Goal: Information Seeking & Learning: Find specific page/section

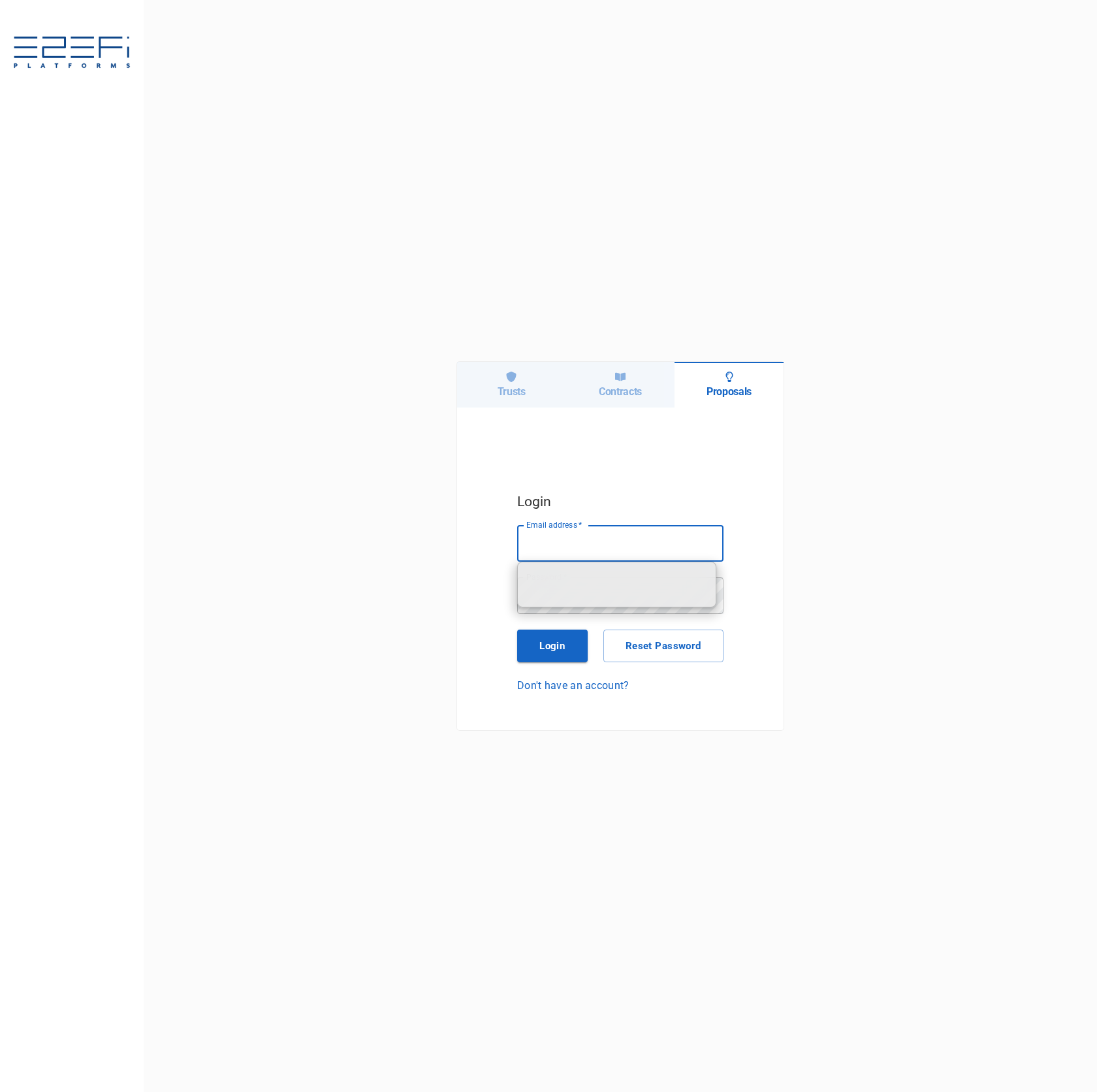
click at [495, 403] on div "Trusts" at bounding box center [512, 385] width 109 height 46
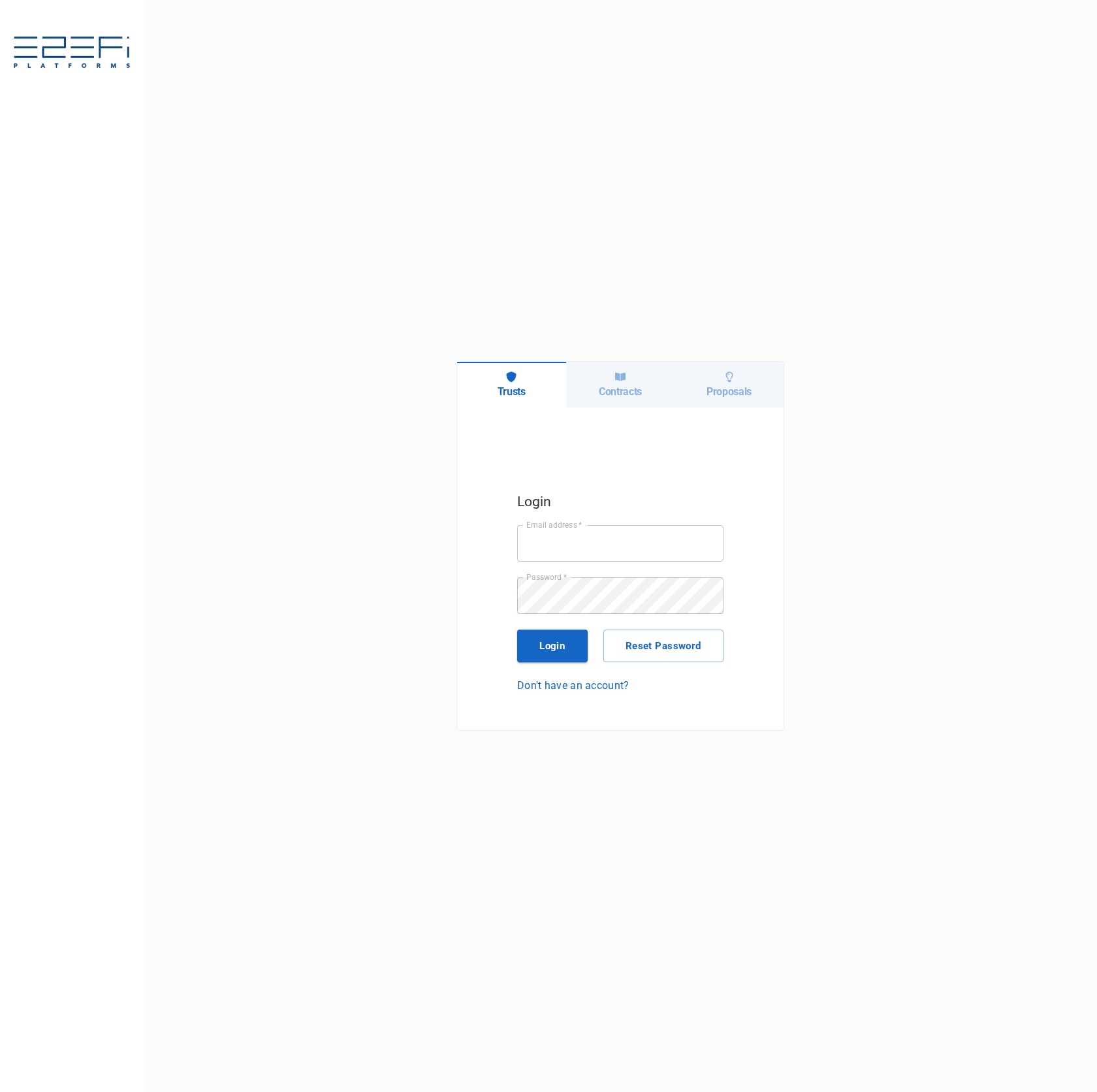
click at [628, 553] on input "Email address   *" at bounding box center [620, 543] width 206 height 37
type input "[PERSON_NAME][EMAIL_ADDRESS][DOMAIN_NAME]"
click at [550, 656] on button "Login" at bounding box center [552, 645] width 71 height 33
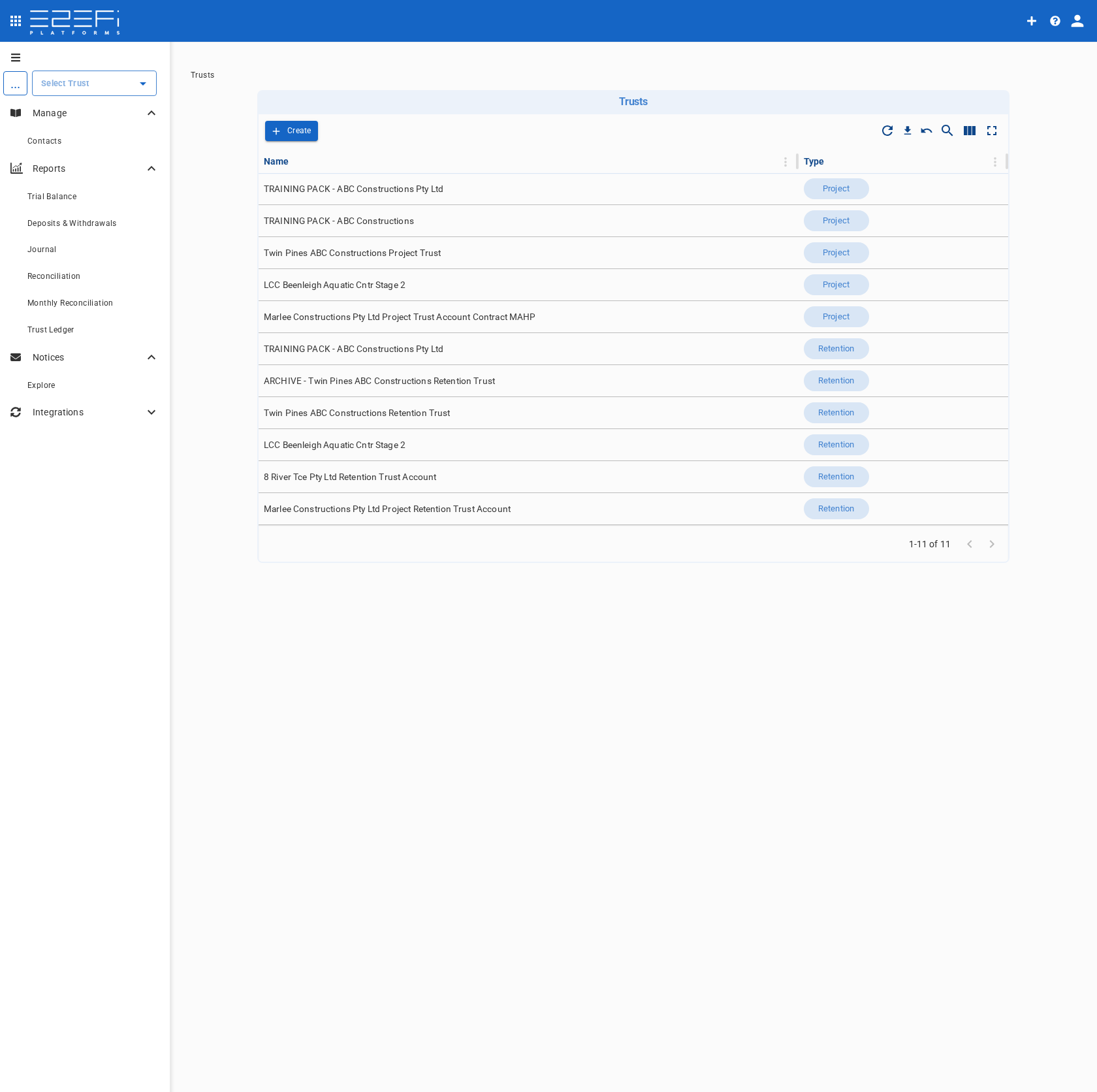
click at [1073, 22] on icon "profile" at bounding box center [1077, 20] width 18 height 18
click at [1057, 60] on span "Organisation" at bounding box center [1039, 57] width 56 height 15
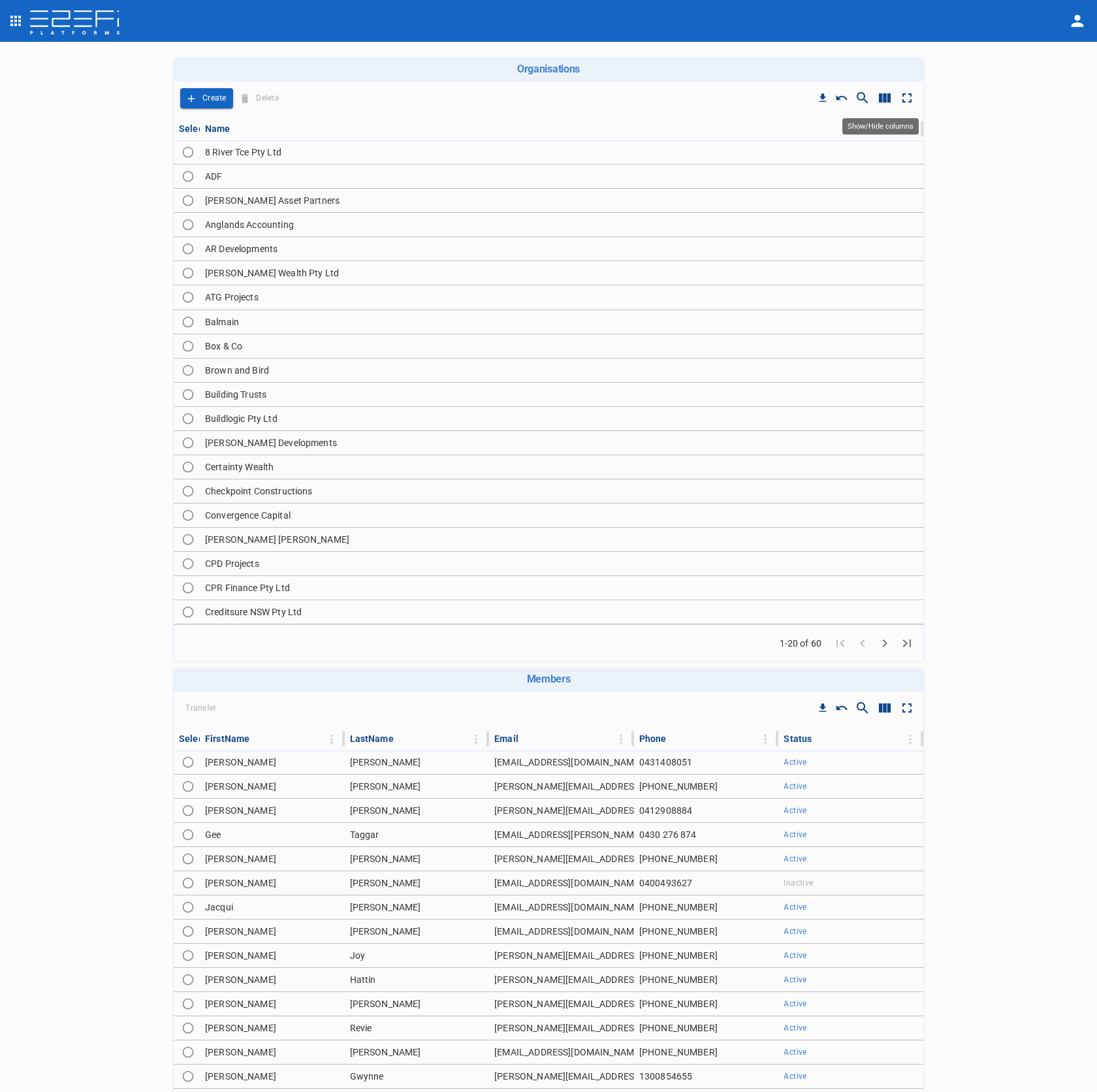
click at [880, 97] on icon "Show/Hide columns" at bounding box center [885, 98] width 11 height 9
click at [851, 61] on div at bounding box center [548, 546] width 1097 height 1092
click at [857, 100] on icon "Show/Hide search" at bounding box center [863, 98] width 11 height 11
type input "t"
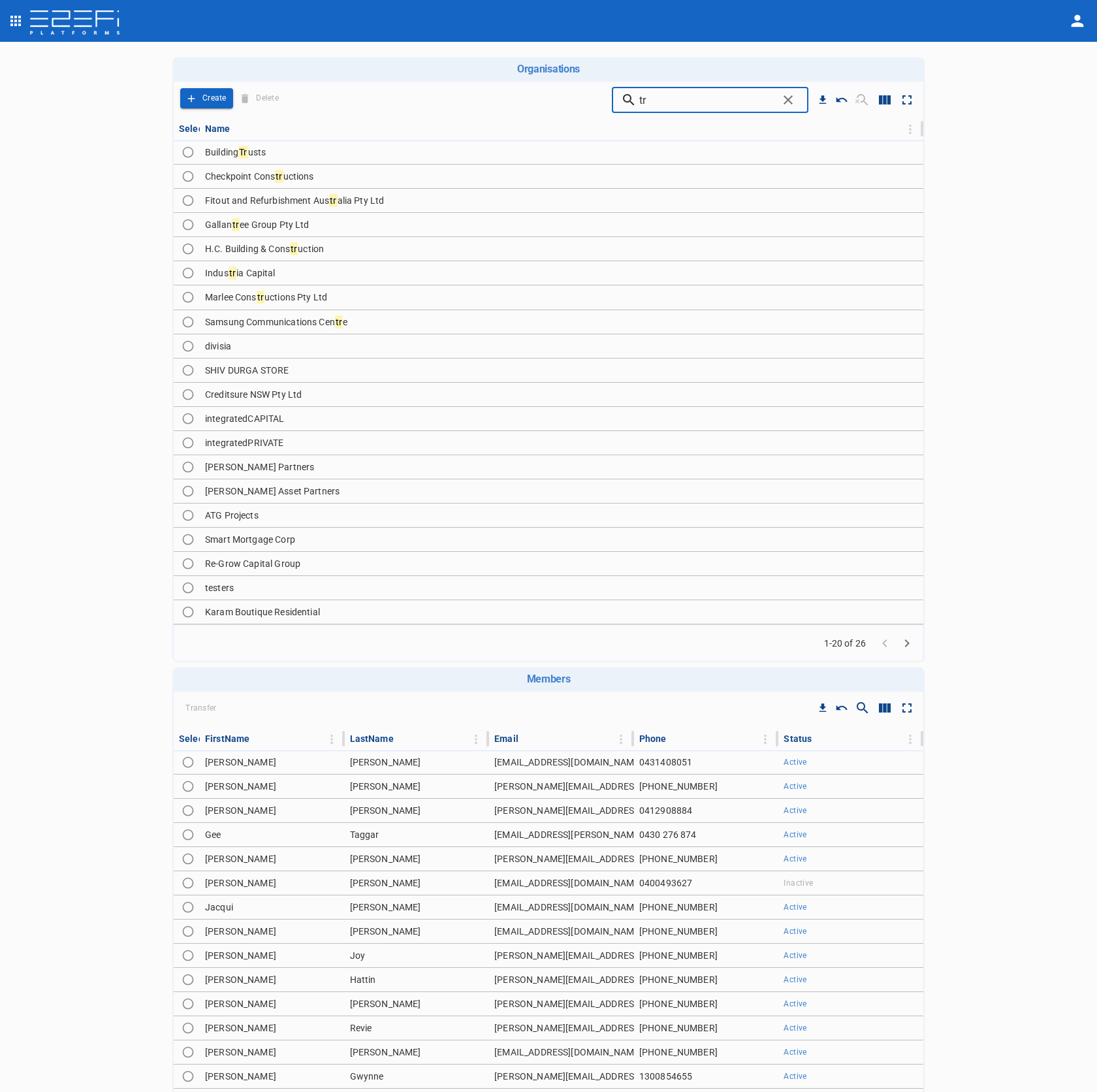
type input "t"
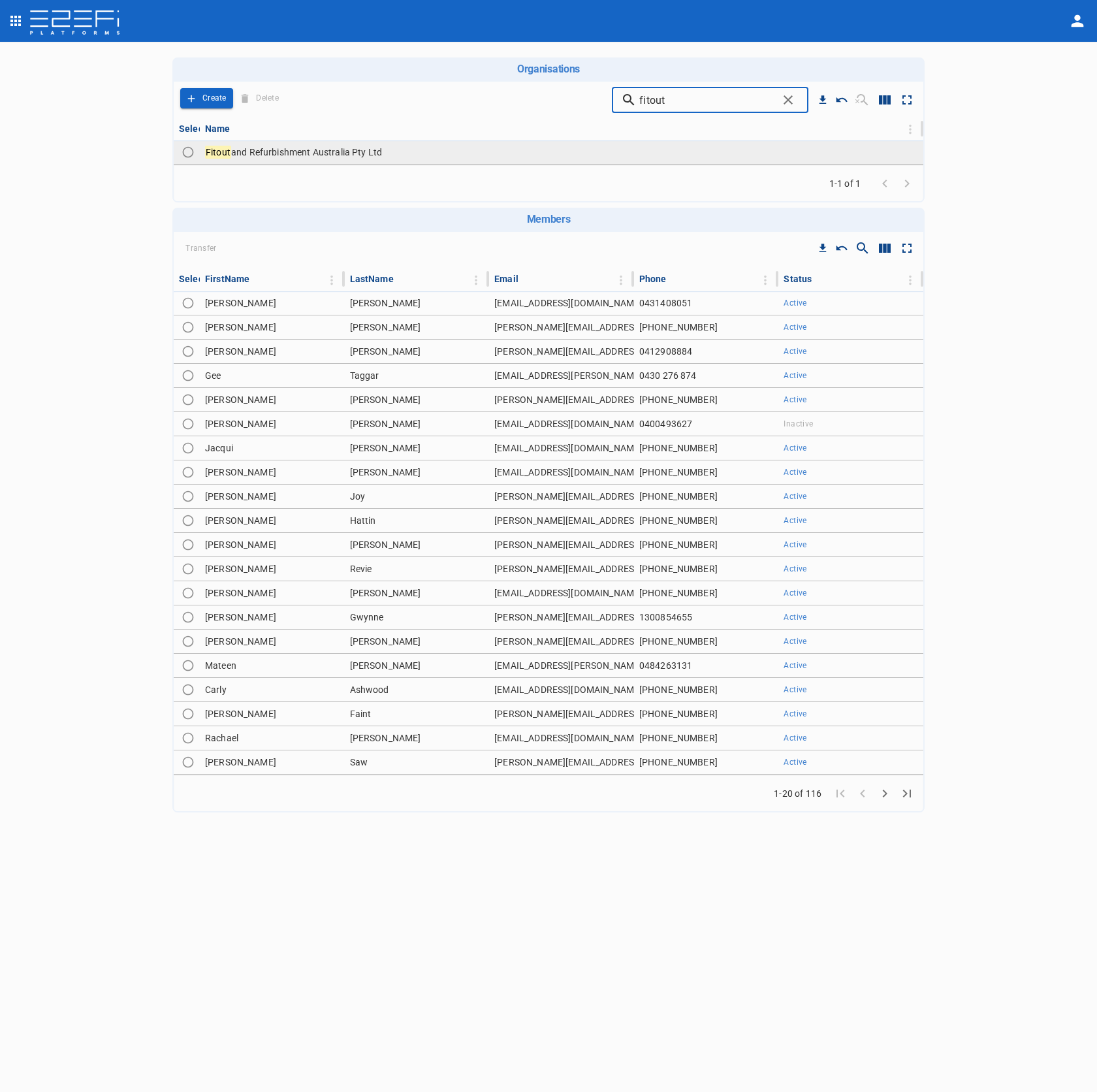
type input "fitout"
click at [358, 155] on span "and Refurbishment Australia Pty Ltd" at bounding box center [307, 151] width 151 height 10
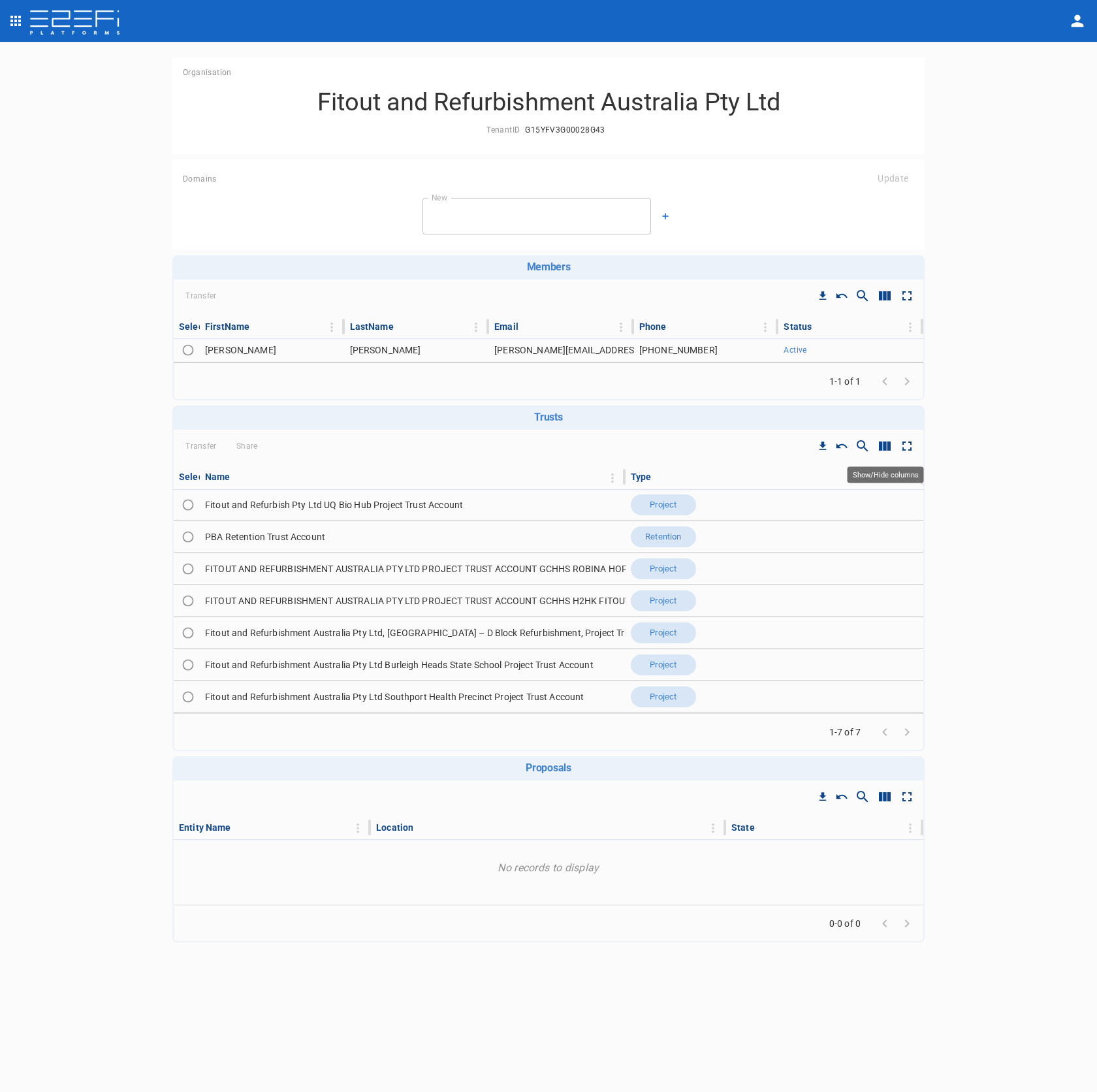
click at [886, 451] on icon "Show/Hide columns" at bounding box center [884, 446] width 16 height 16
click at [889, 537] on input "ID" at bounding box center [889, 543] width 74 height 24
checkbox input "true"
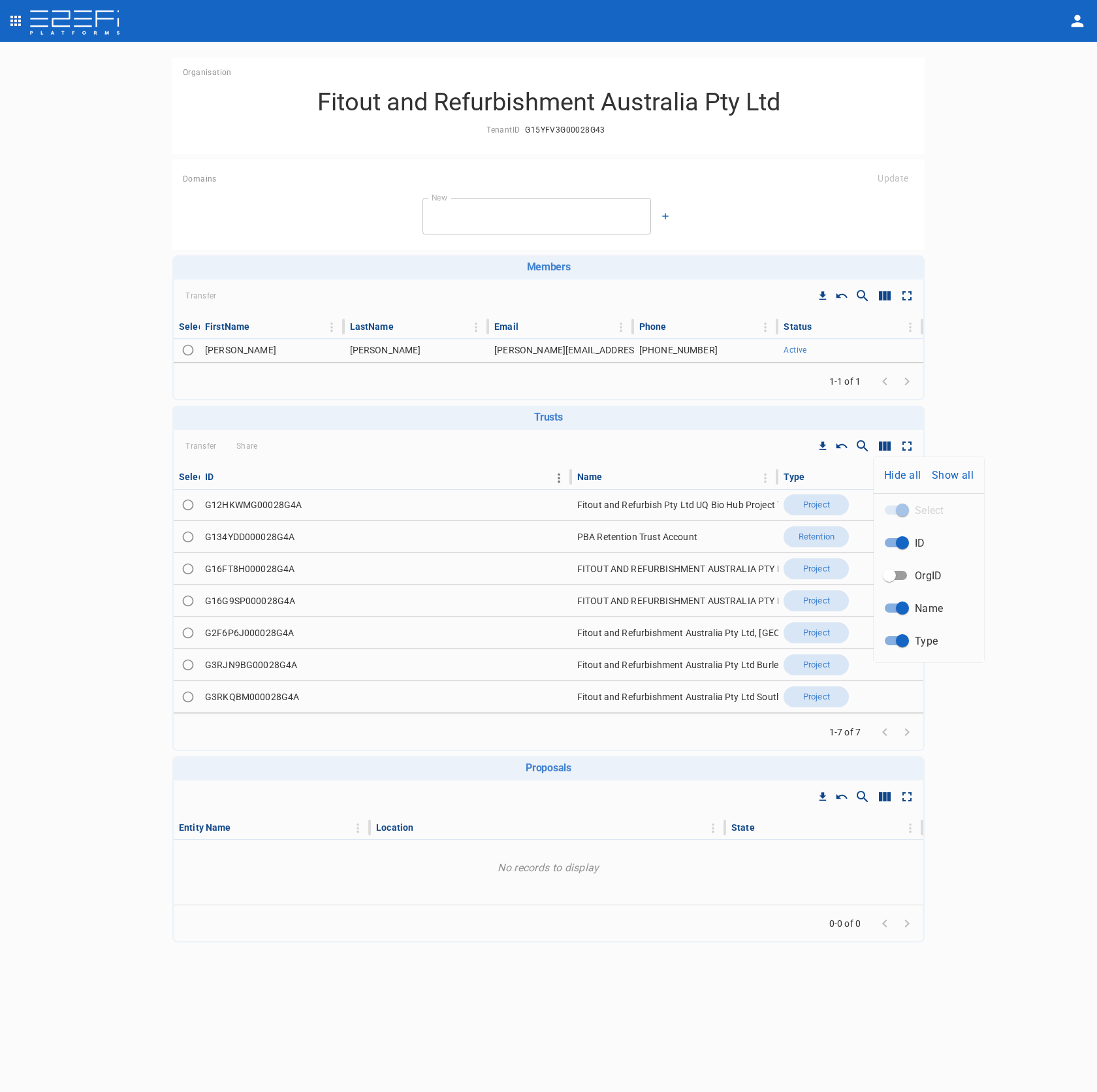
click at [565, 469] on div at bounding box center [548, 546] width 1097 height 1092
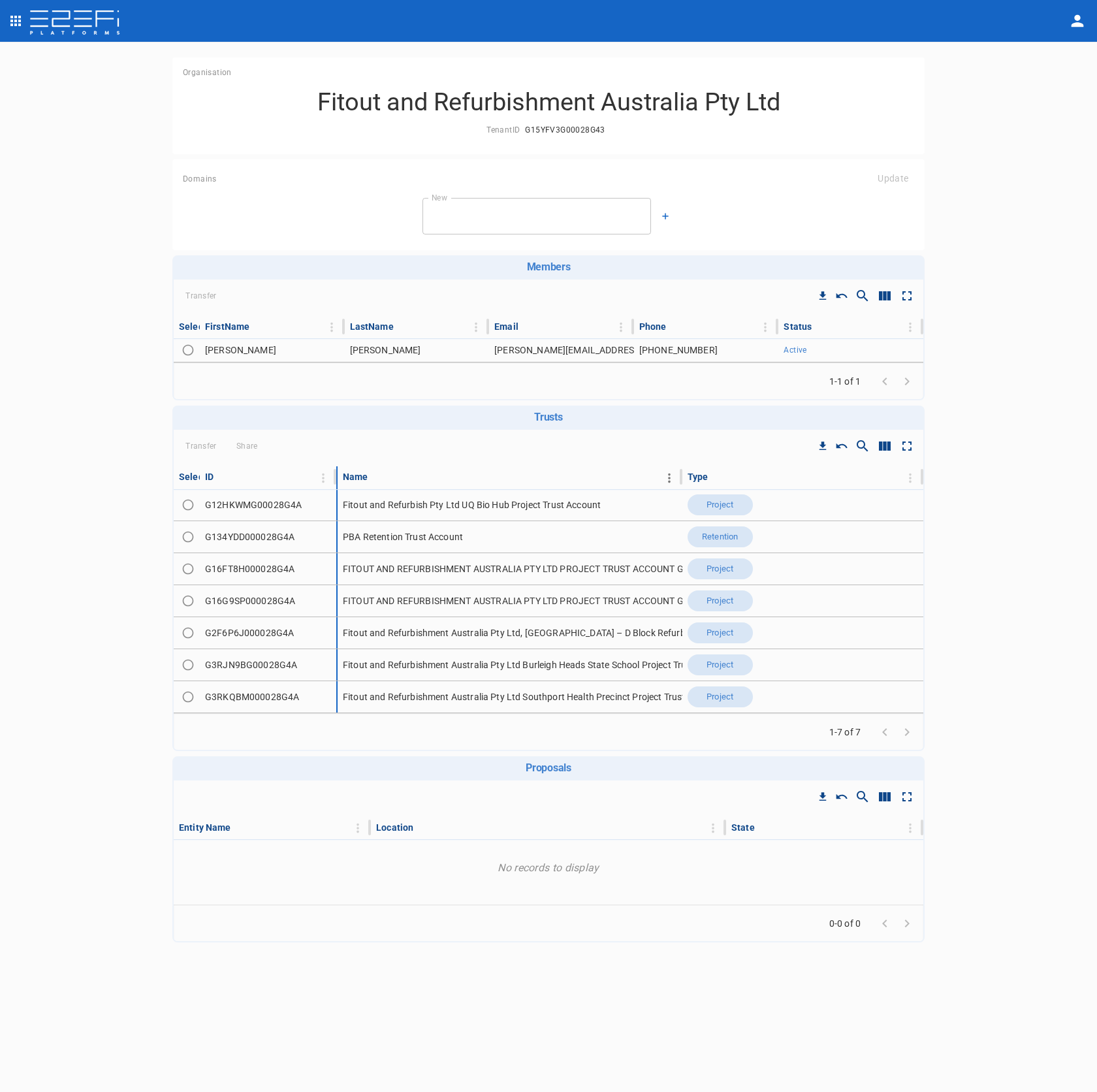
drag, startPoint x: 570, startPoint y: 472, endPoint x: 438, endPoint y: 471, distance: 132.0
click at [438, 471] on tr "Select ID Name Type" at bounding box center [548, 478] width 750 height 23
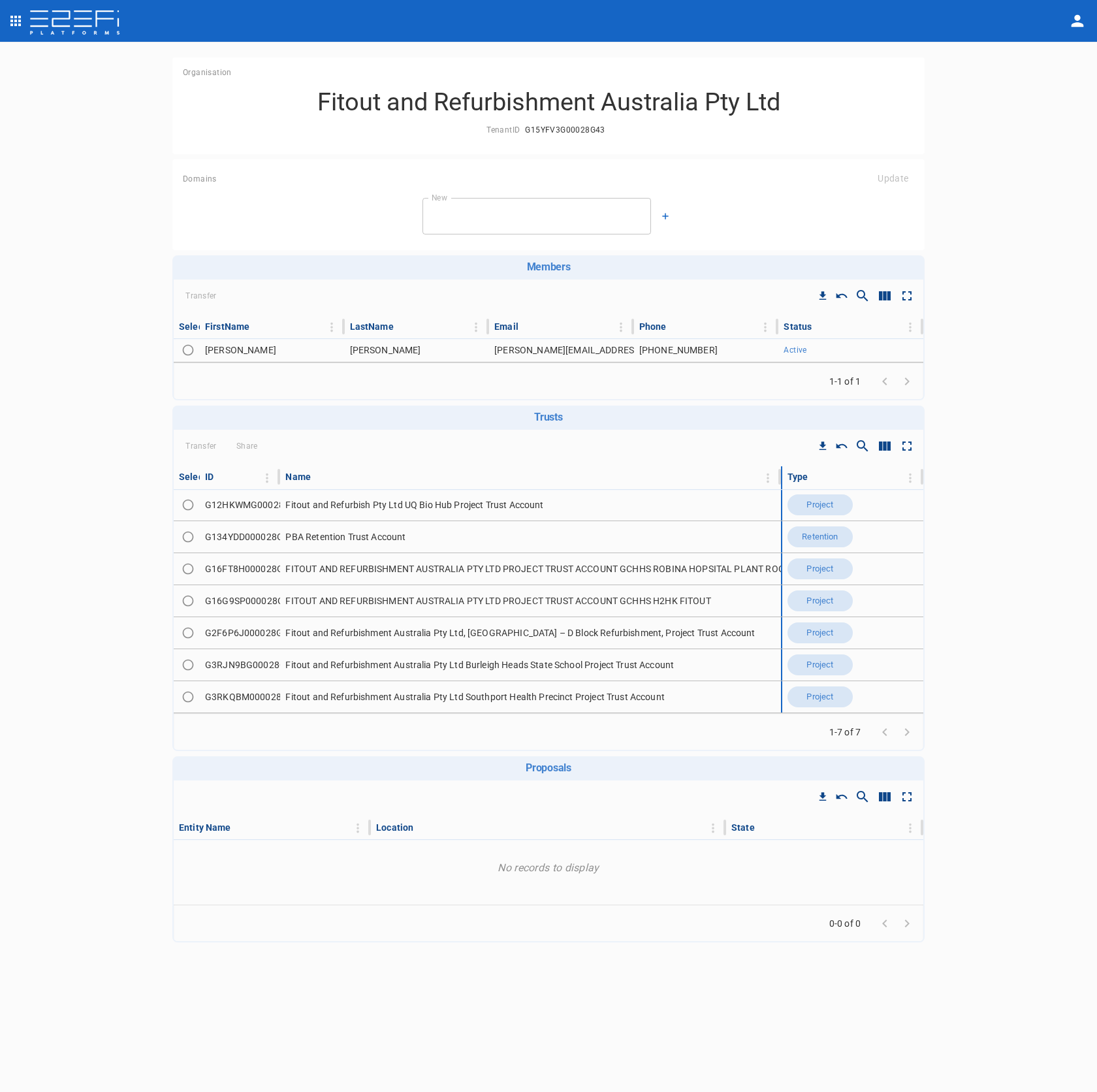
drag, startPoint x: 682, startPoint y: 478, endPoint x: 779, endPoint y: 486, distance: 97.3
click at [778, 486] on th "Name" at bounding box center [532, 478] width 502 height 23
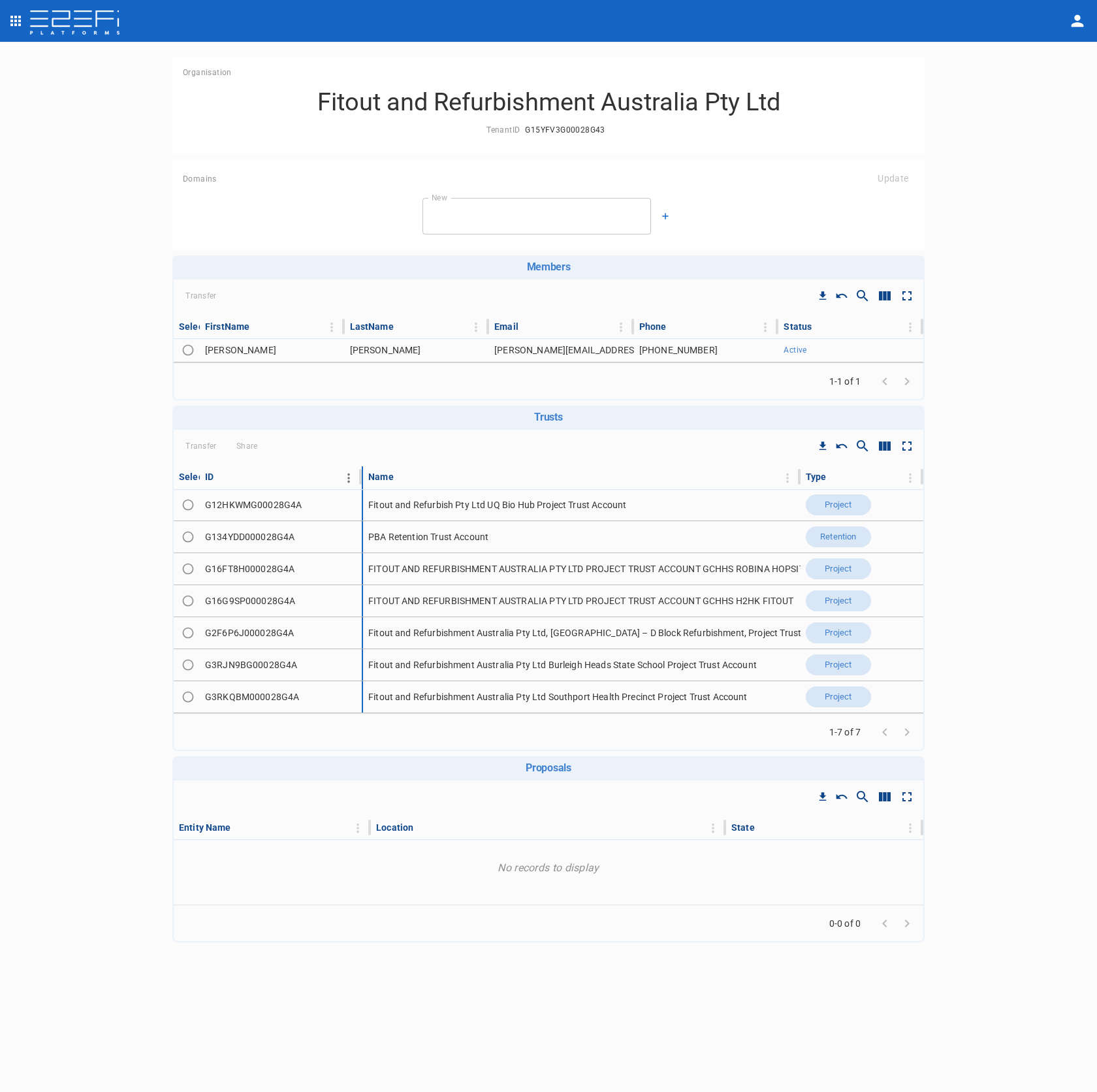
drag, startPoint x: 279, startPoint y: 481, endPoint x: 314, endPoint y: 484, distance: 35.1
click at [314, 484] on div "ID" at bounding box center [280, 477] width 151 height 16
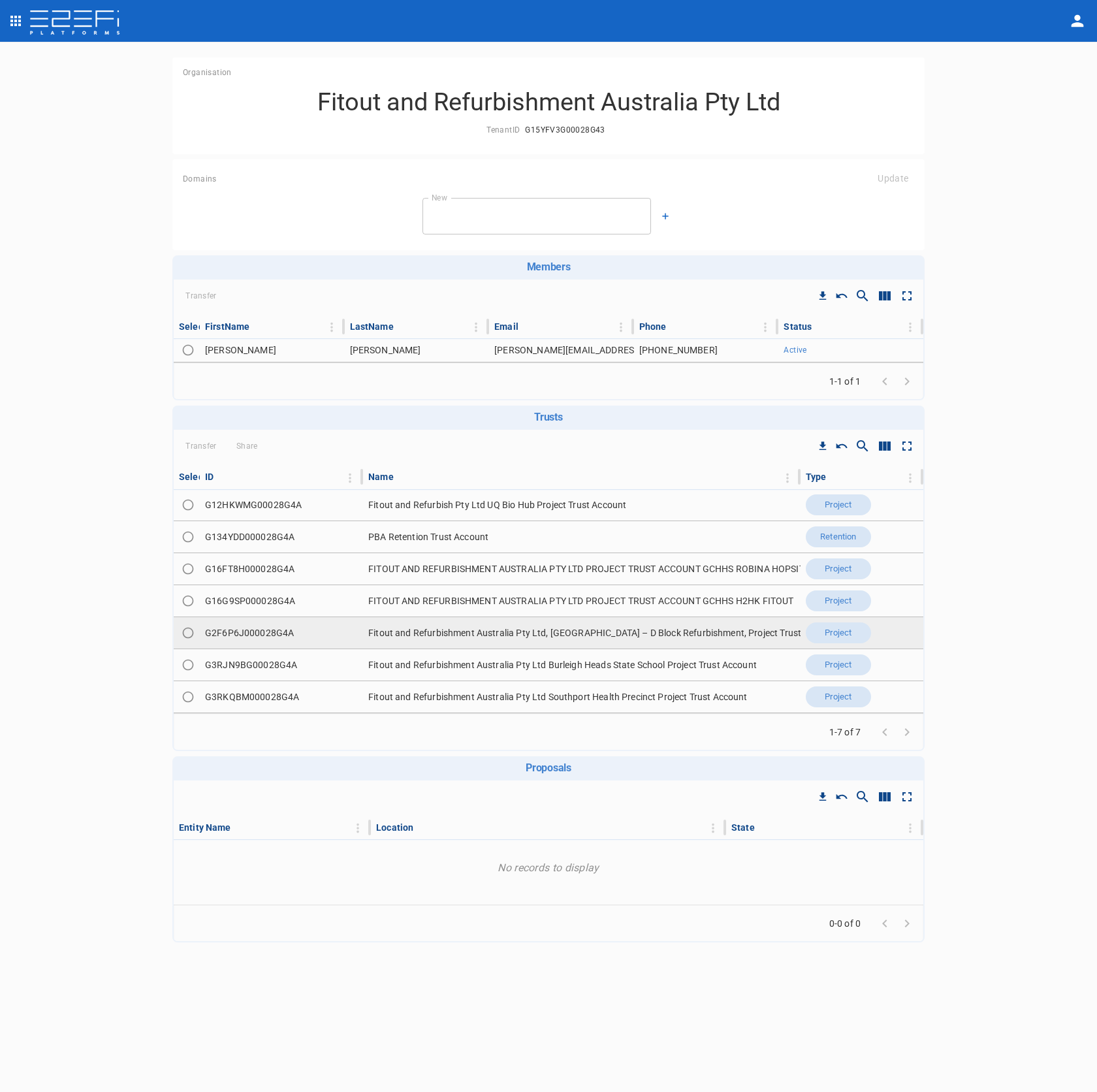
click at [282, 634] on td "G2F6P6J000028G4A" at bounding box center [281, 632] width 164 height 31
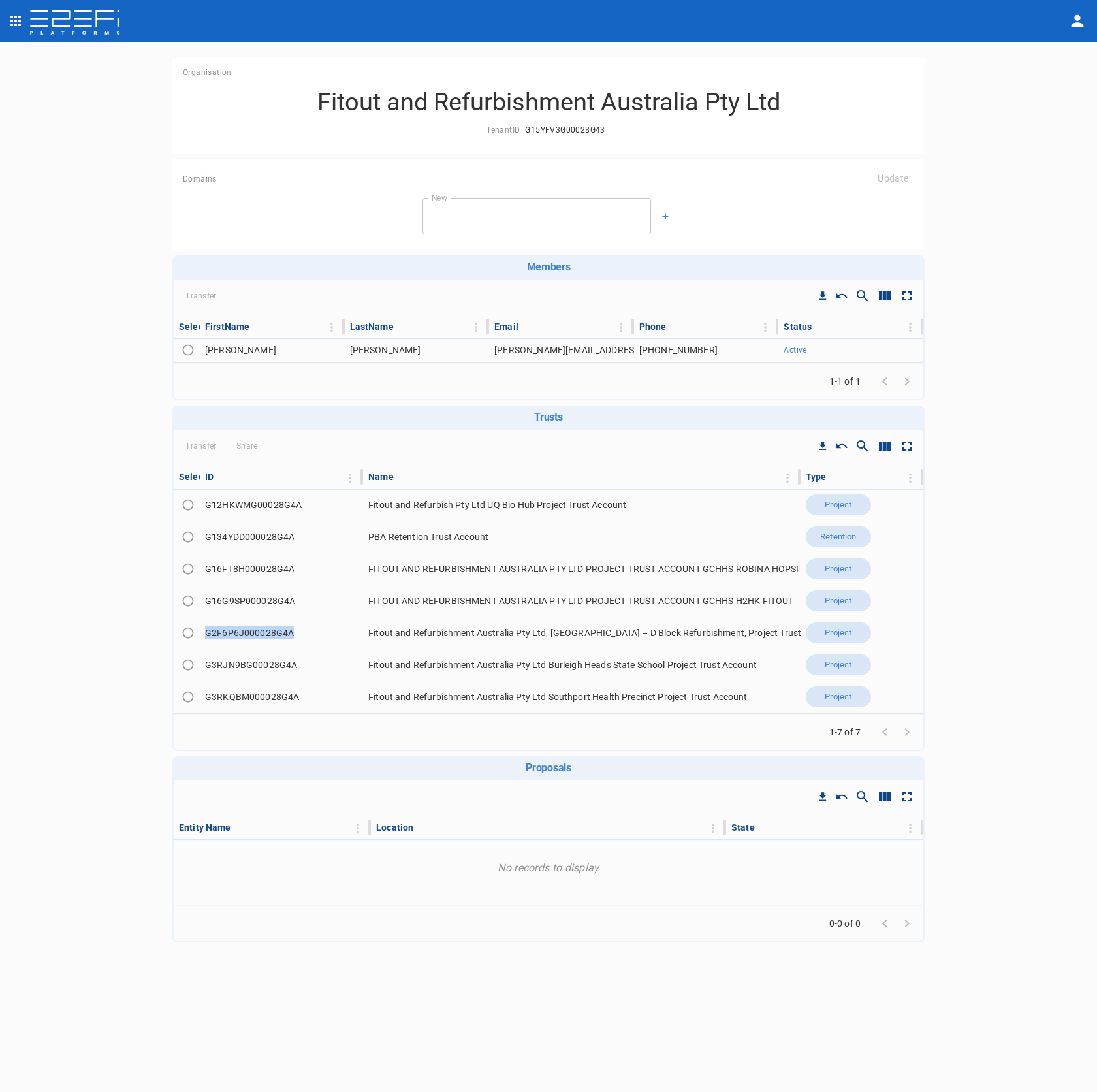
copy td "G2F6P6J000028G4A"
click at [282, 693] on td "G3RKQBM000028G4A" at bounding box center [281, 696] width 164 height 31
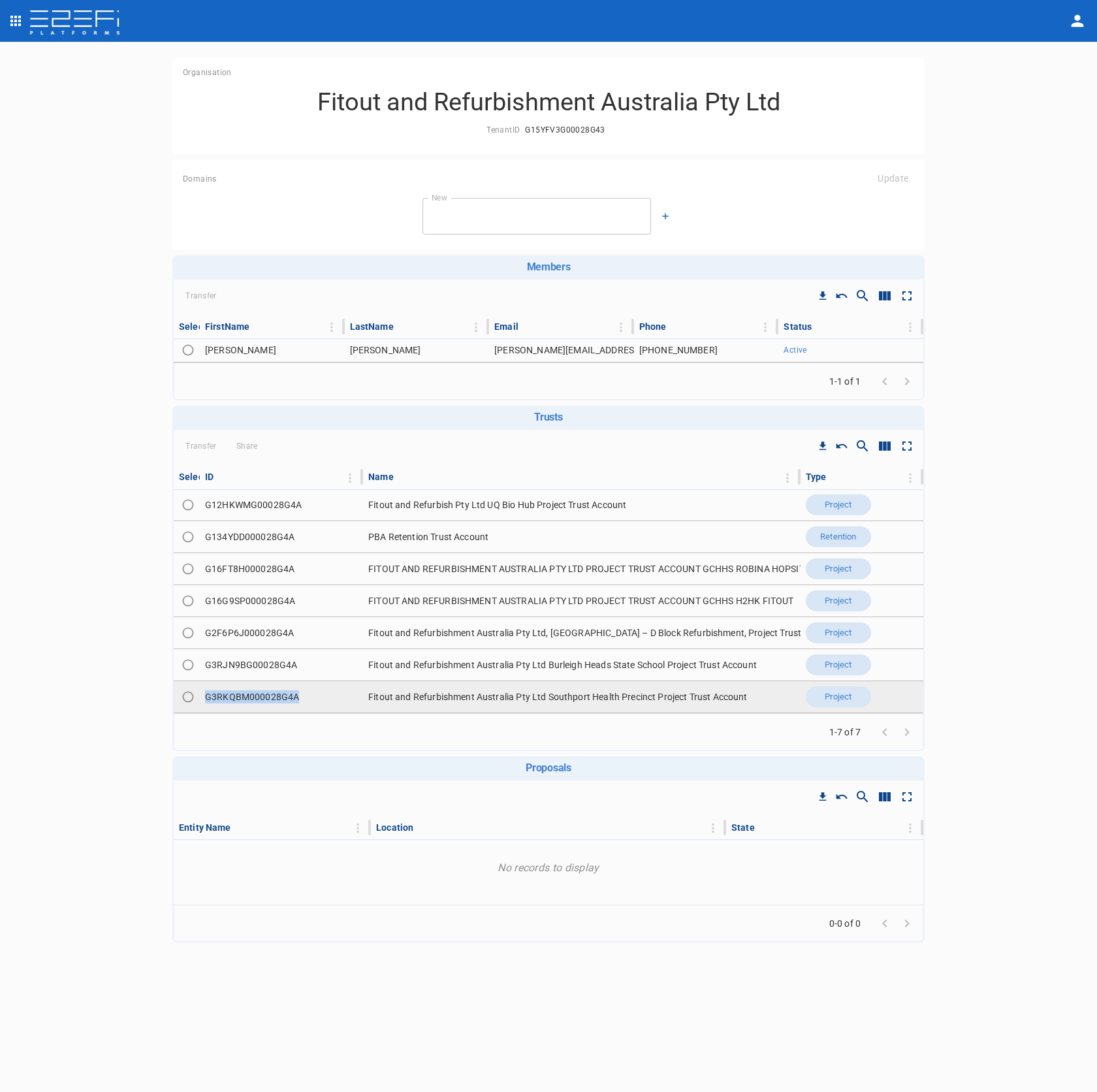
click at [282, 693] on td "G3RKQBM000028G4A" at bounding box center [281, 696] width 164 height 31
copy td "G3RKQBM000028G4A"
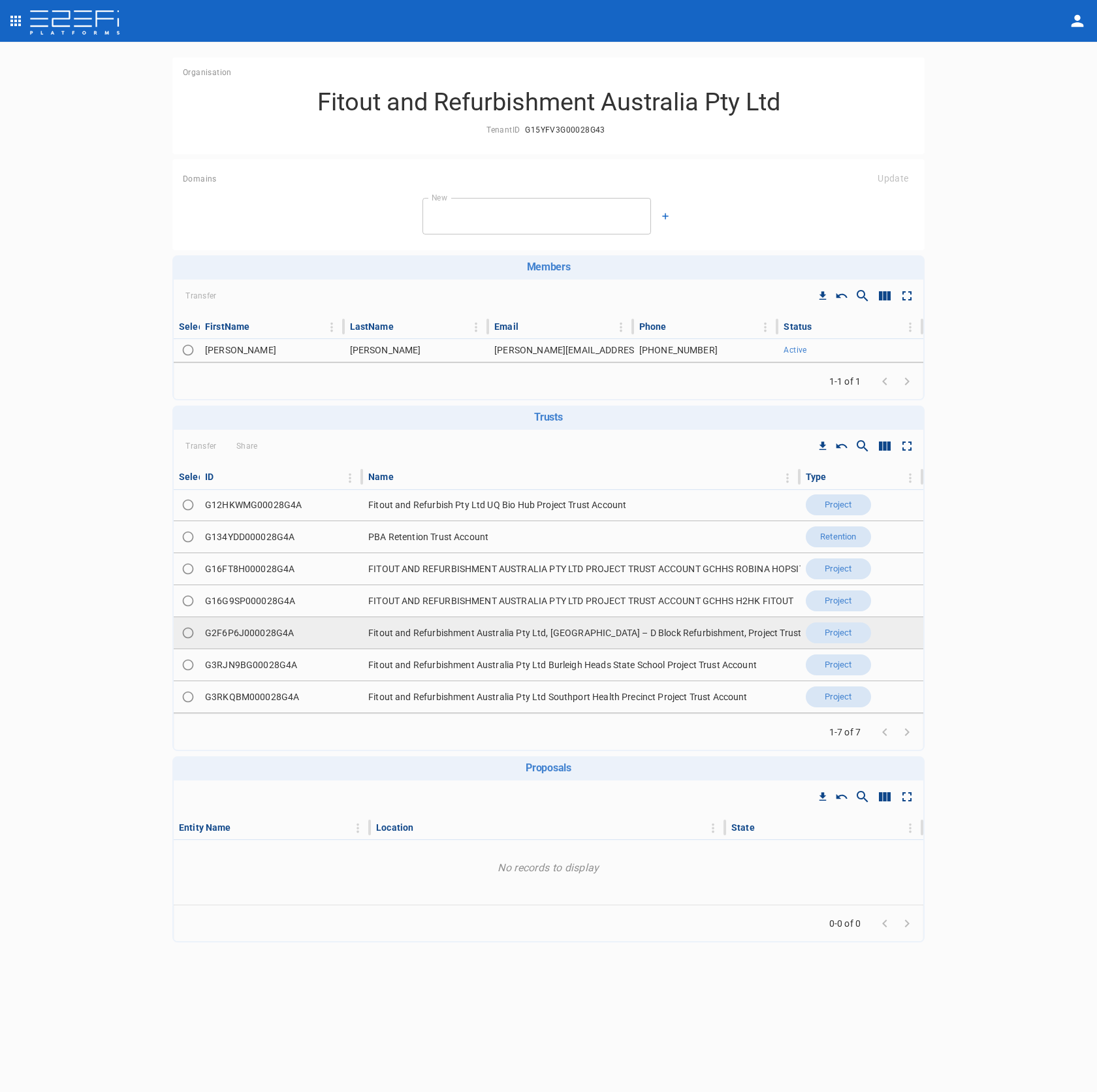
click at [272, 627] on td "G2F6P6J000028G4A" at bounding box center [281, 632] width 164 height 31
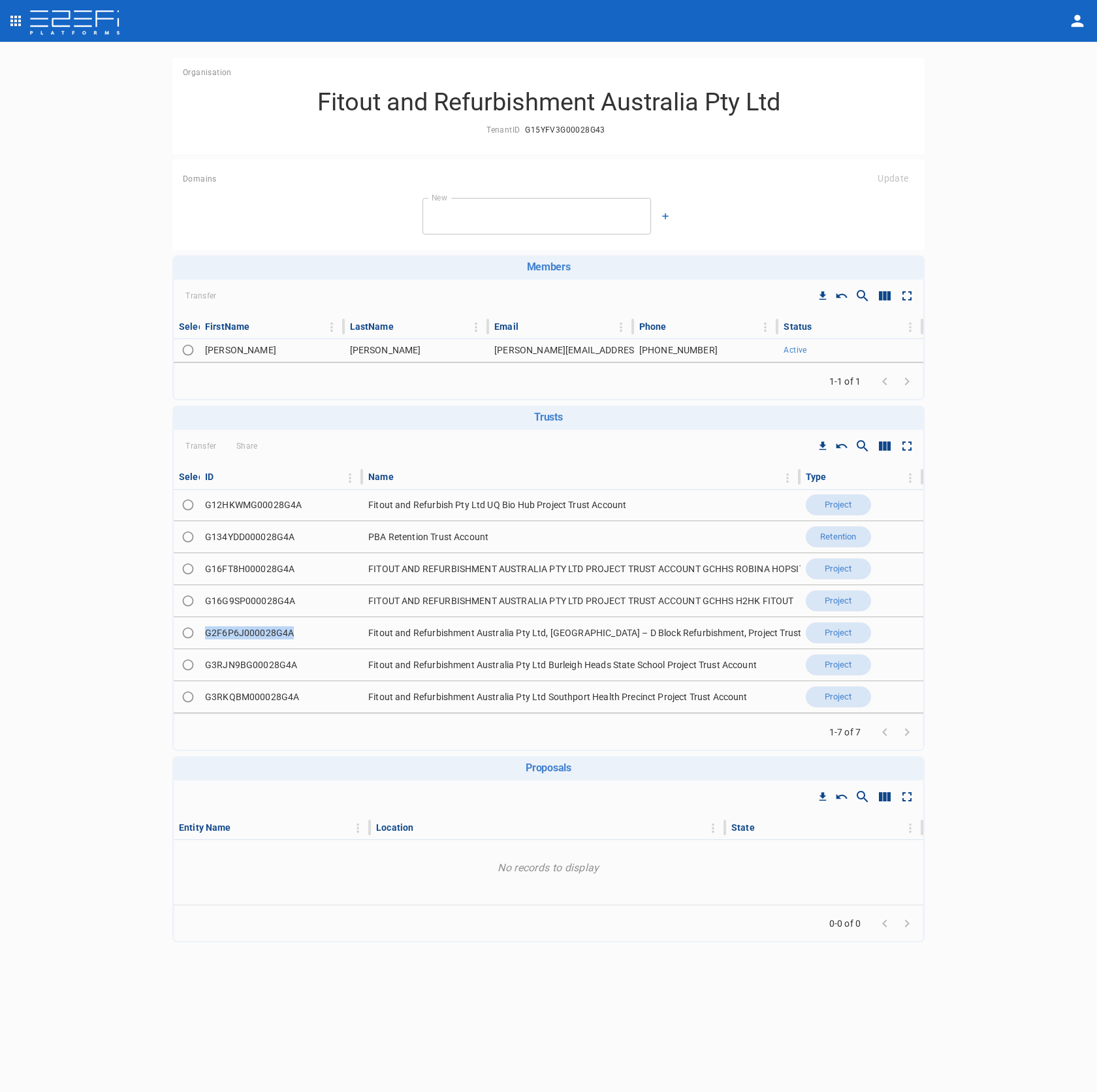
copy td "G2F6P6J000028G4A"
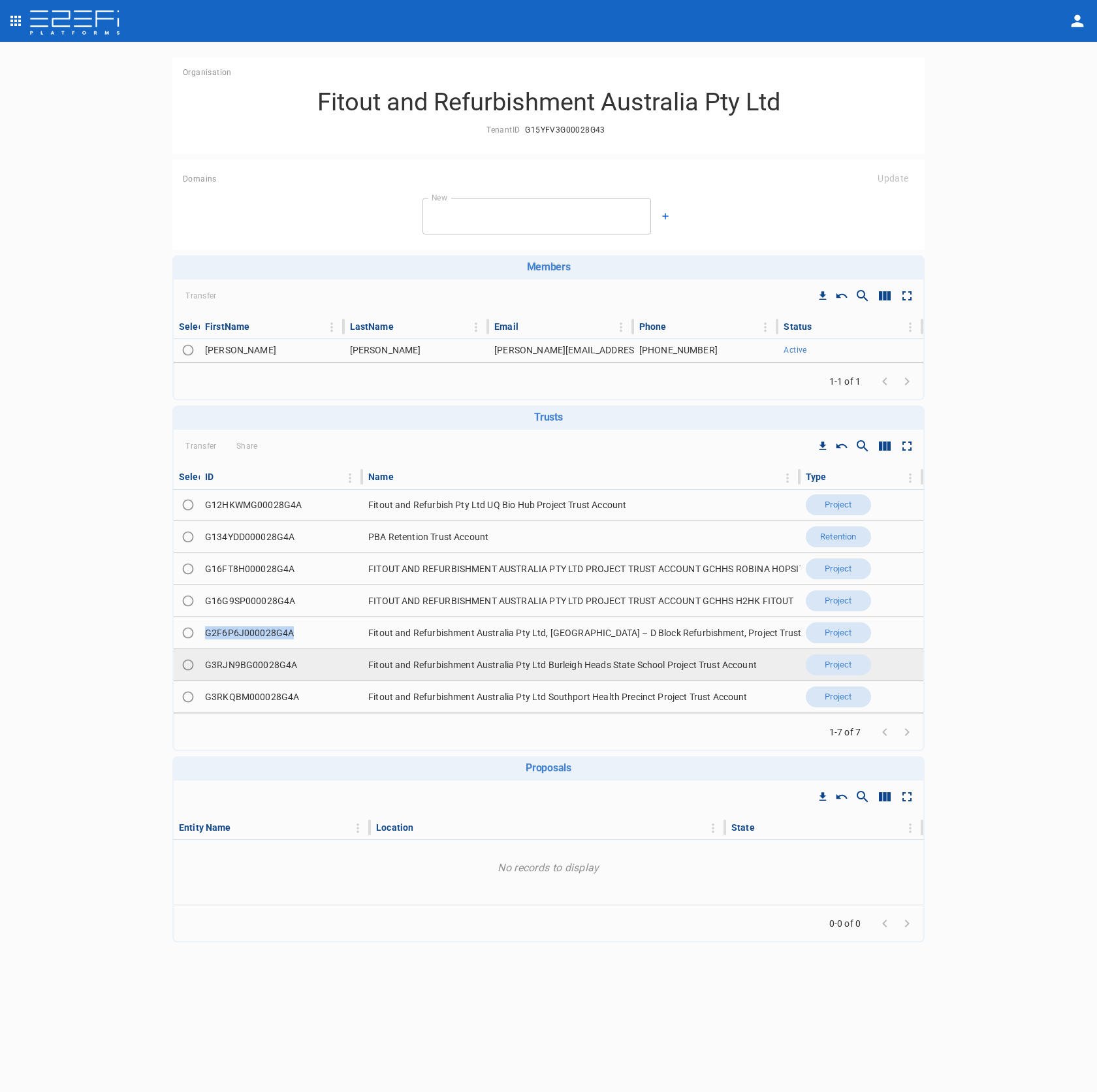
click at [277, 663] on td "G3RJN9BG00028G4A" at bounding box center [281, 664] width 164 height 31
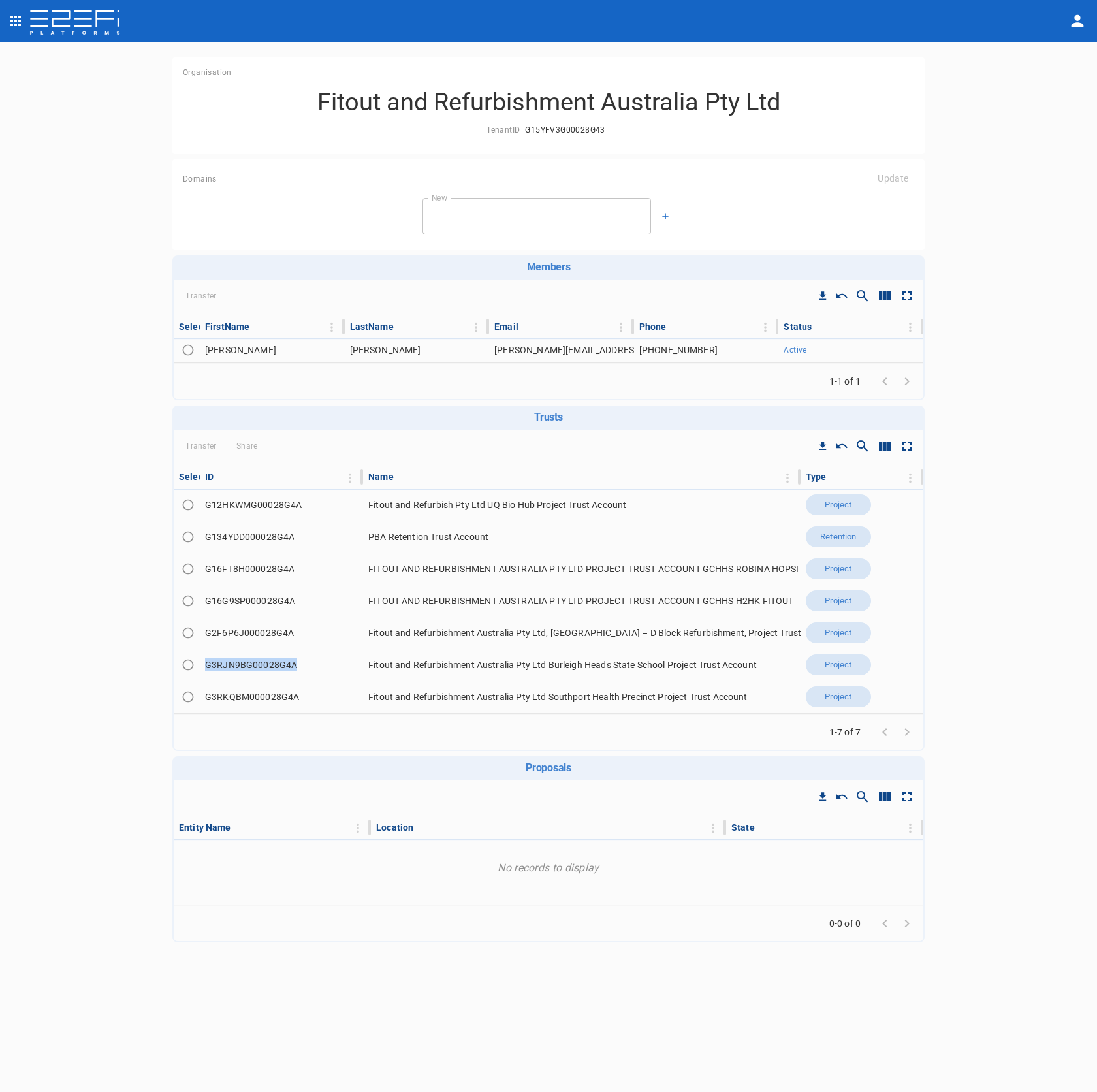
copy td "G3RJN9BG00028G4A"
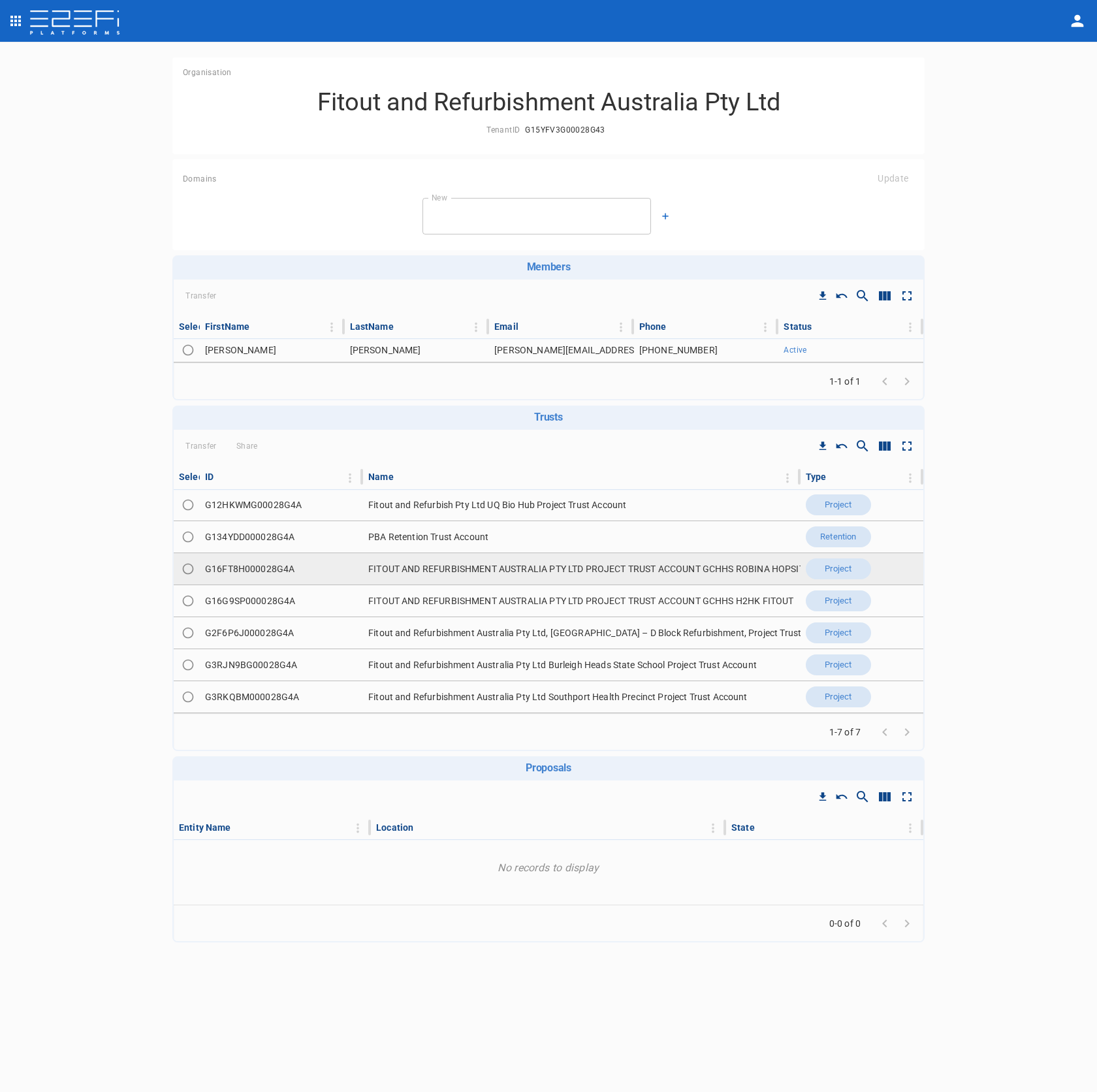
click at [283, 568] on td "G16FT8H000028G4A" at bounding box center [281, 568] width 164 height 31
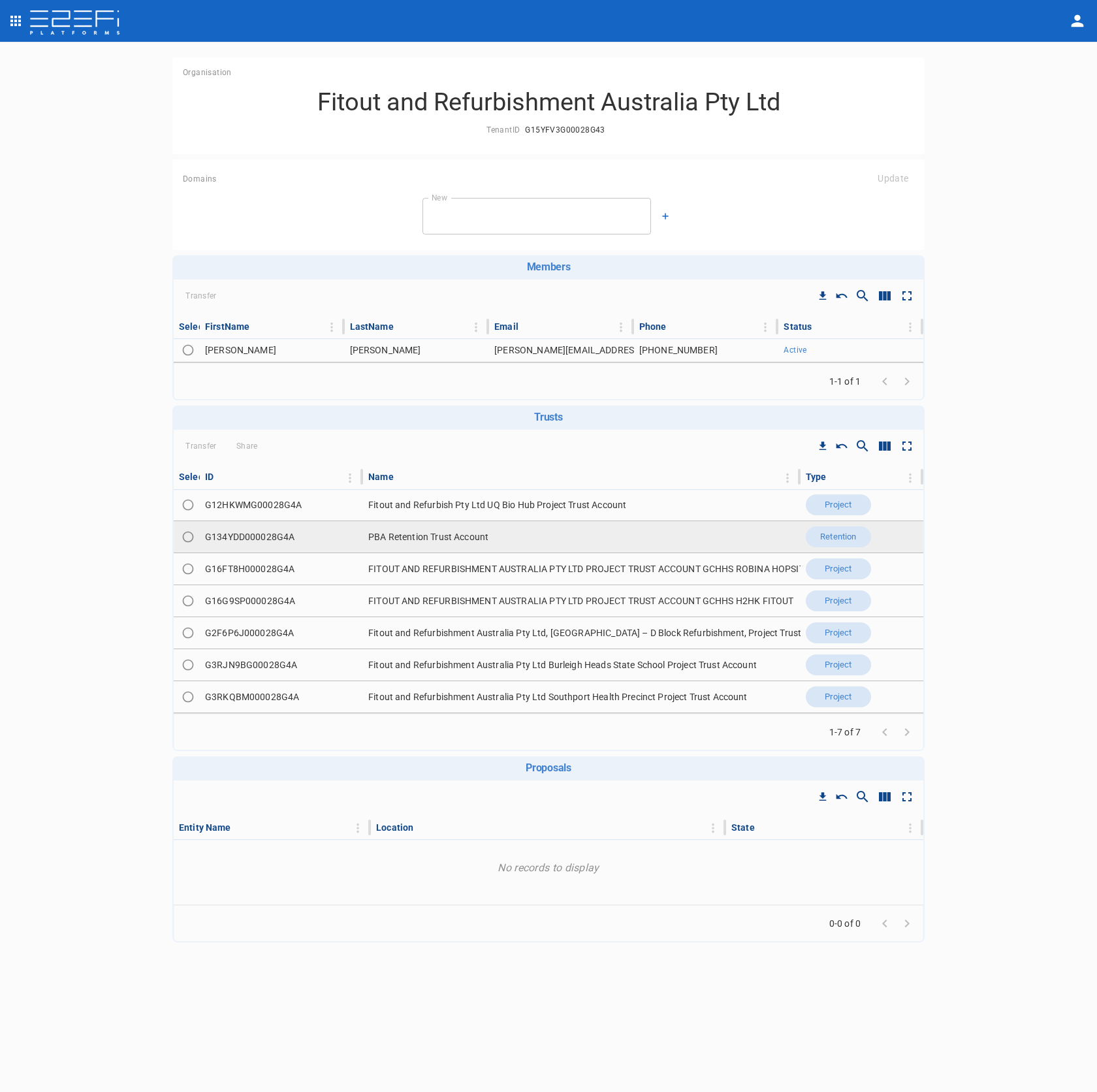
click at [273, 534] on td "G134YDD000028G4A" at bounding box center [281, 536] width 164 height 31
copy td "G134YDD000028G4A"
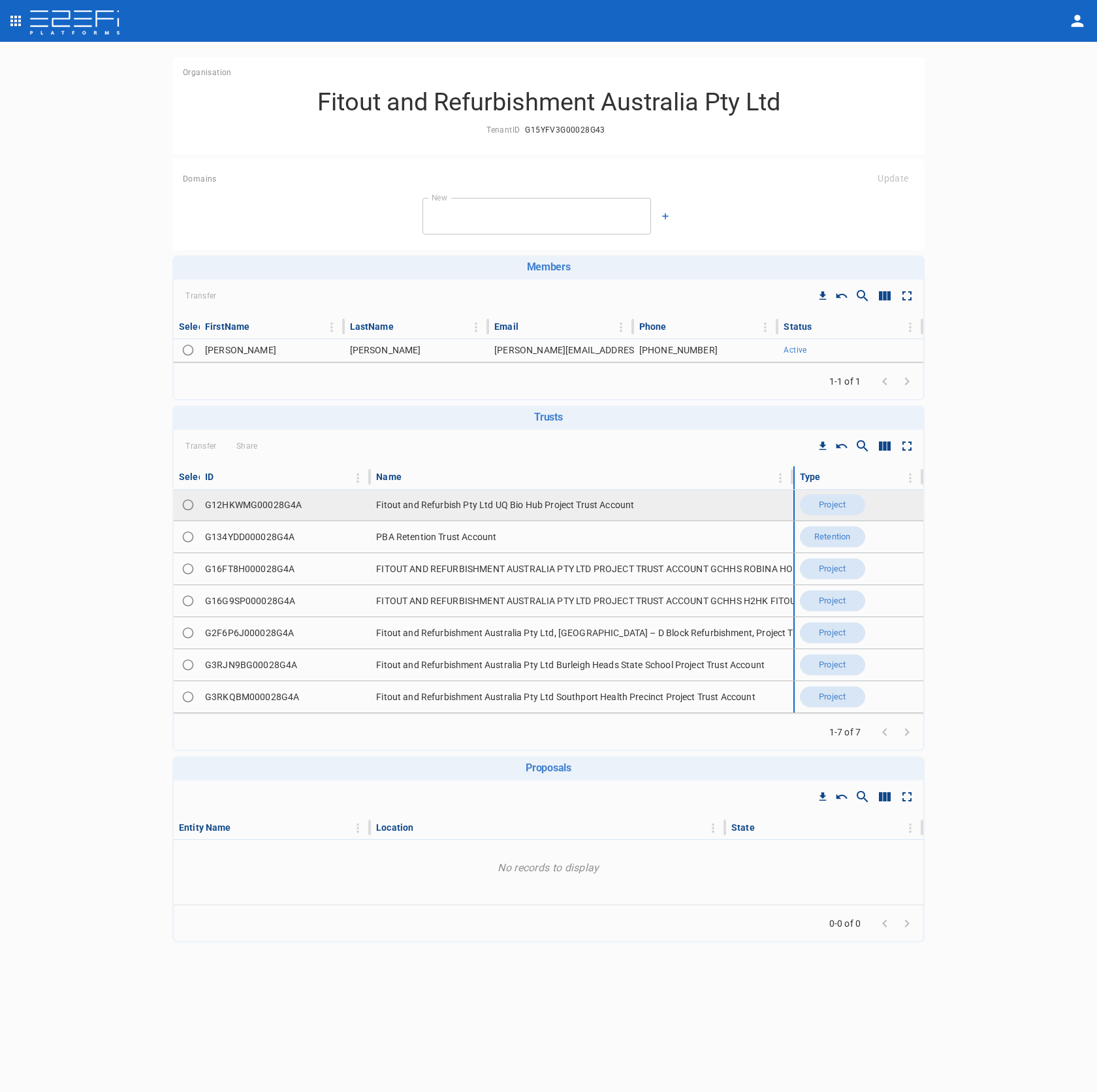
drag, startPoint x: 798, startPoint y: 475, endPoint x: 786, endPoint y: 488, distance: 17.7
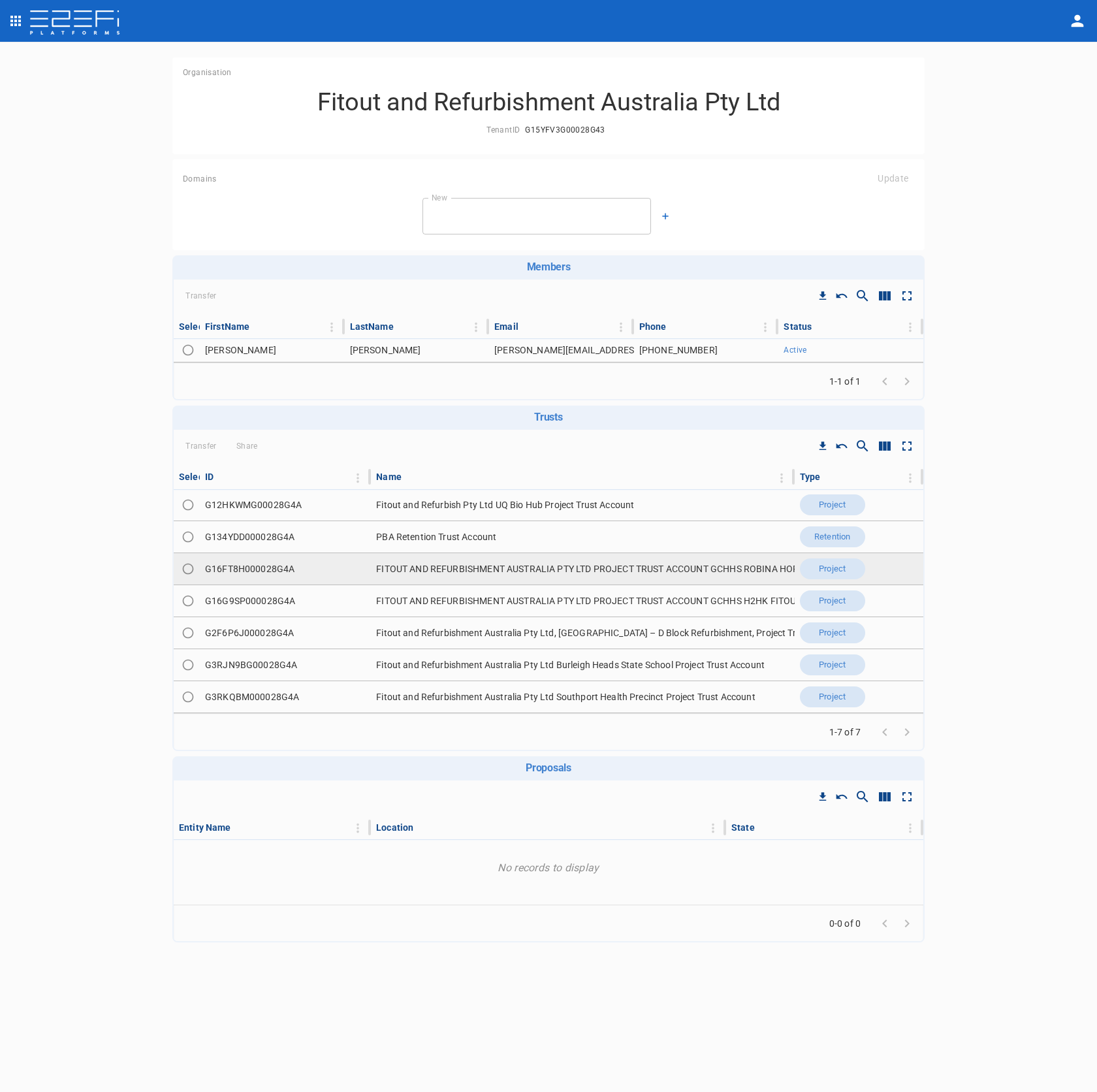
click at [280, 572] on td "G16FT8H000028G4A" at bounding box center [285, 568] width 171 height 31
copy td "G16FT8H000028G4A"
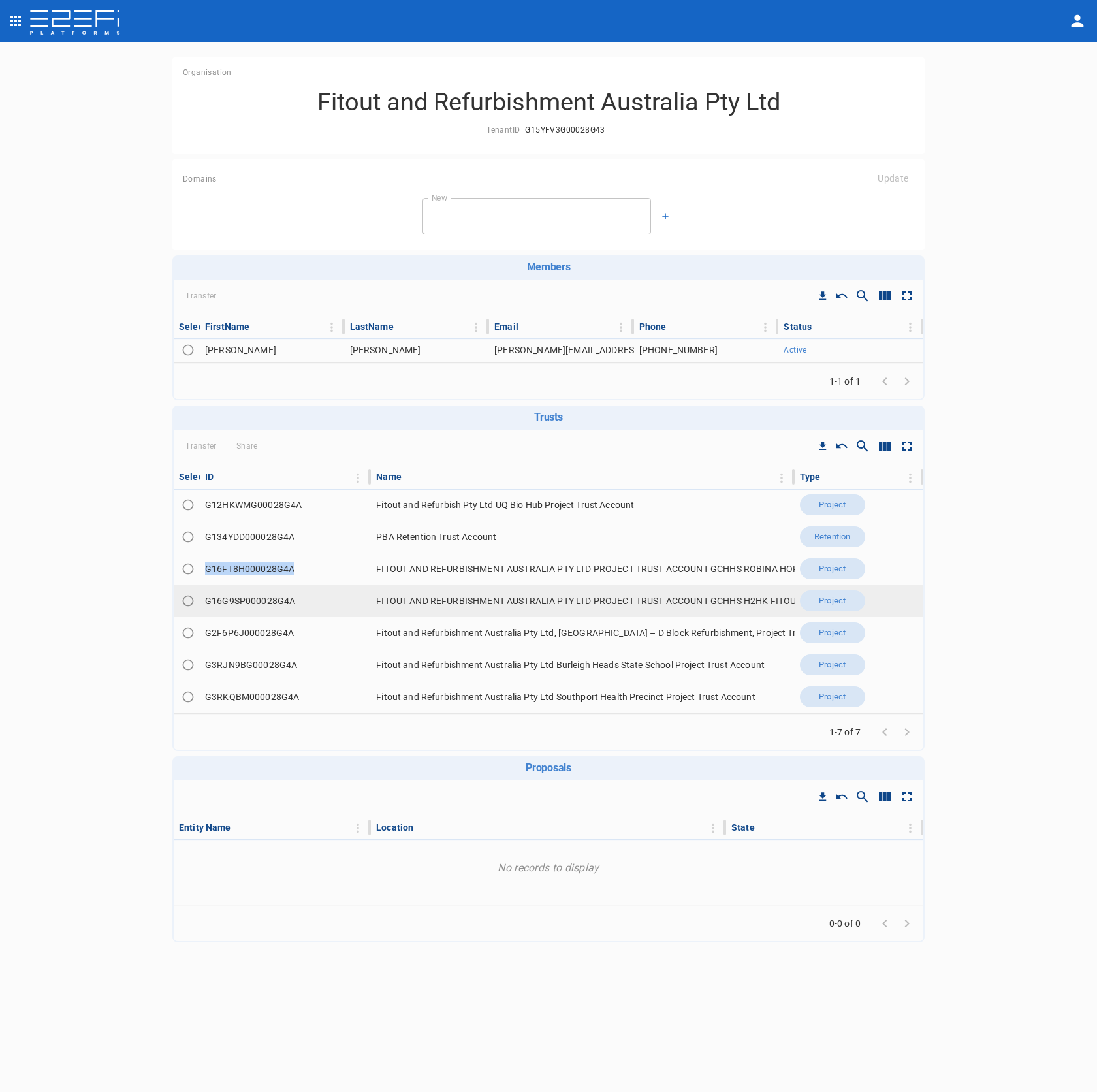
click at [258, 606] on td "G16G9SP000028G4A" at bounding box center [285, 600] width 171 height 31
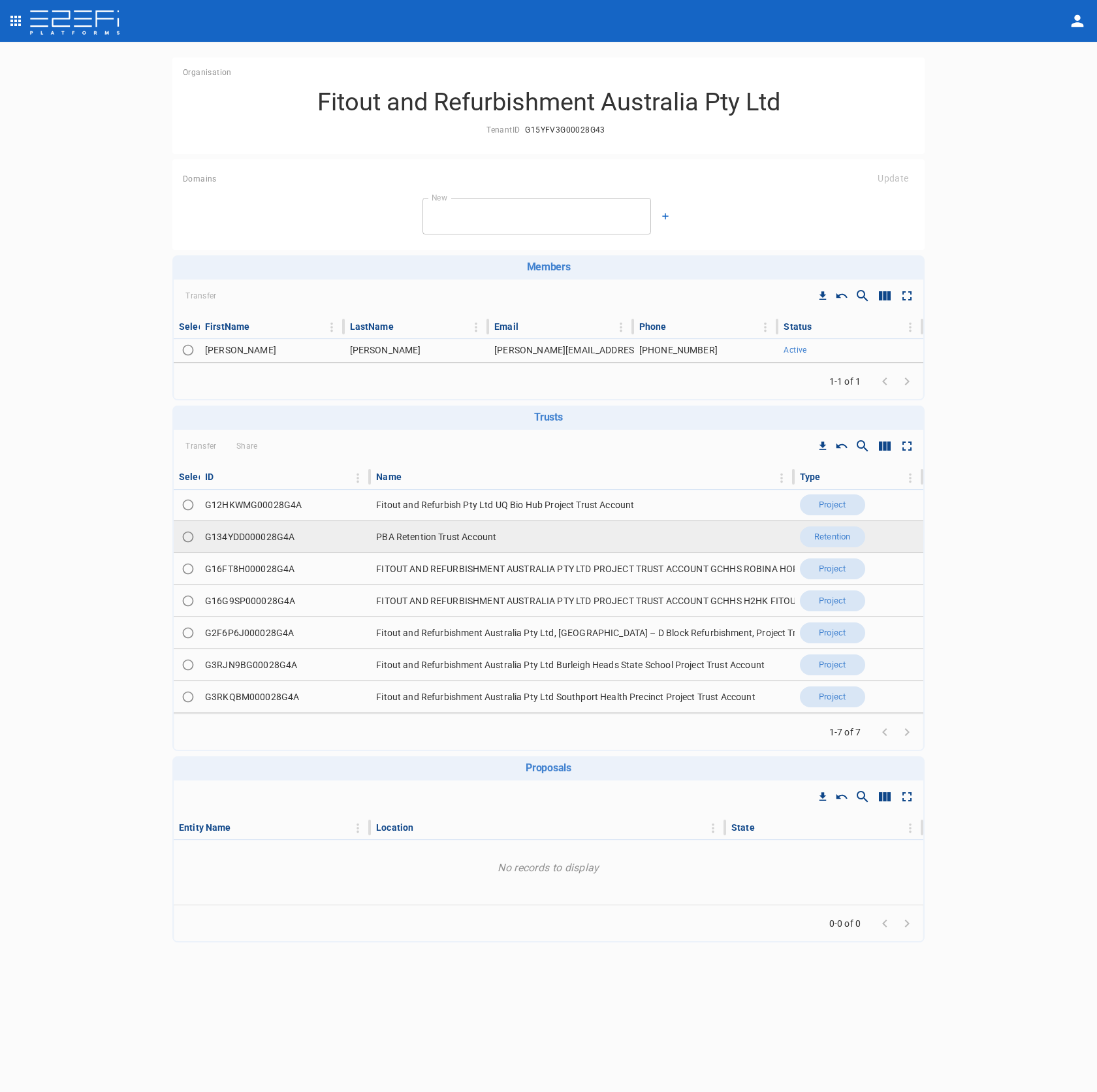
click at [263, 534] on td "G134YDD000028G4A" at bounding box center [285, 536] width 171 height 31
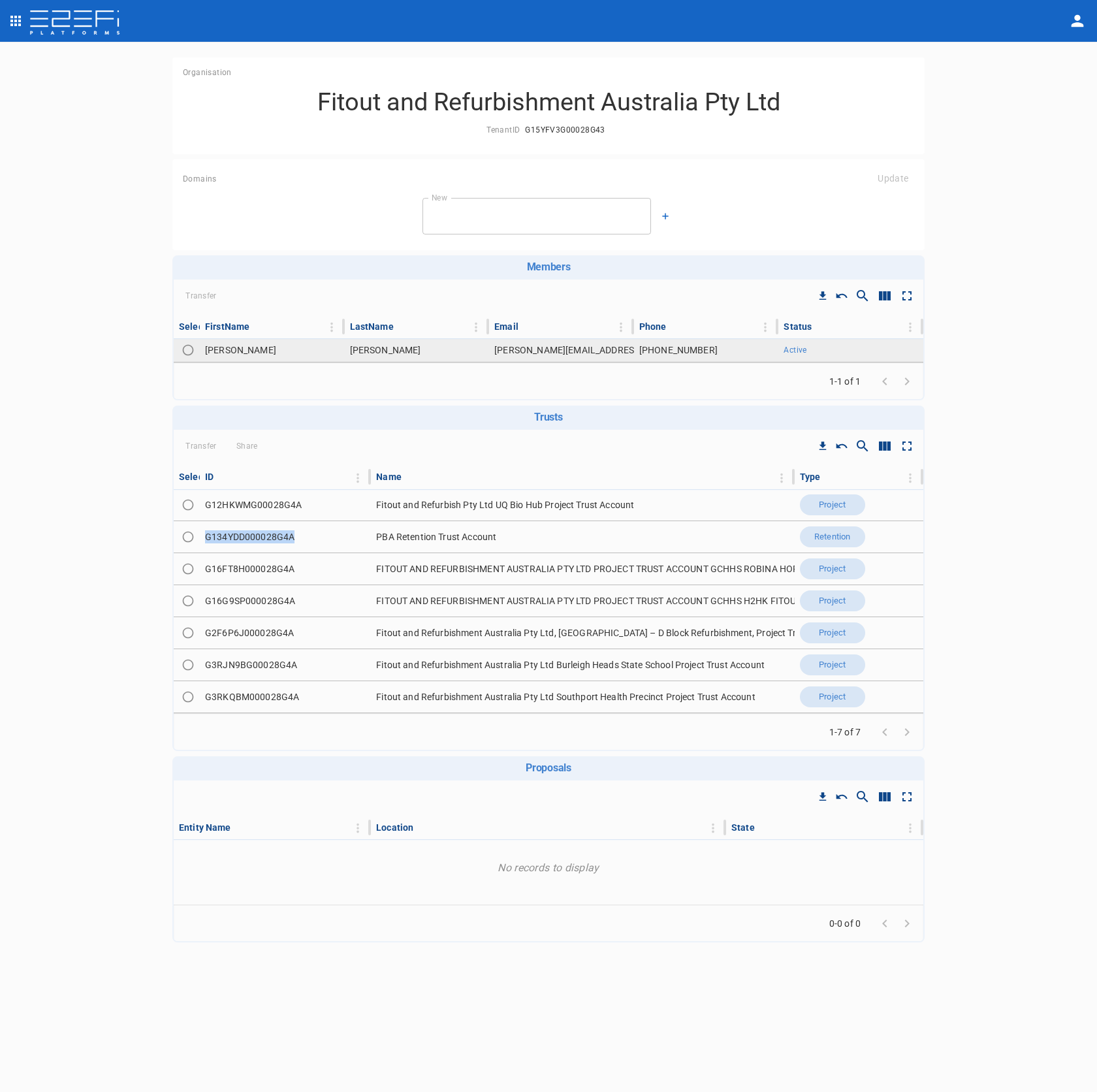
copy td "G134YDD000028G4A"
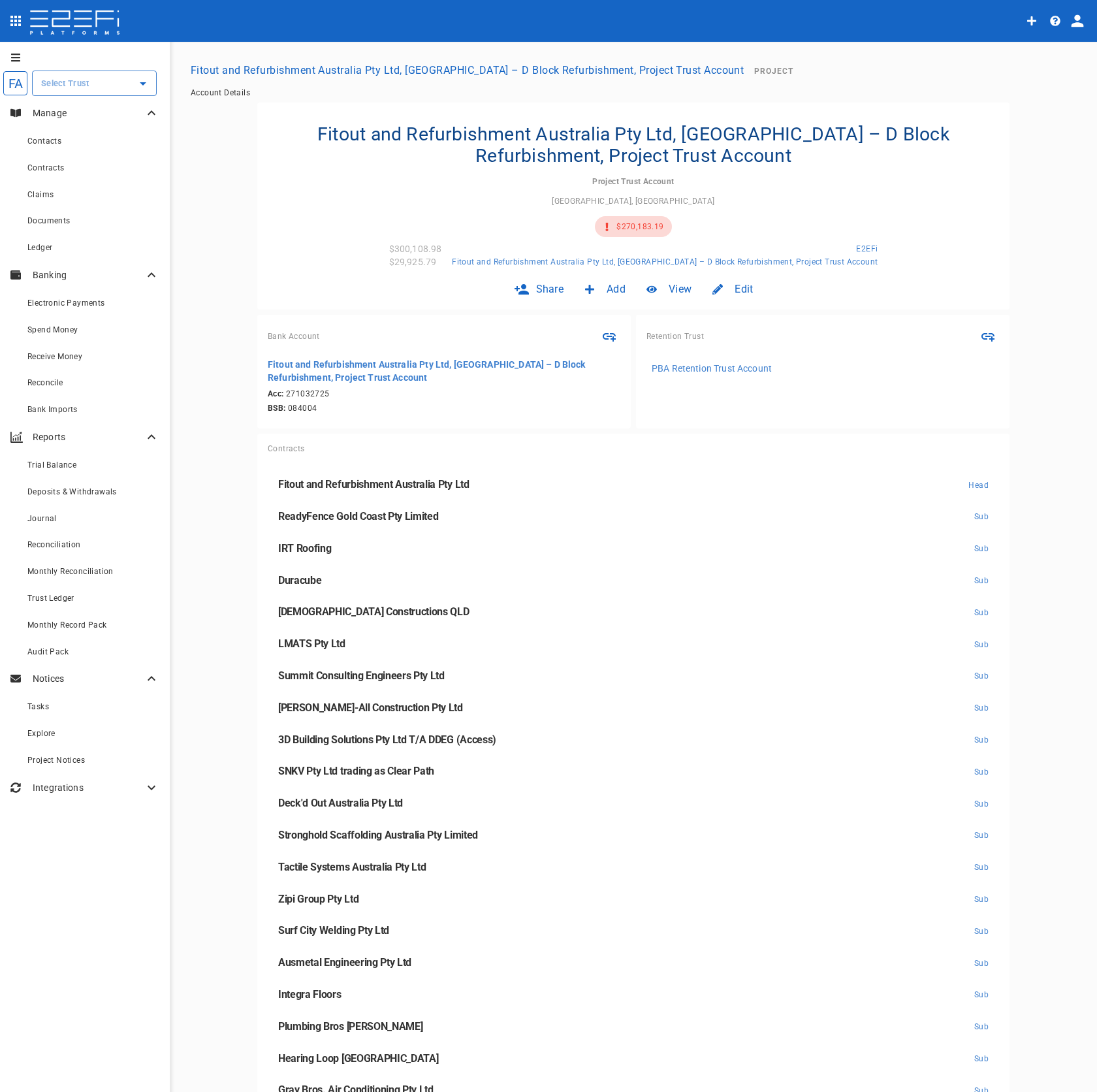
click at [728, 370] on p "PBA Retention Trust Account" at bounding box center [712, 369] width 120 height 13
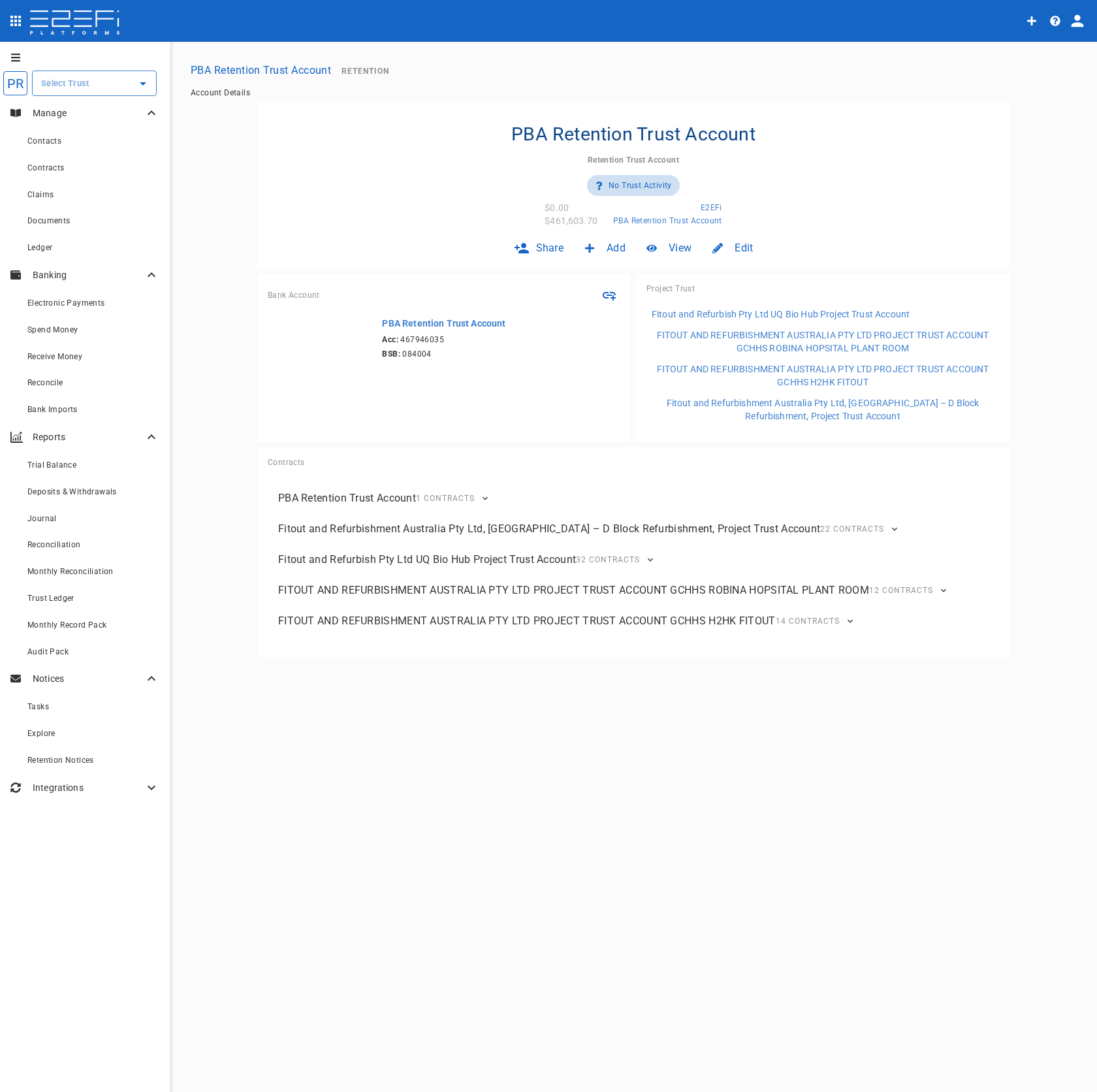
click at [736, 258] on div "Edit" at bounding box center [732, 247] width 61 height 31
click at [730, 270] on span "Trust" at bounding box center [724, 276] width 23 height 15
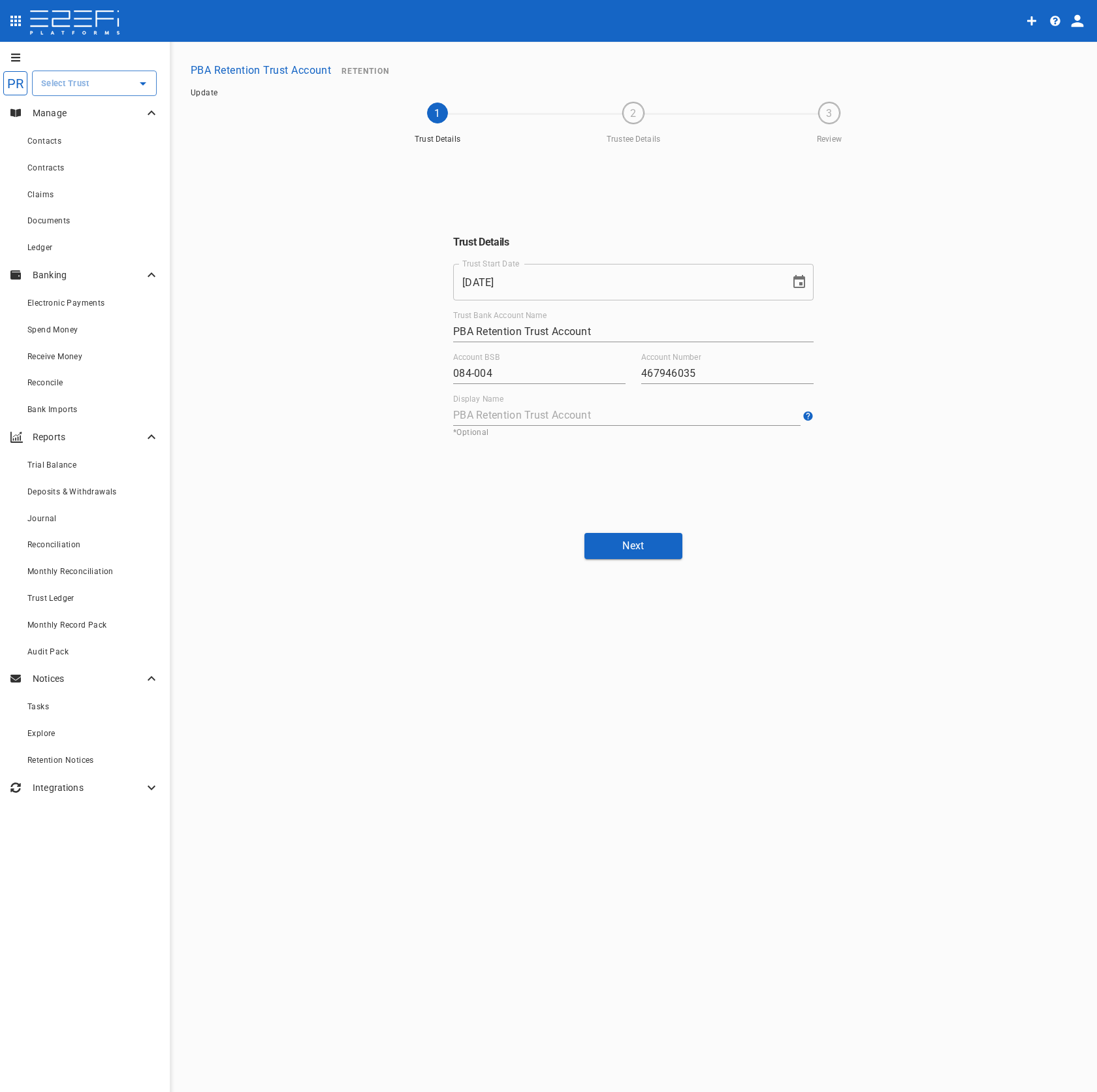
click at [666, 561] on div "PR ​ Manage Contacts Contracts Claims Documents Ledger Banking Electronic Payme…" at bounding box center [548, 567] width 1097 height 1052
click at [658, 556] on button "Next" at bounding box center [633, 546] width 98 height 25
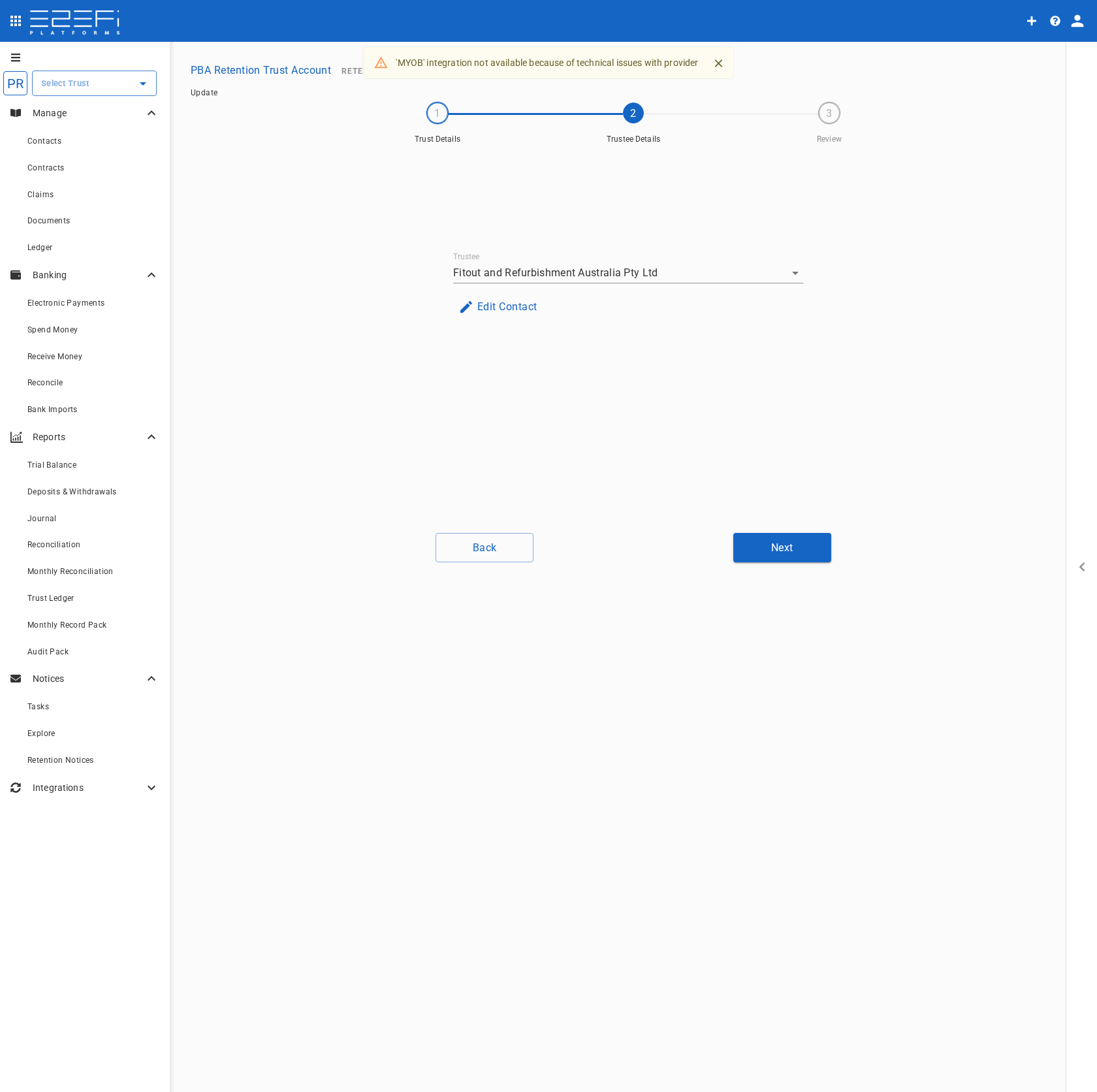
click at [495, 308] on button "Edit Contact" at bounding box center [498, 306] width 89 height 25
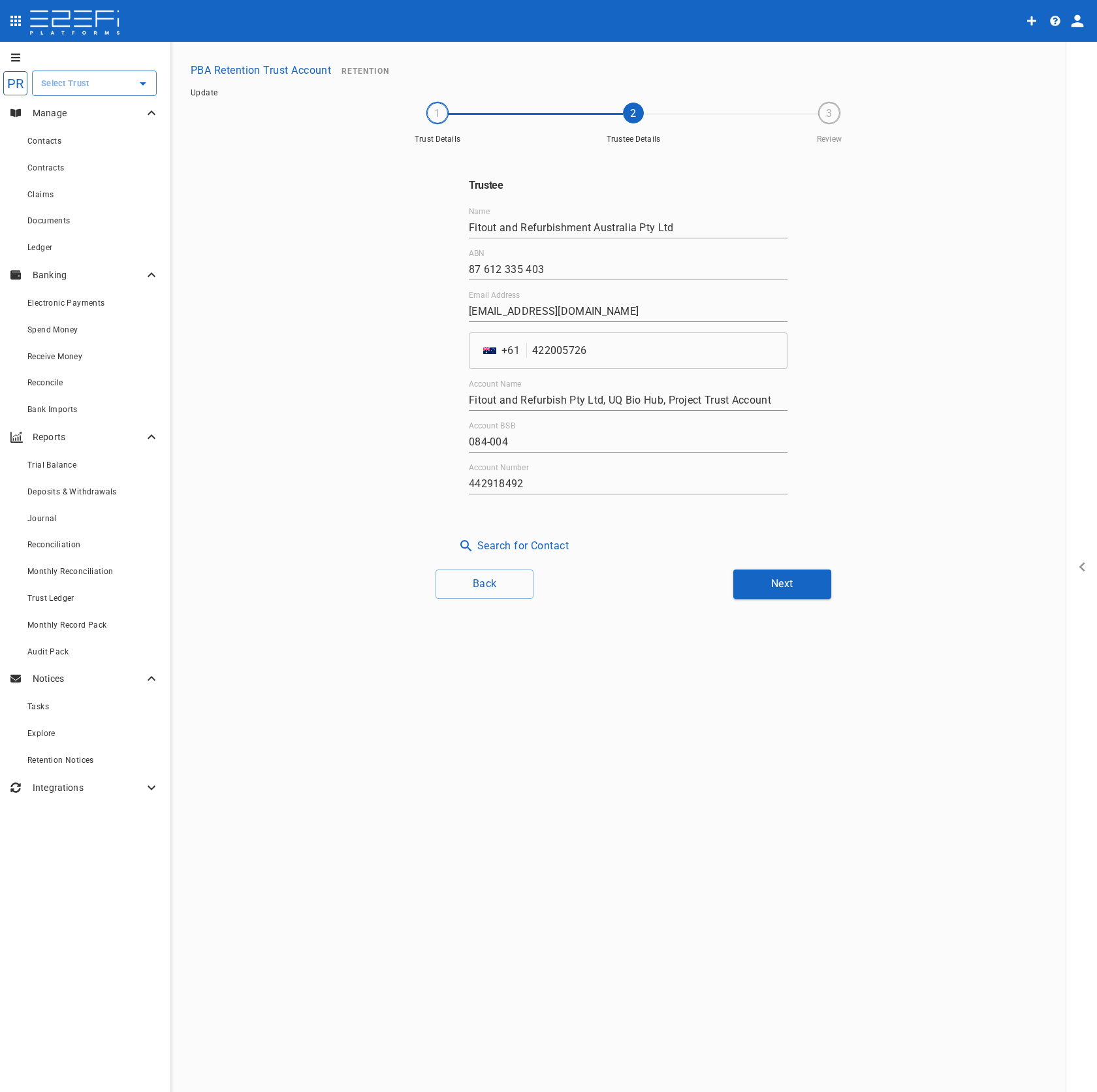
click at [216, 68] on button "PBA Retention Trust Account" at bounding box center [261, 70] width 151 height 25
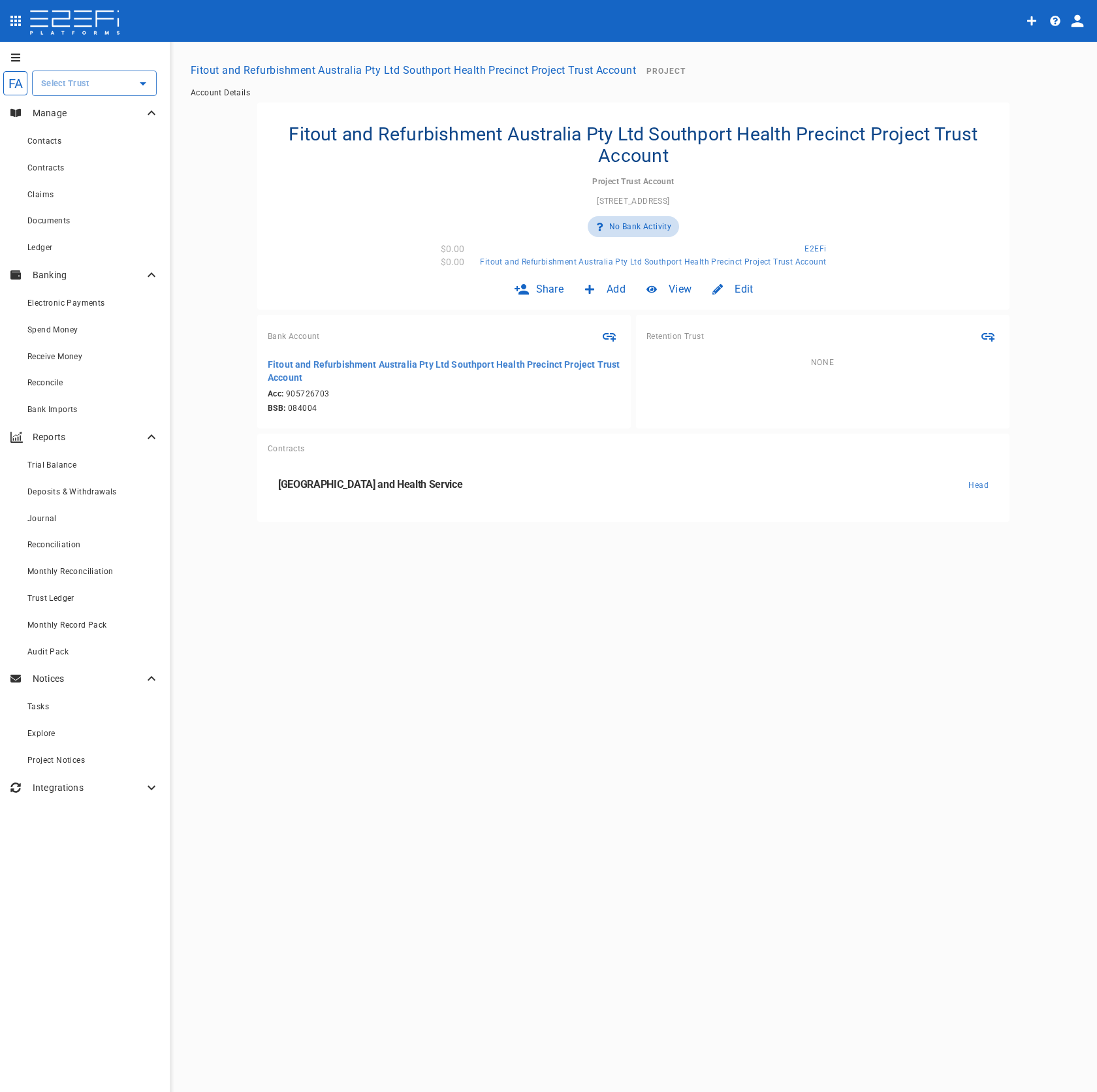
click at [725, 283] on div "Edit" at bounding box center [732, 289] width 61 height 31
click at [739, 315] on div "Trust" at bounding box center [724, 317] width 43 height 25
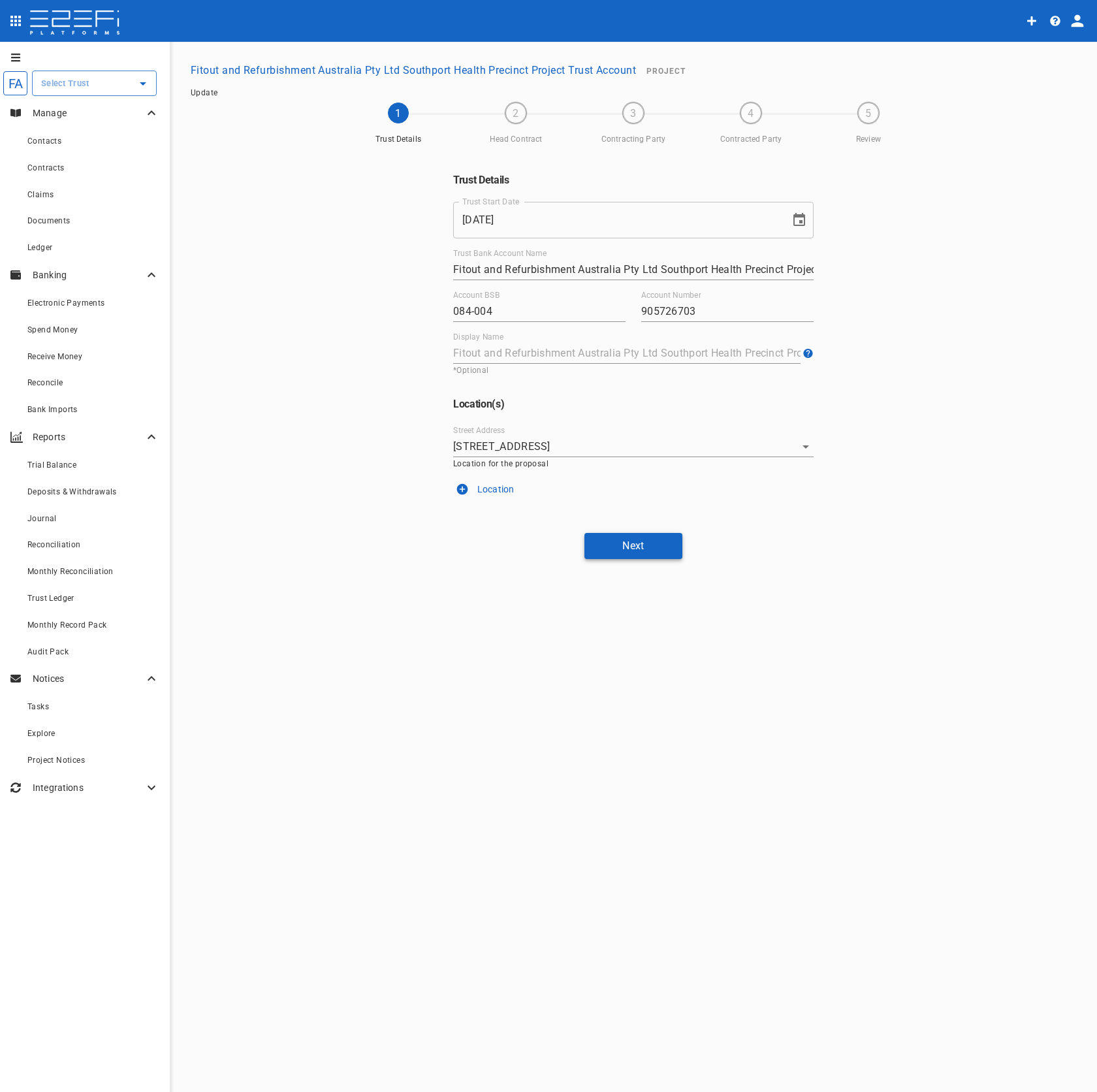
click at [660, 544] on button "Next" at bounding box center [633, 546] width 98 height 25
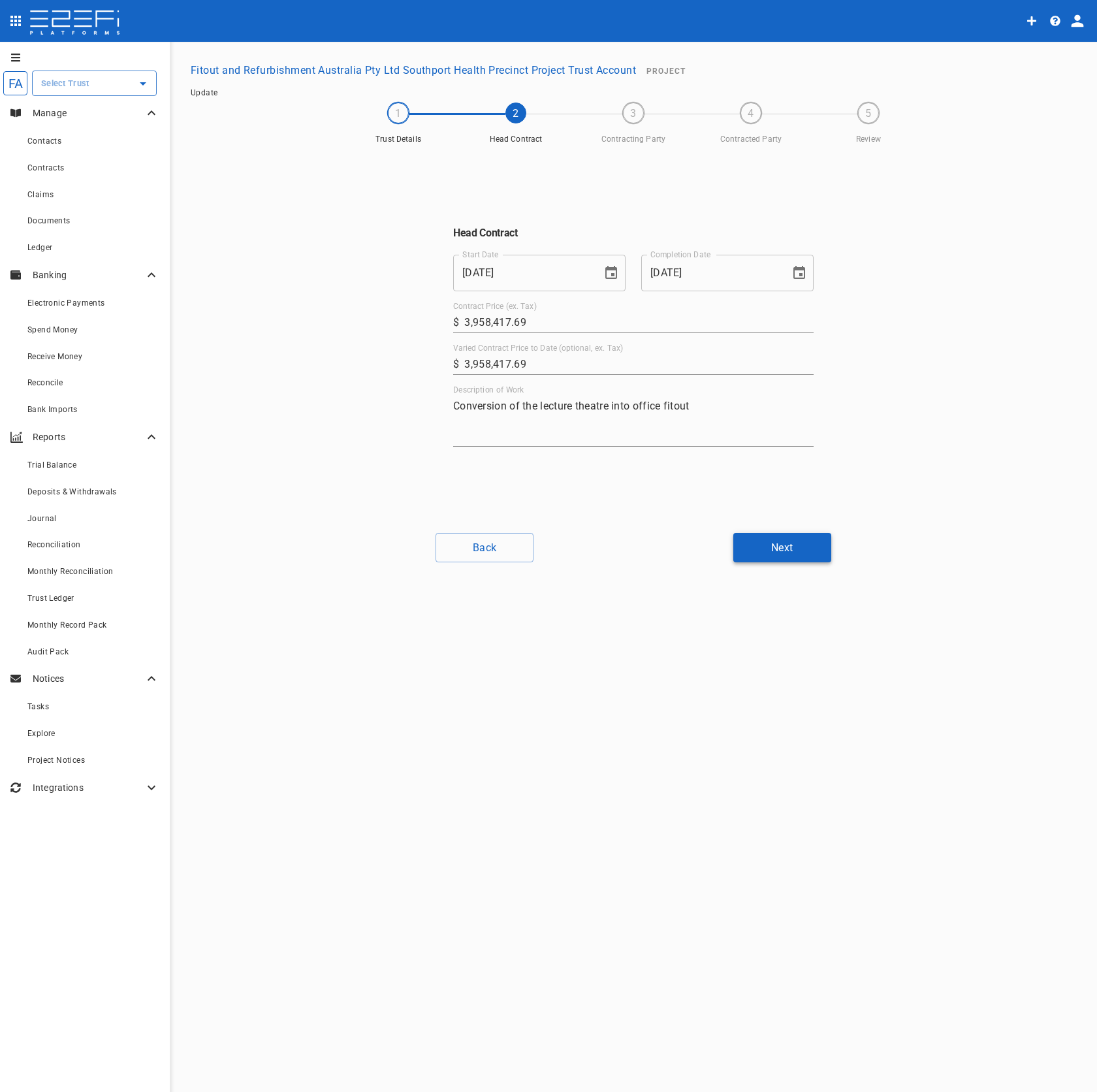
click at [755, 548] on button "Next" at bounding box center [783, 547] width 98 height 29
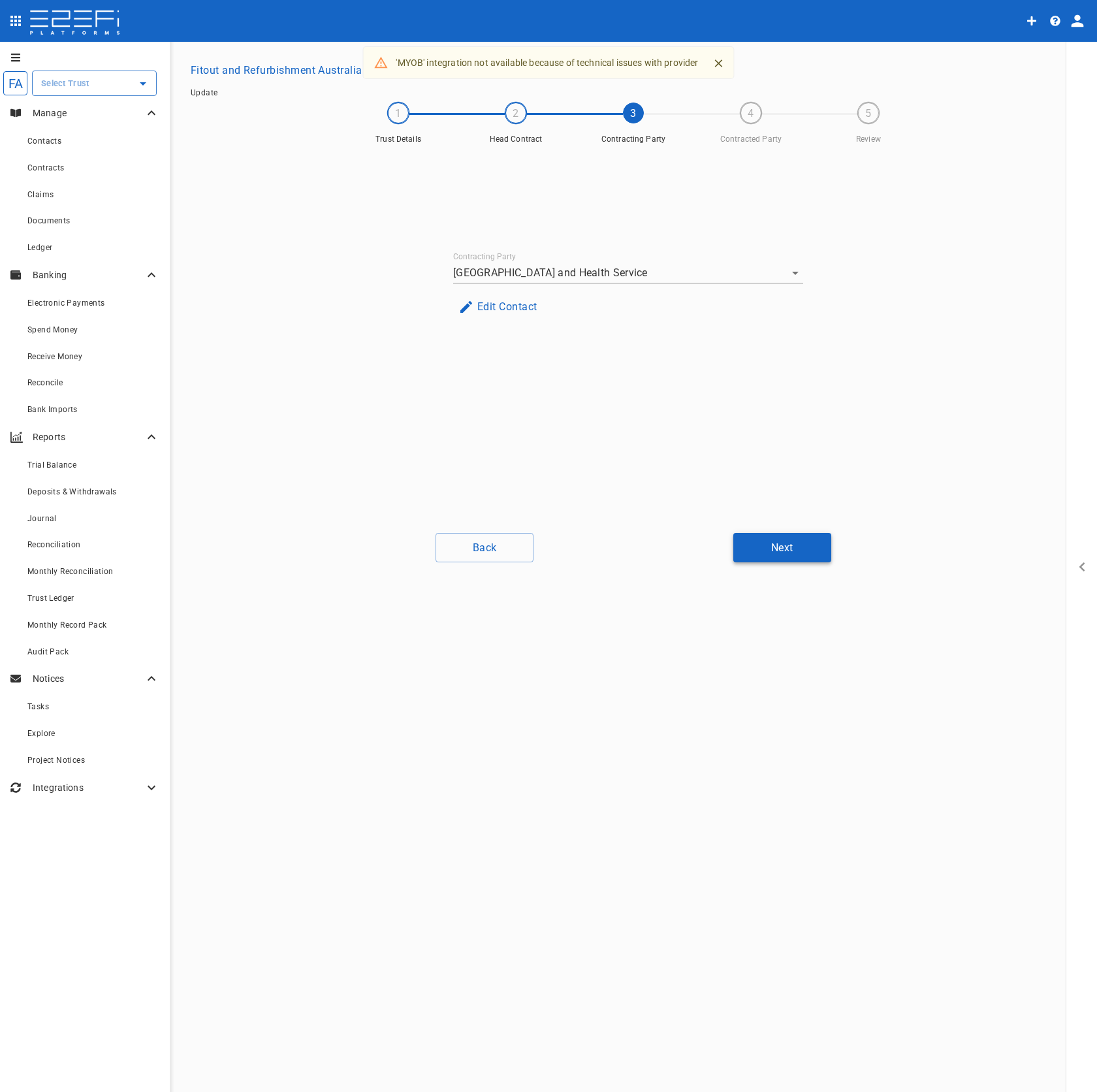
click at [743, 552] on button "Next" at bounding box center [783, 547] width 98 height 29
click at [528, 310] on button "Edit Contact" at bounding box center [498, 306] width 89 height 25
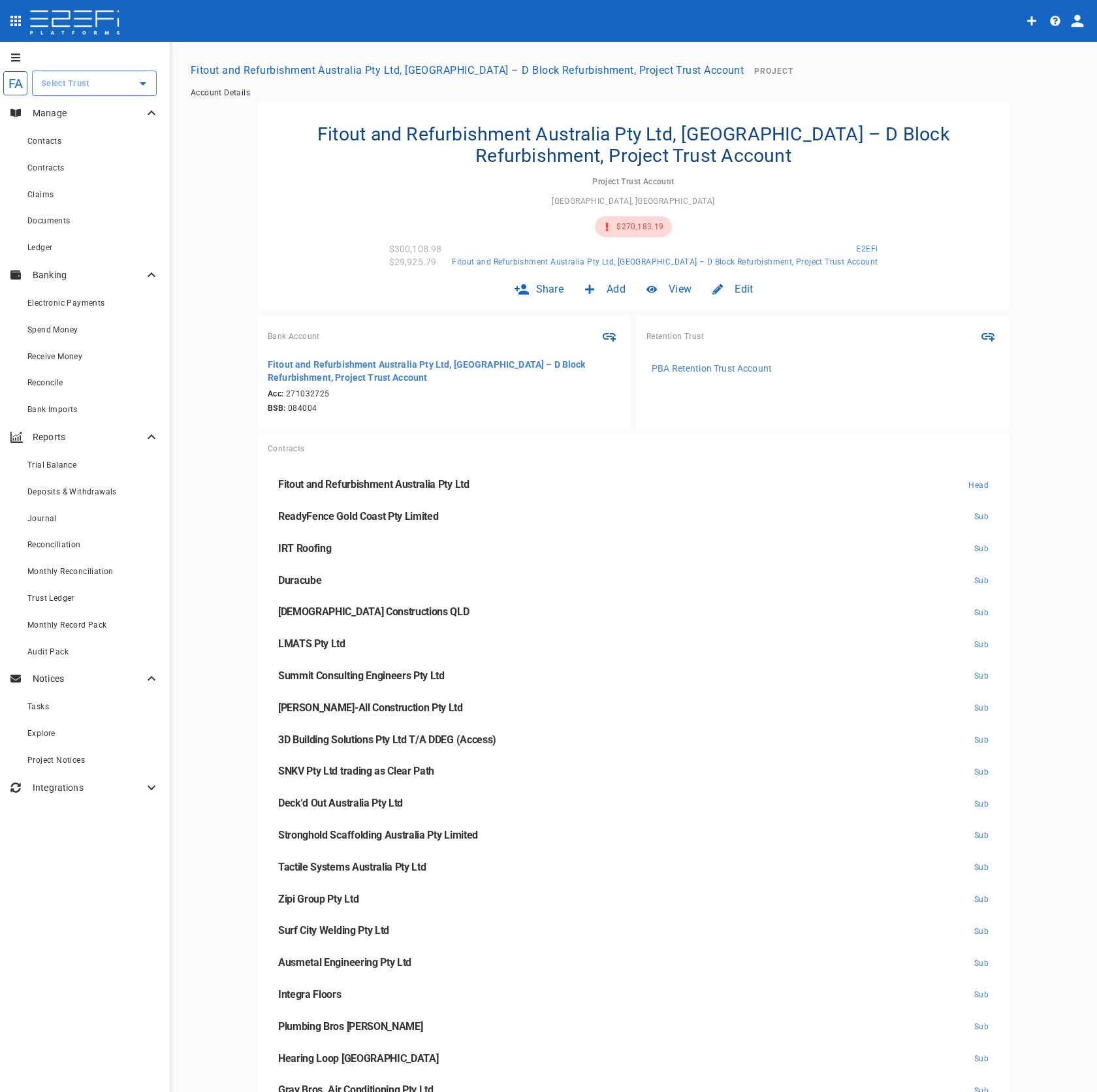
click at [719, 288] on div at bounding box center [723, 289] width 23 height 10
click at [709, 320] on span "Trust" at bounding box center [720, 317] width 23 height 15
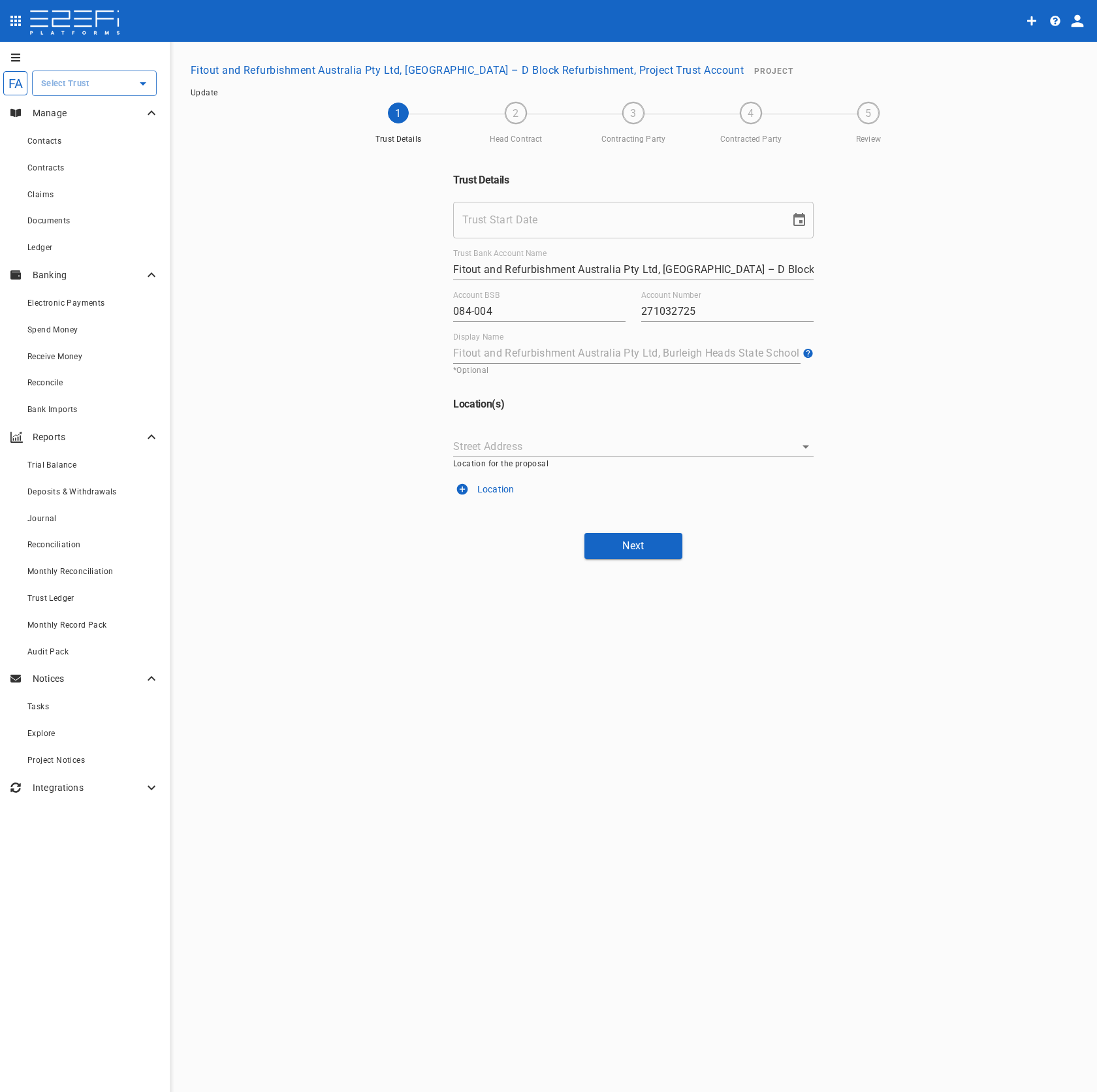
type input "17/07/2024"
type input "Gold Coast Hwy, Palm Beach, AU"
click at [659, 546] on button "Next" at bounding box center [633, 546] width 98 height 25
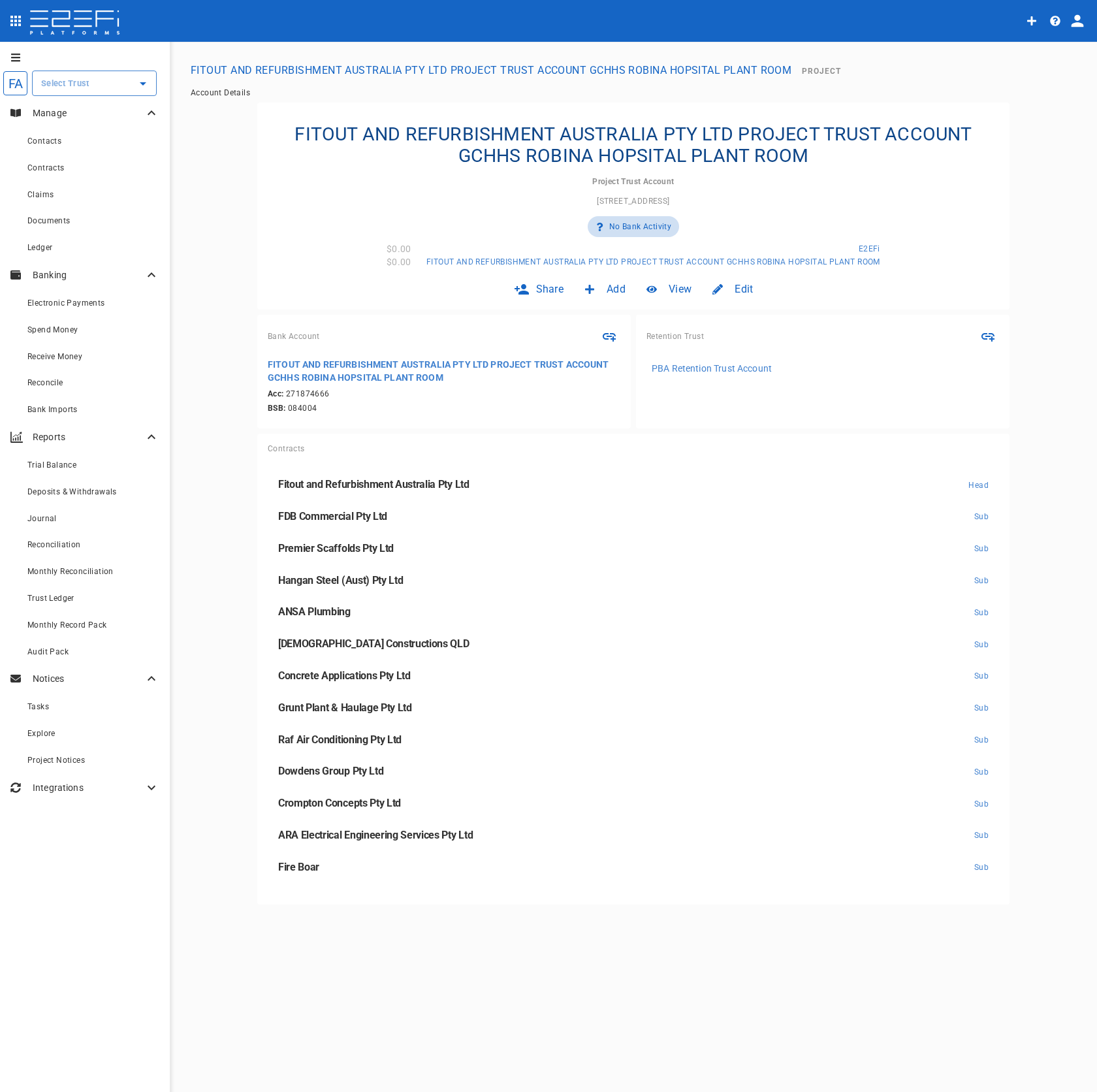
click at [733, 291] on div at bounding box center [723, 289] width 23 height 10
click at [730, 309] on div "Trust" at bounding box center [724, 317] width 43 height 25
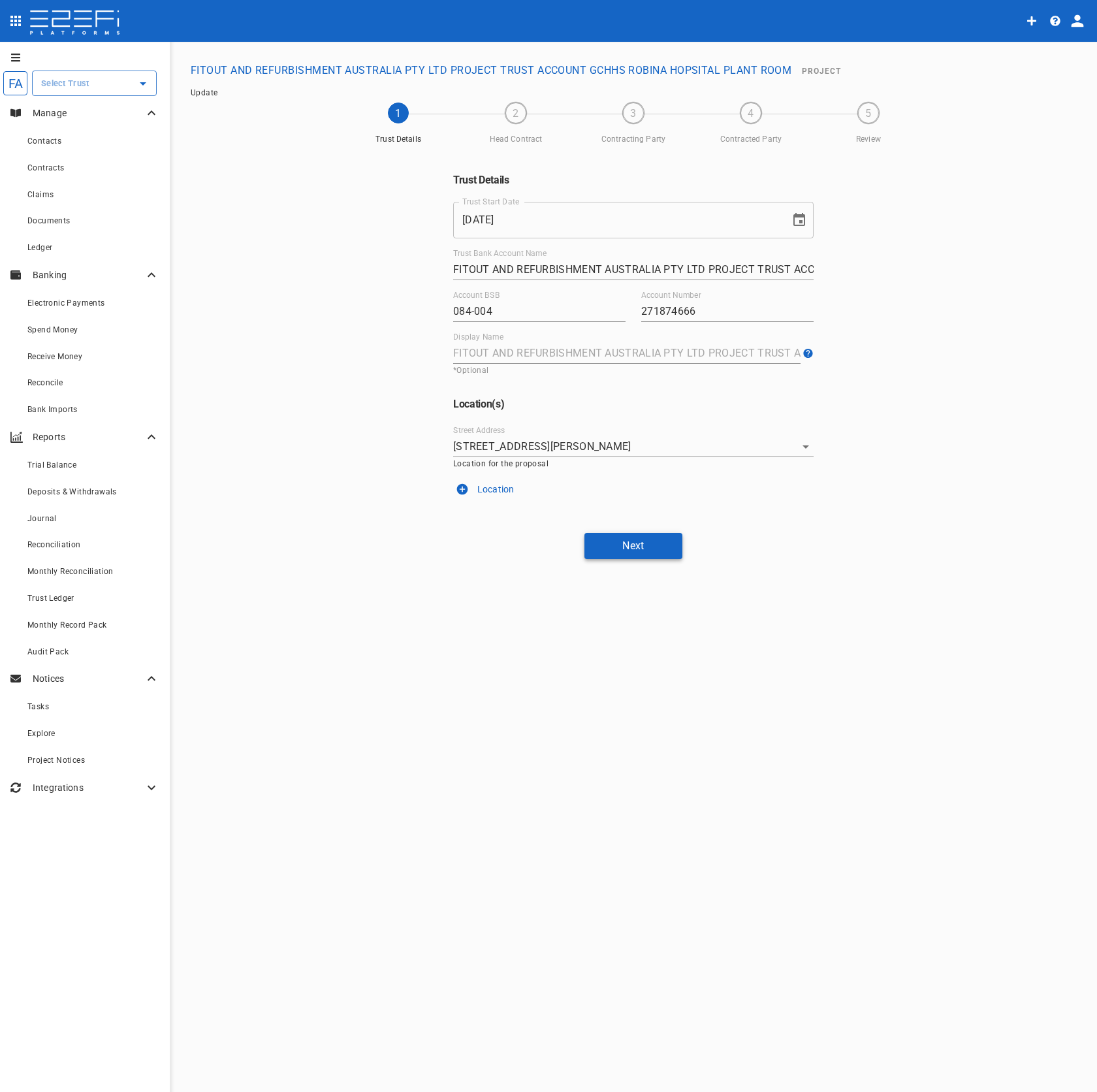
click at [647, 545] on button "Next" at bounding box center [633, 546] width 98 height 25
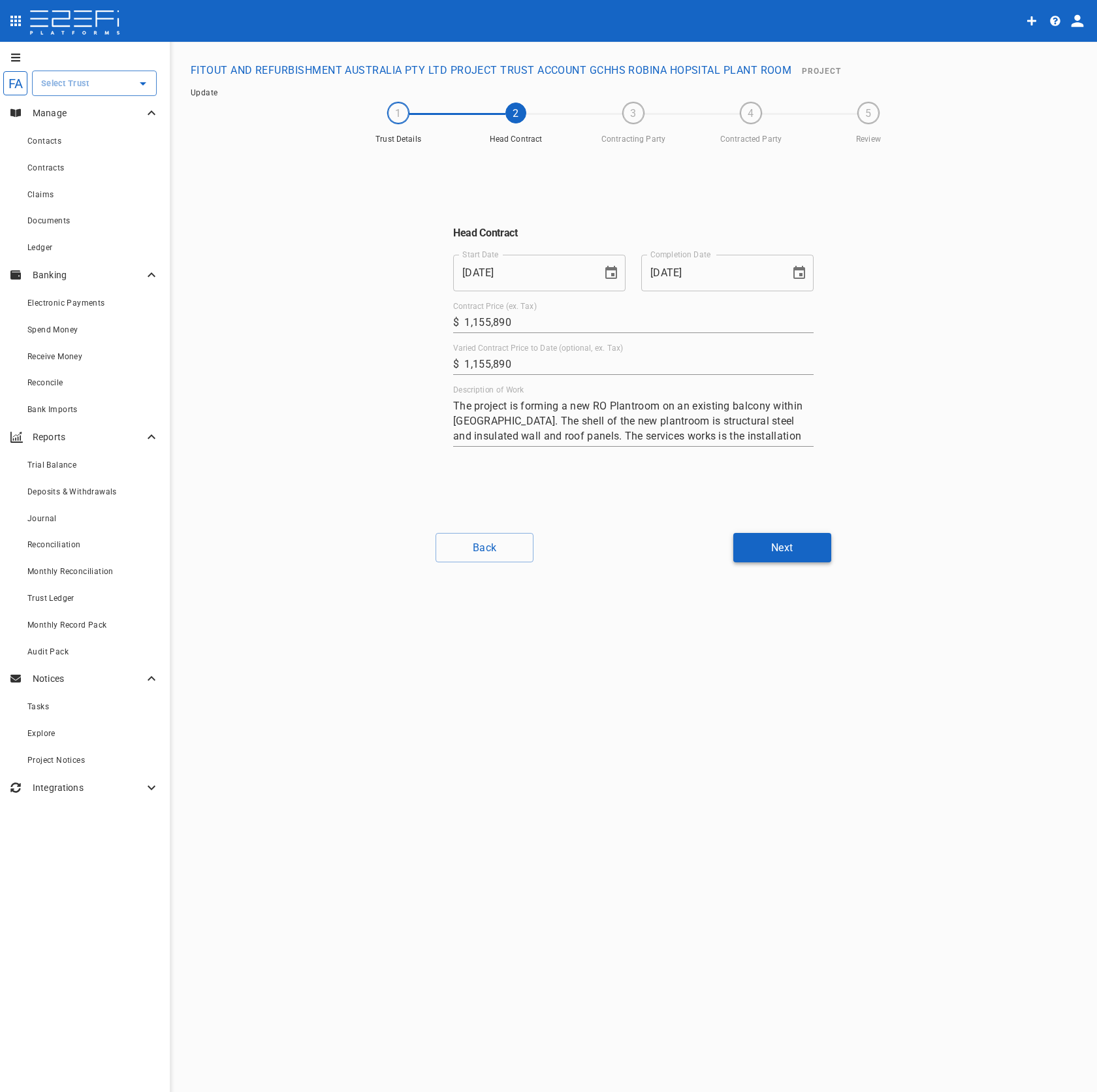
click at [754, 548] on button "Next" at bounding box center [783, 547] width 98 height 29
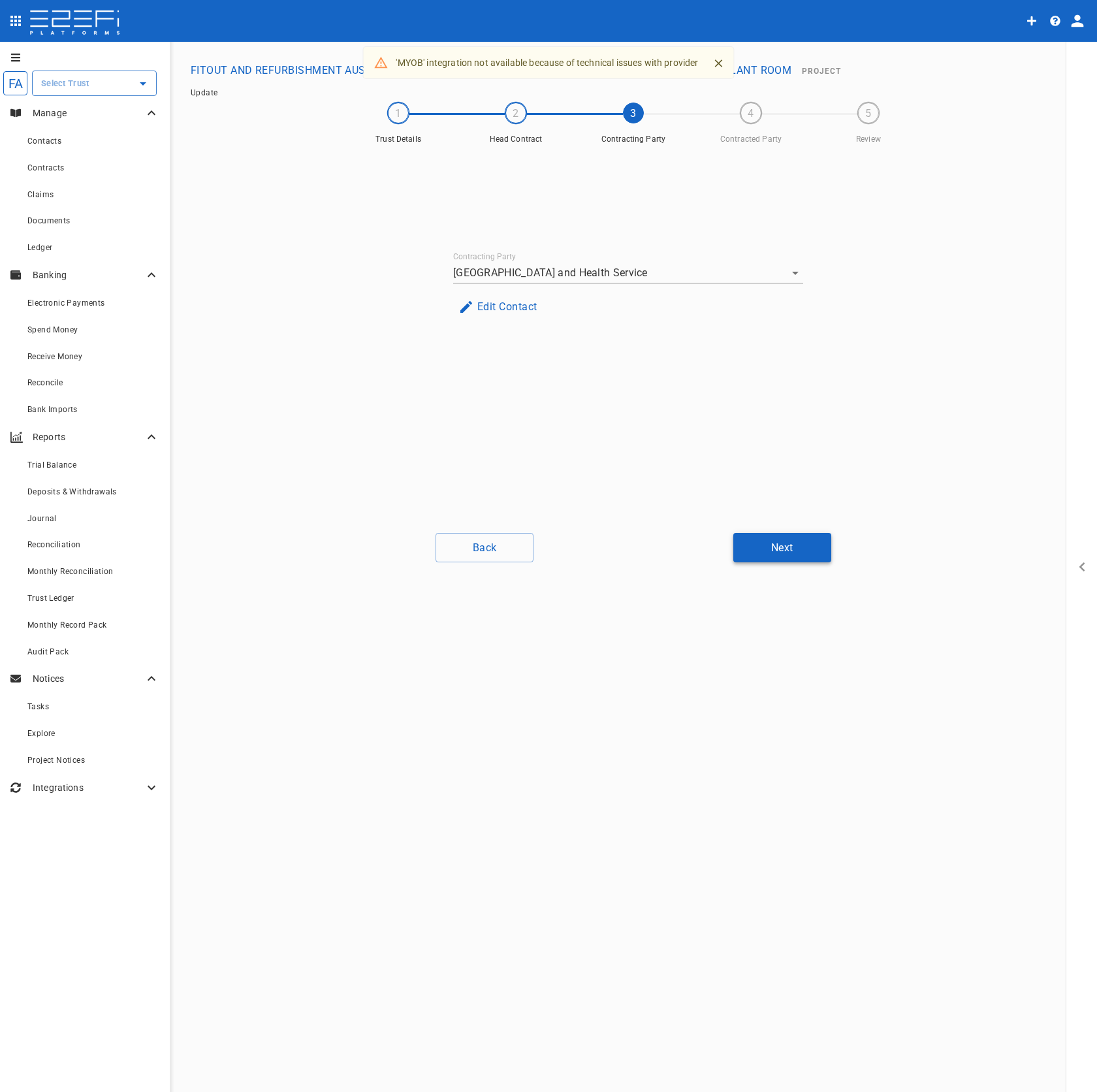
click at [757, 549] on button "Next" at bounding box center [783, 547] width 98 height 29
click at [498, 314] on button "Edit Contact" at bounding box center [498, 306] width 89 height 25
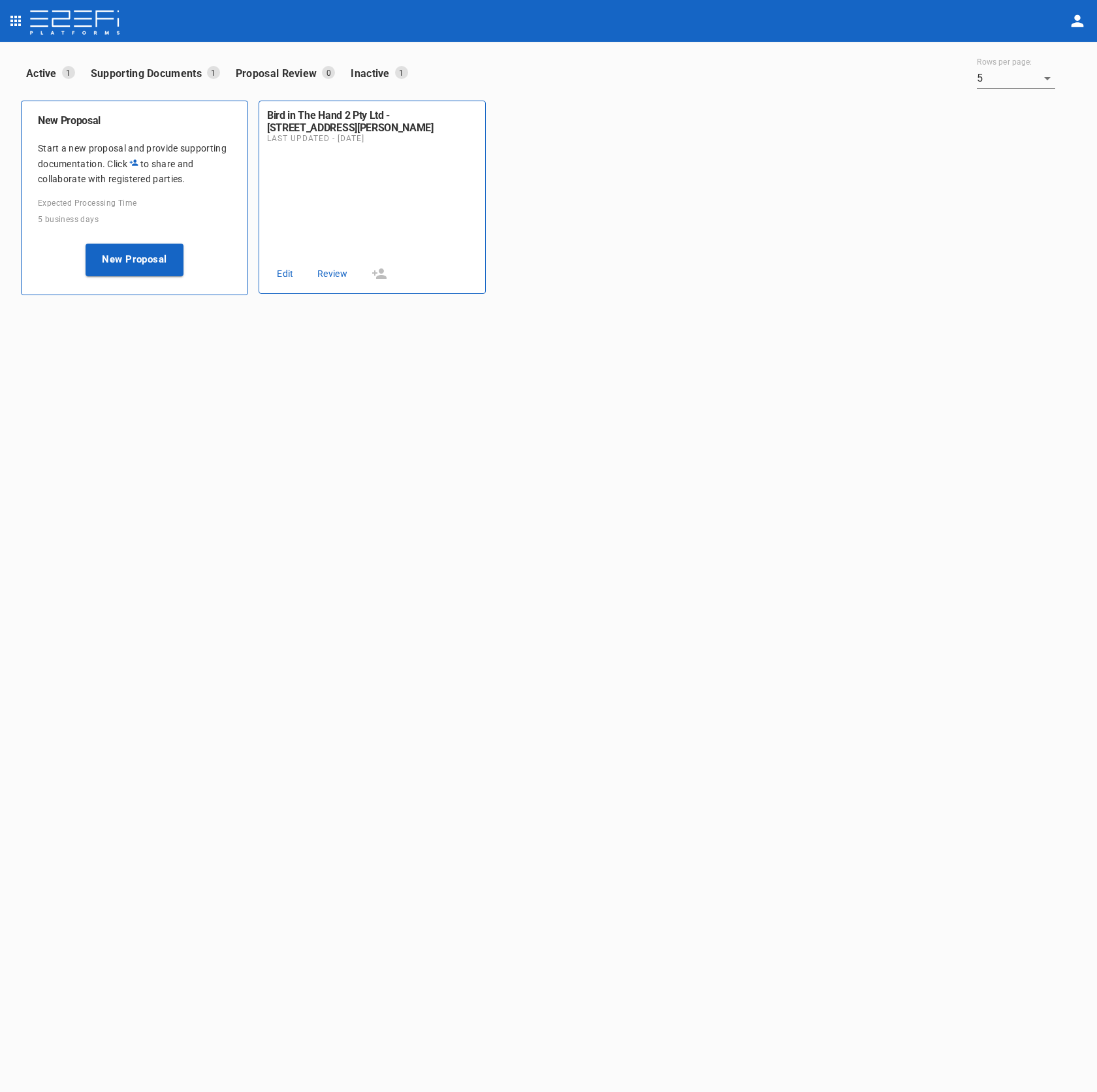
click at [12, 24] on icon "open drawer" at bounding box center [15, 21] width 10 height 10
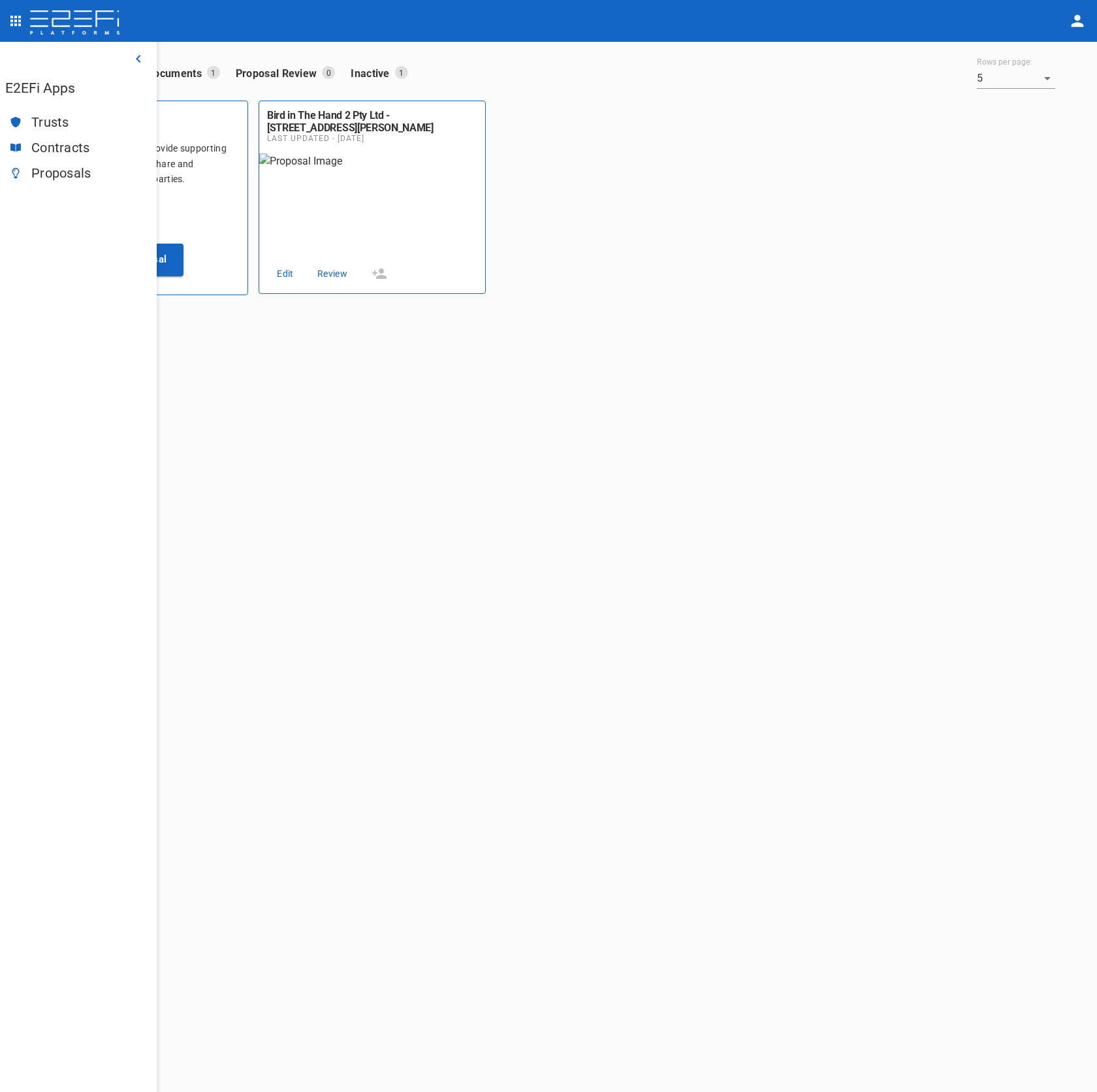
click at [110, 122] on span "Trusts" at bounding box center [88, 122] width 115 height 15
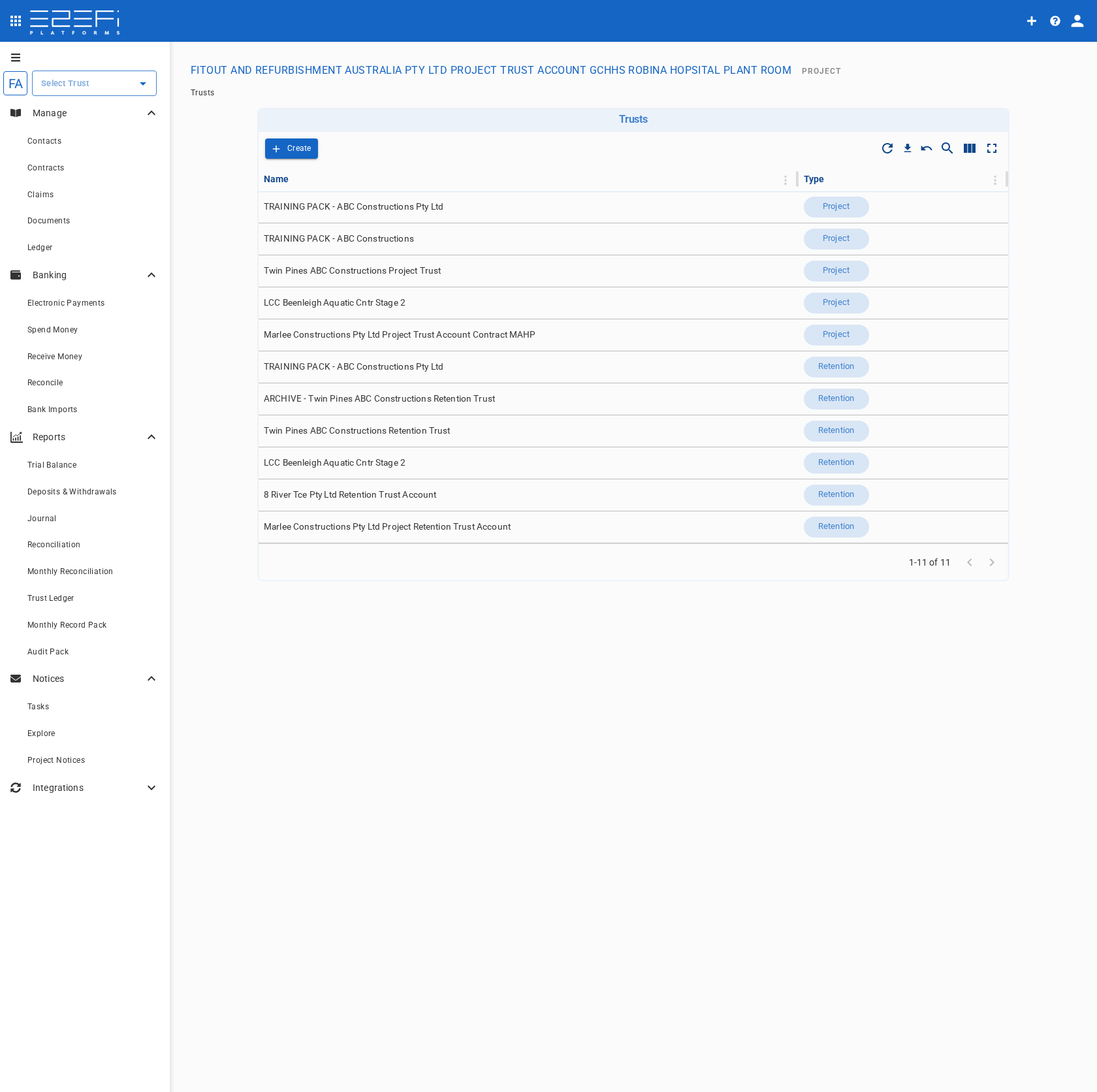
click at [1076, 20] on icon "profile" at bounding box center [1077, 21] width 12 height 12
click at [1057, 61] on span "Organisation" at bounding box center [1039, 57] width 56 height 15
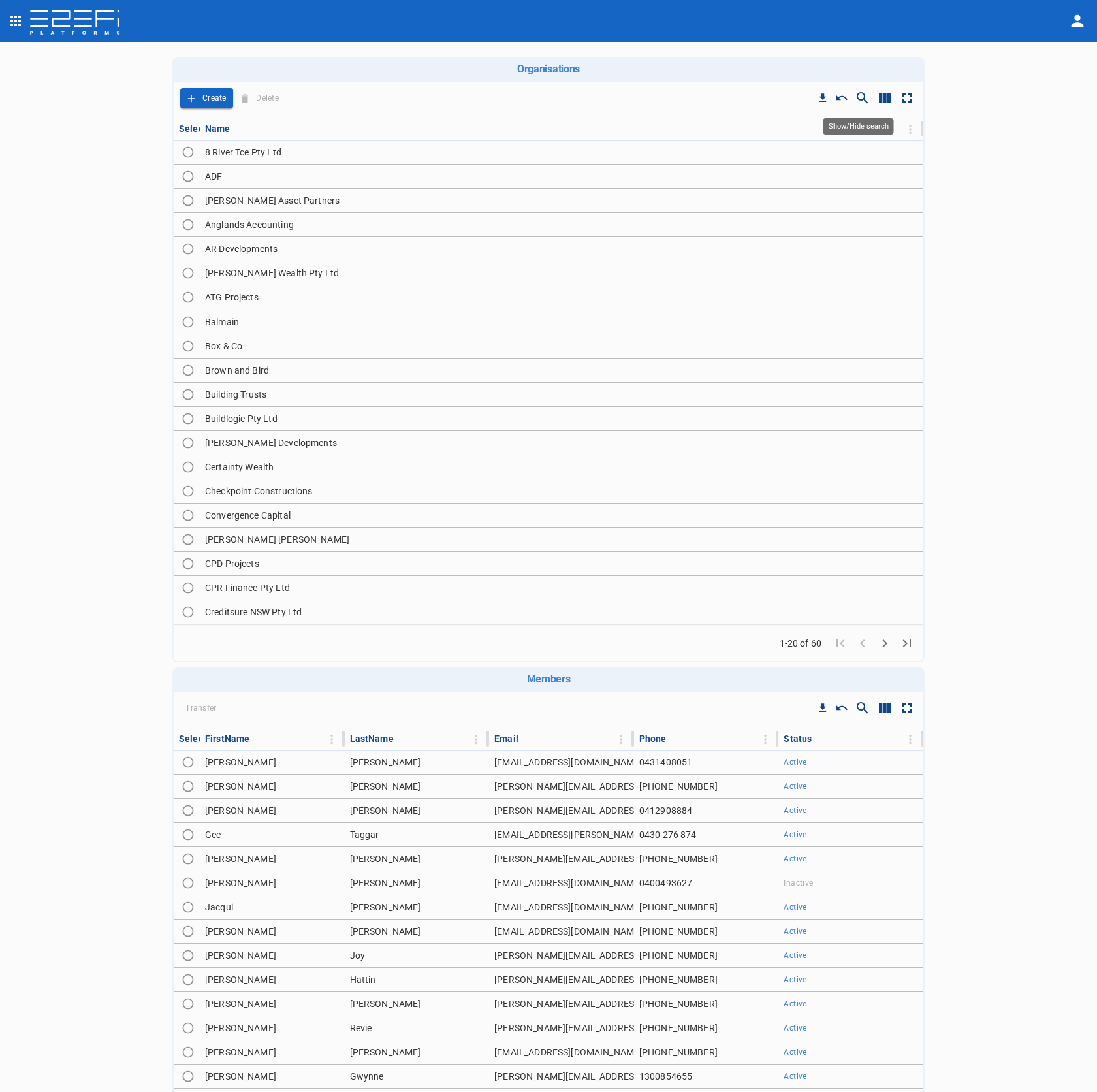
click at [860, 96] on icon "Show/Hide search" at bounding box center [863, 98] width 11 height 11
type input "f"
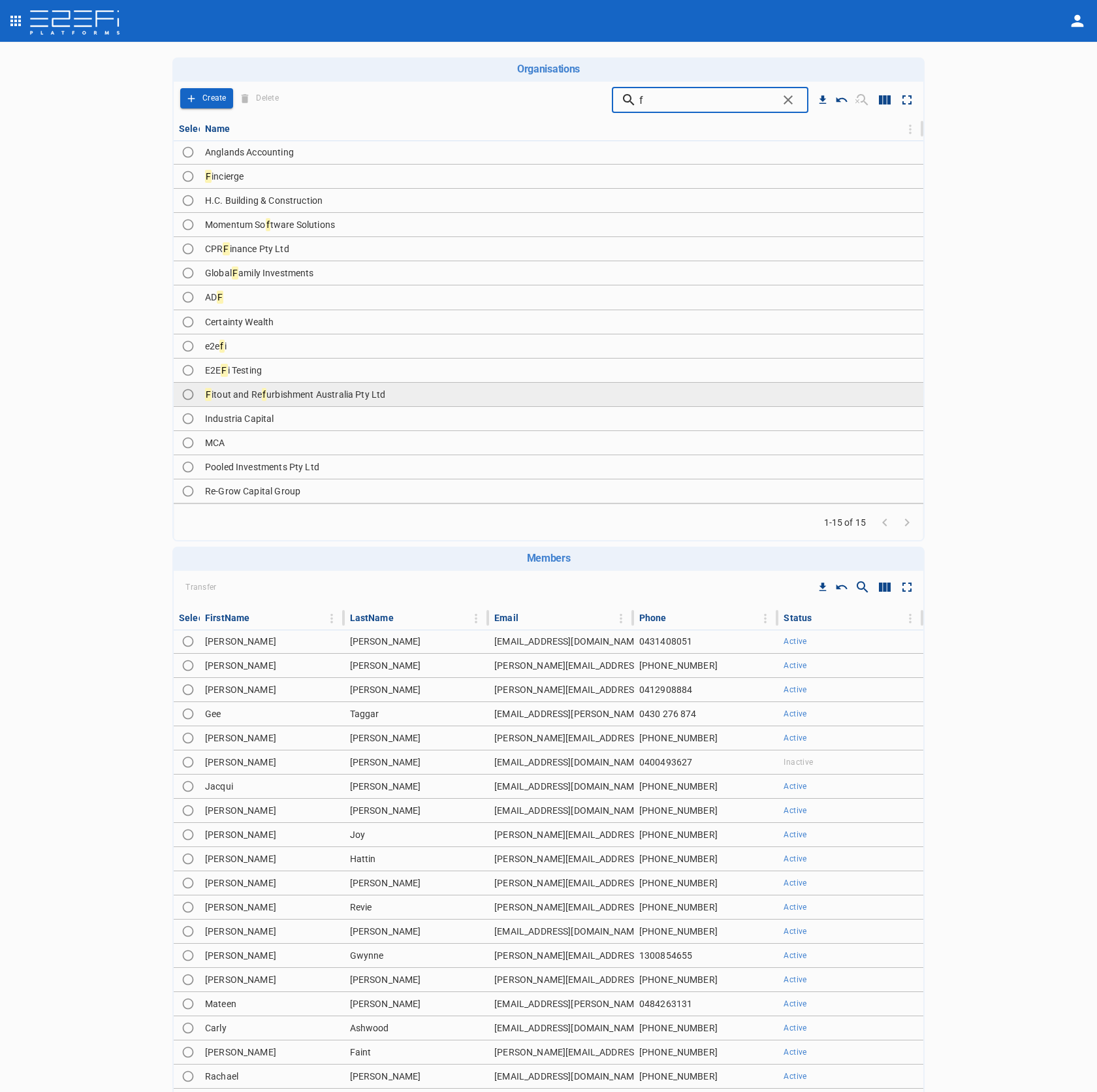
click at [471, 388] on td "F itout and Re f urbishment Australia Pty Ltd" at bounding box center [561, 394] width 723 height 24
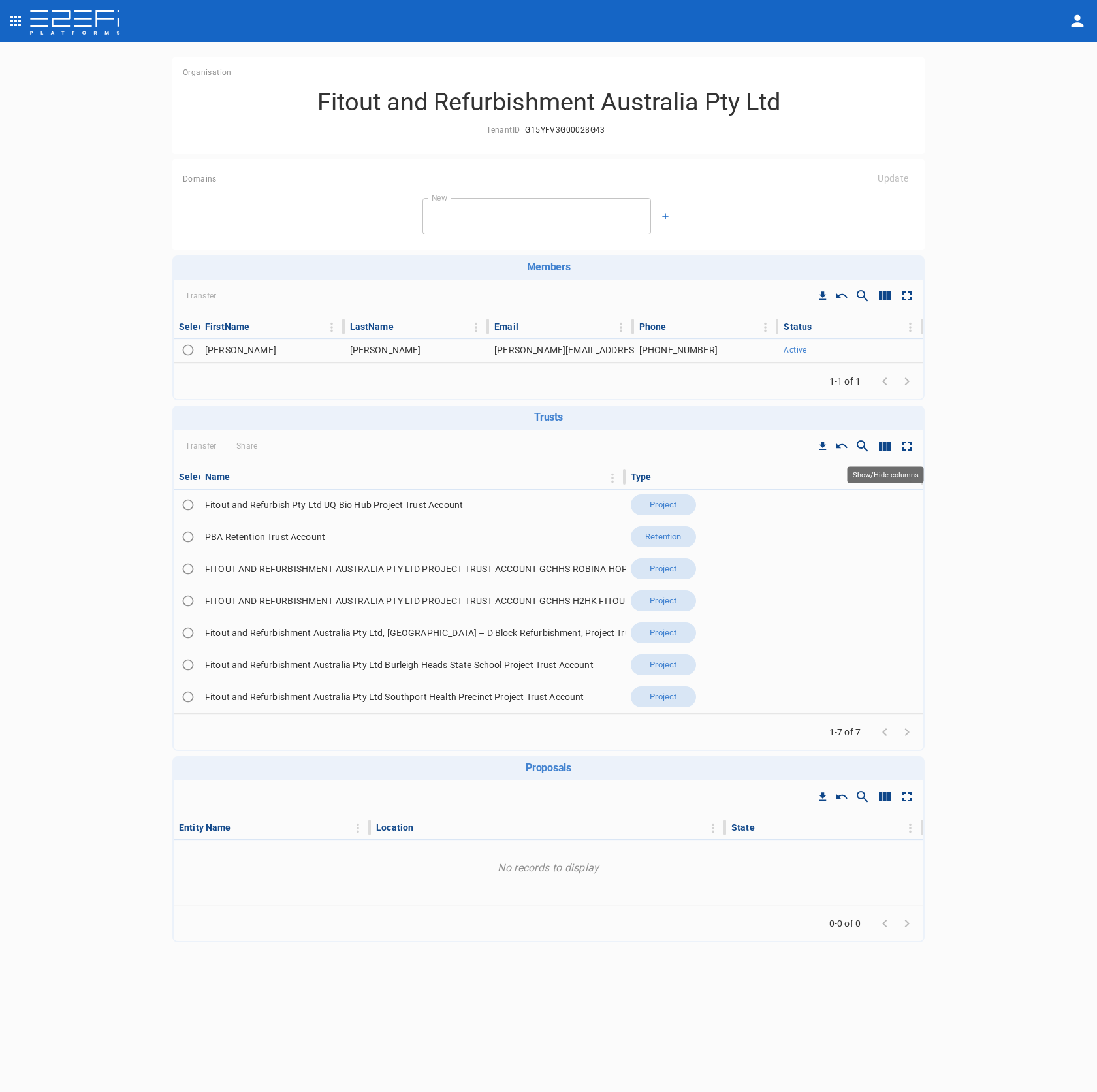
click at [882, 450] on icon "Show/Hide columns" at bounding box center [885, 446] width 11 height 9
click at [882, 544] on input "ID" at bounding box center [889, 543] width 74 height 24
checkbox input "true"
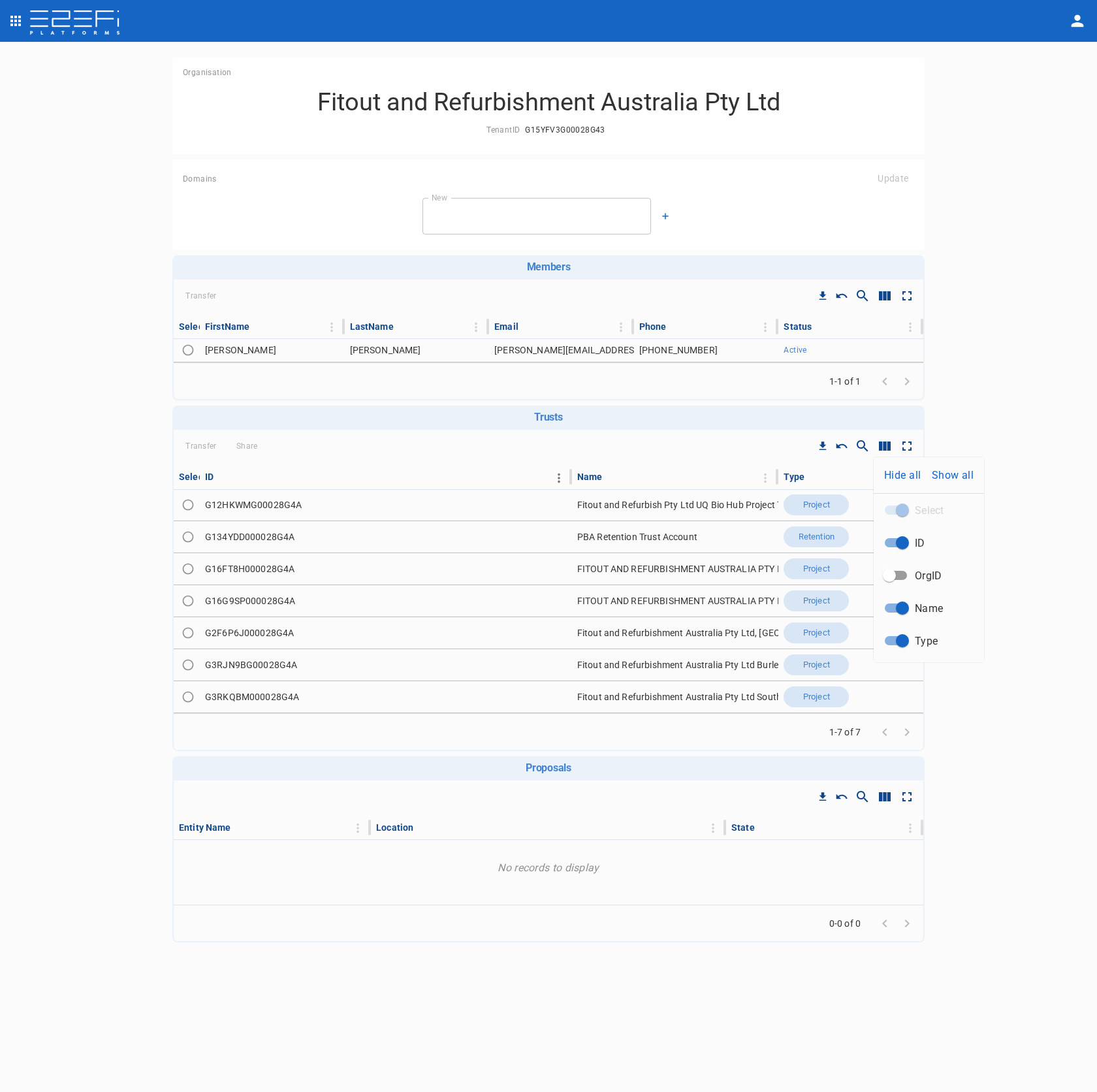
click at [559, 481] on div at bounding box center [548, 546] width 1097 height 1092
drag, startPoint x: 572, startPoint y: 478, endPoint x: 555, endPoint y: 478, distance: 17.0
click at [554, 478] on tr "Select ID Name Type" at bounding box center [548, 478] width 750 height 23
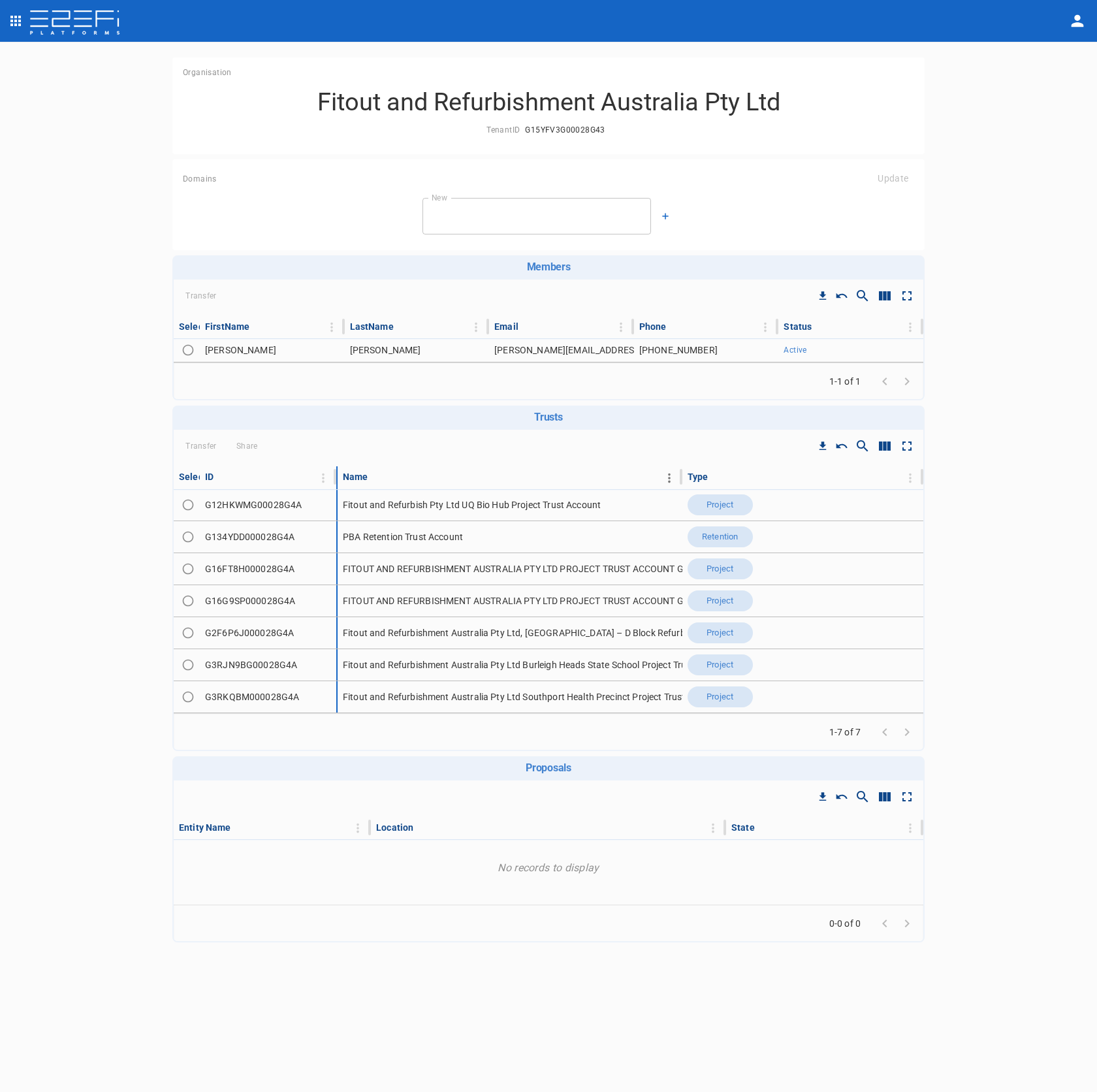
drag, startPoint x: 554, startPoint y: 475, endPoint x: 432, endPoint y: 472, distance: 122.0
click at [420, 473] on tr "Select ID Name Type" at bounding box center [548, 478] width 750 height 23
drag, startPoint x: 682, startPoint y: 478, endPoint x: 718, endPoint y: 483, distance: 36.3
click at [743, 483] on th "Type" at bounding box center [803, 478] width 241 height 23
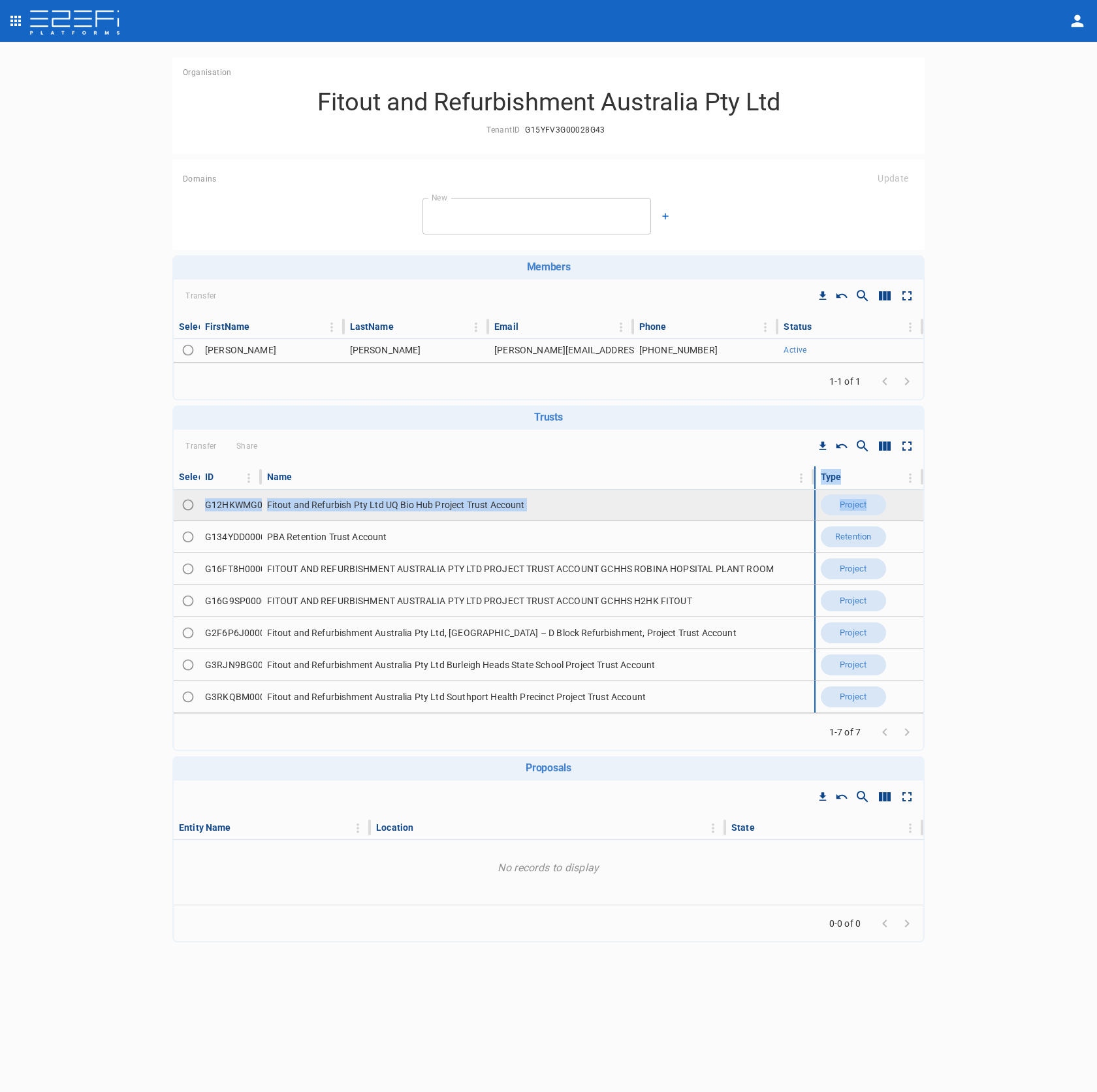
drag, startPoint x: 678, startPoint y: 475, endPoint x: 848, endPoint y: 490, distance: 170.7
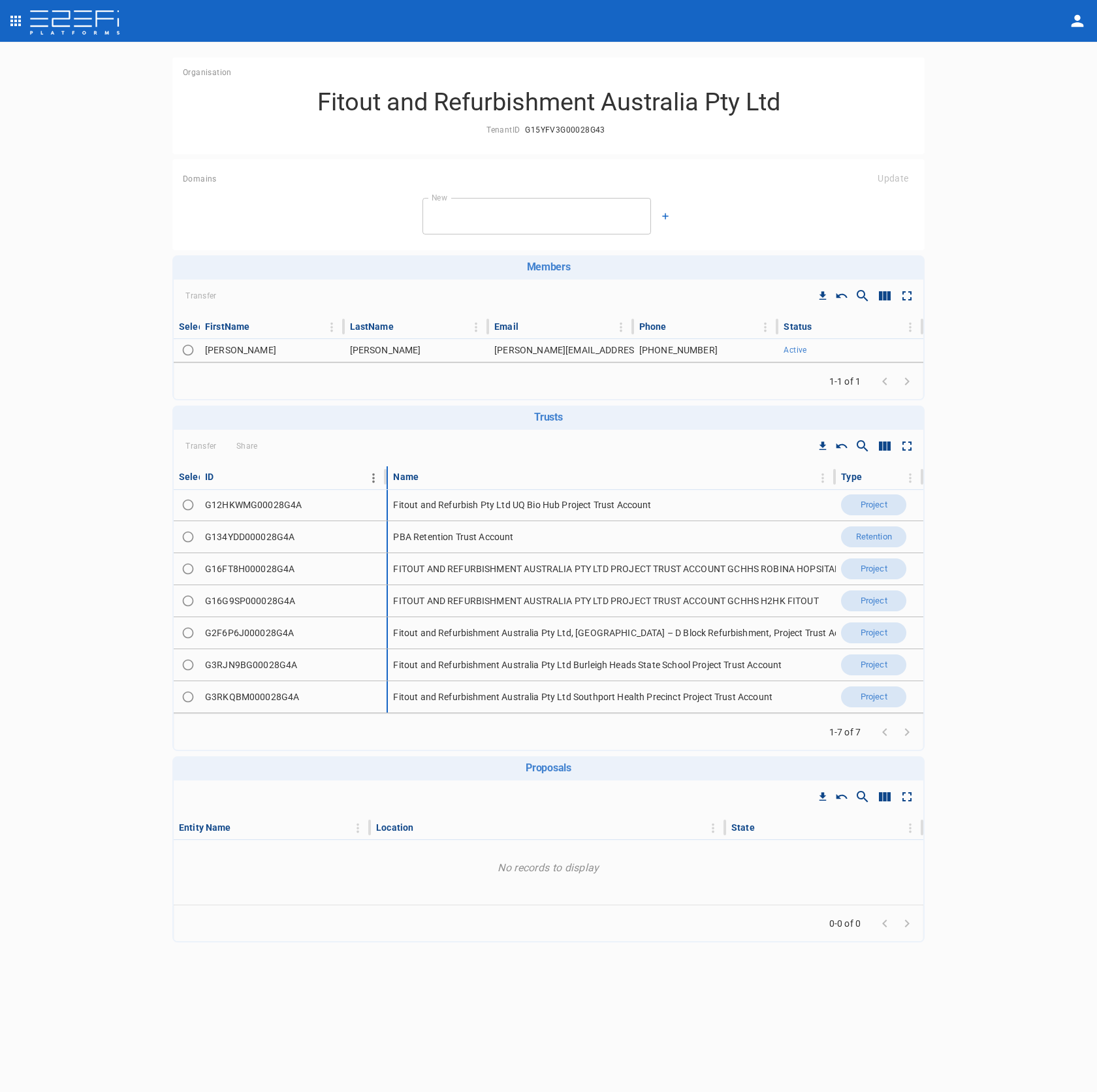
drag, startPoint x: 258, startPoint y: 475, endPoint x: 330, endPoint y: 478, distance: 72.1
click at [330, 478] on div "ID" at bounding box center [293, 477] width 176 height 16
click at [1031, 223] on div "Organisation Fitout and Refurbishment Australia Pty Ltd TenantID G15YFV3G00028G…" at bounding box center [548, 567] width 1097 height 1052
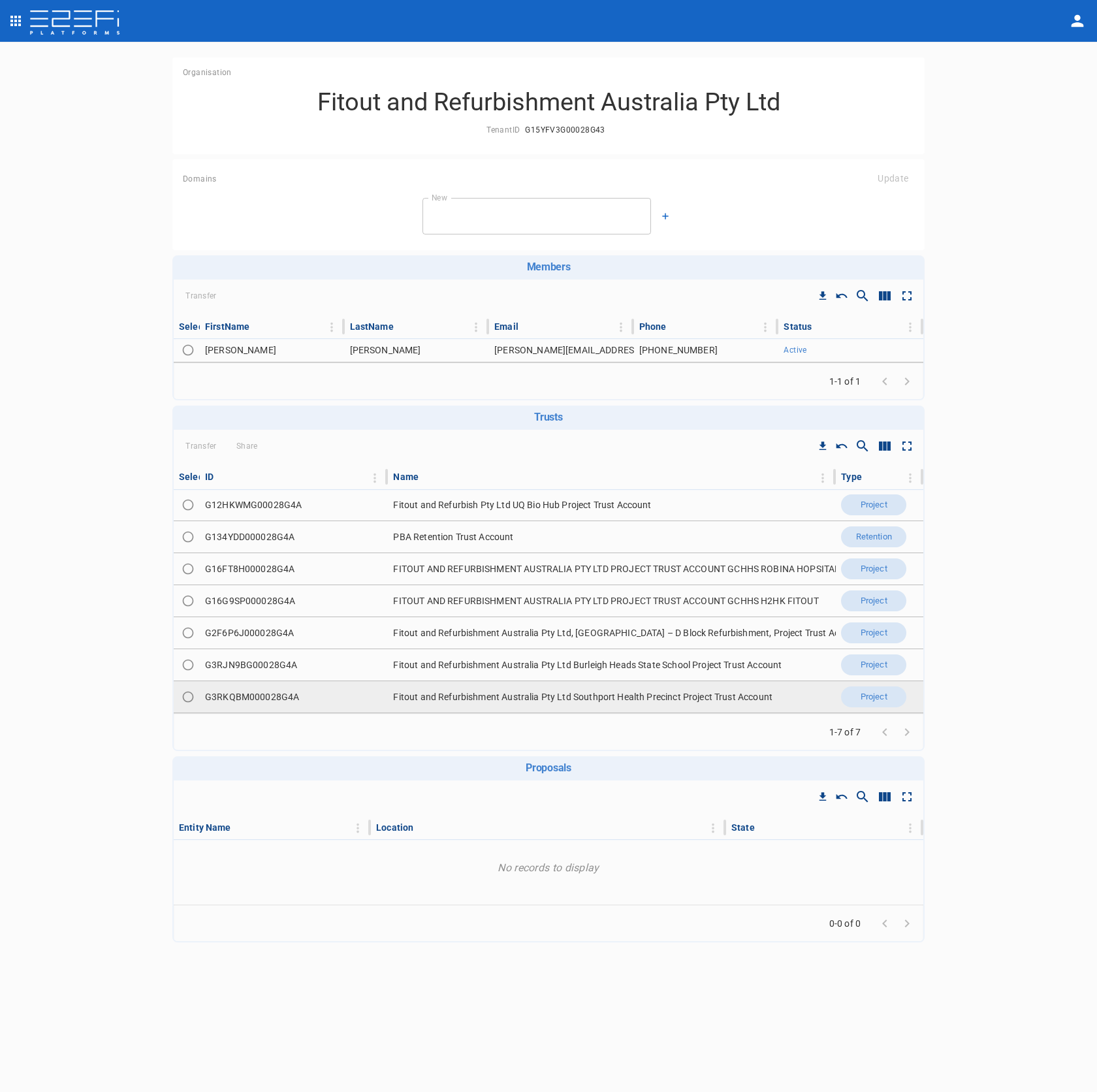
click at [275, 693] on td "G3RKQBM000028G4A" at bounding box center [294, 696] width 188 height 31
copy td "G3RKQBM000028G4A"
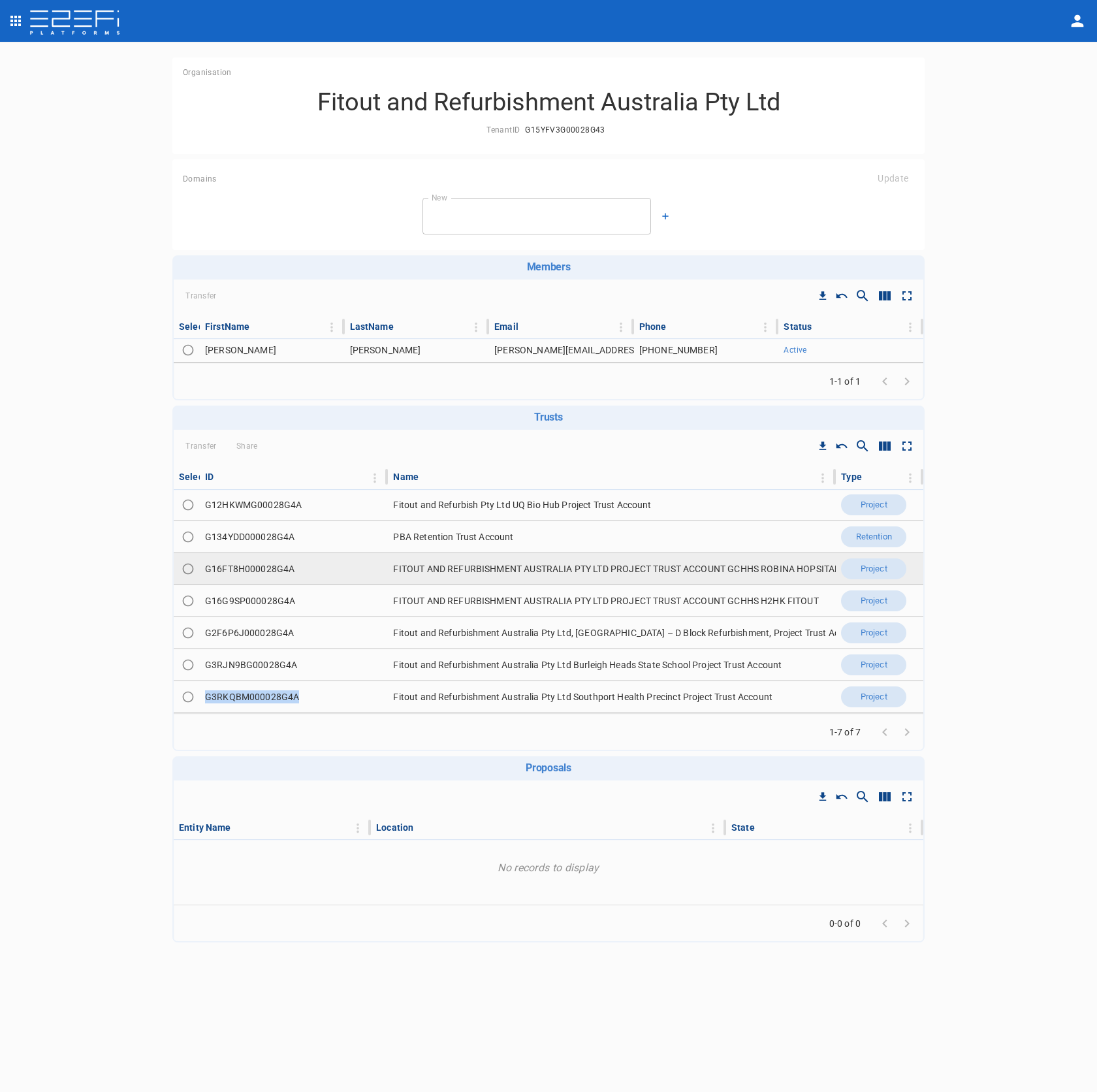
click at [278, 572] on td "G16FT8H000028G4A" at bounding box center [294, 568] width 188 height 31
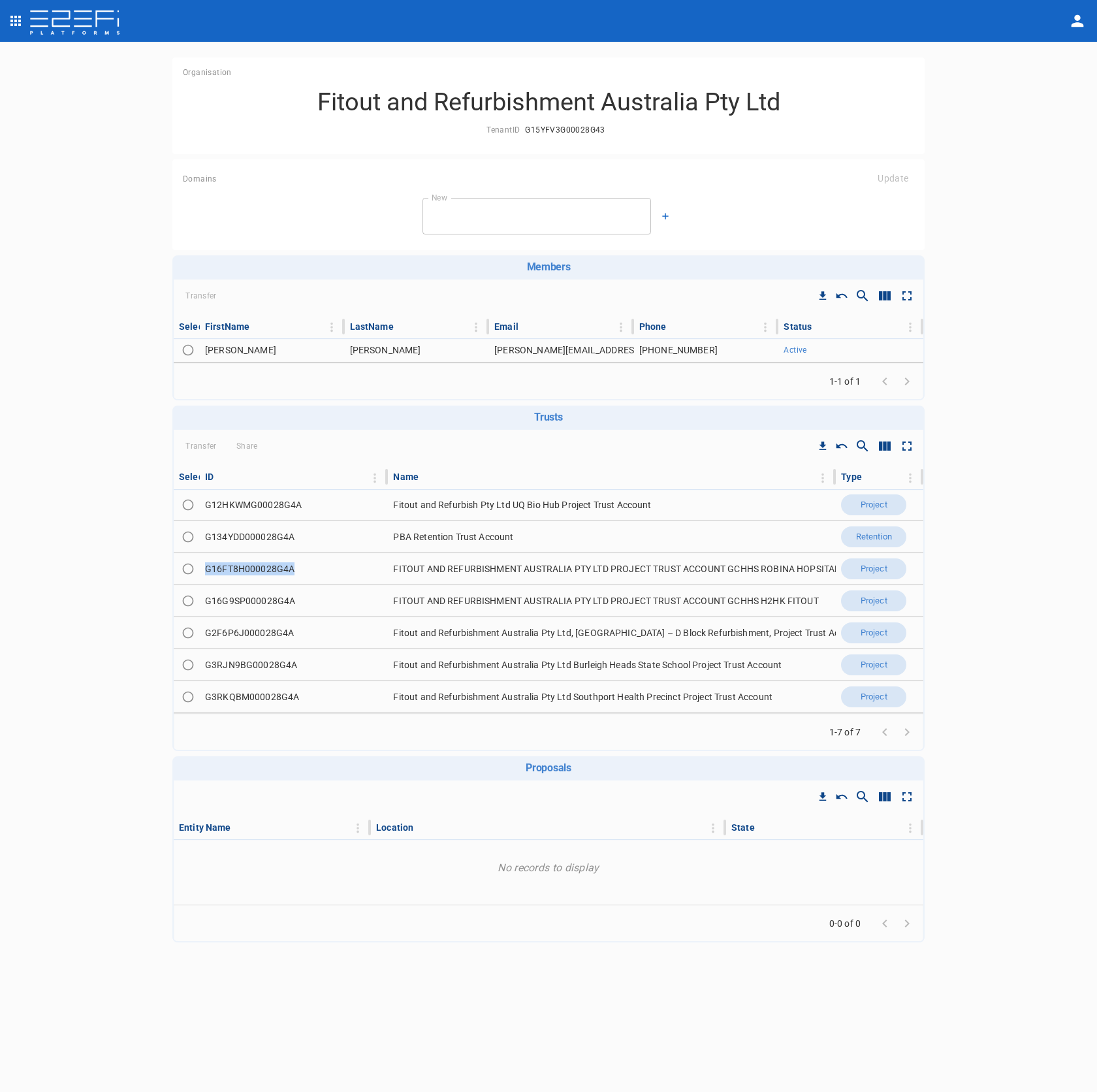
copy td "G16FT8H000028G4A"
click at [262, 594] on td "G16G9SP000028G4A" at bounding box center [294, 600] width 188 height 31
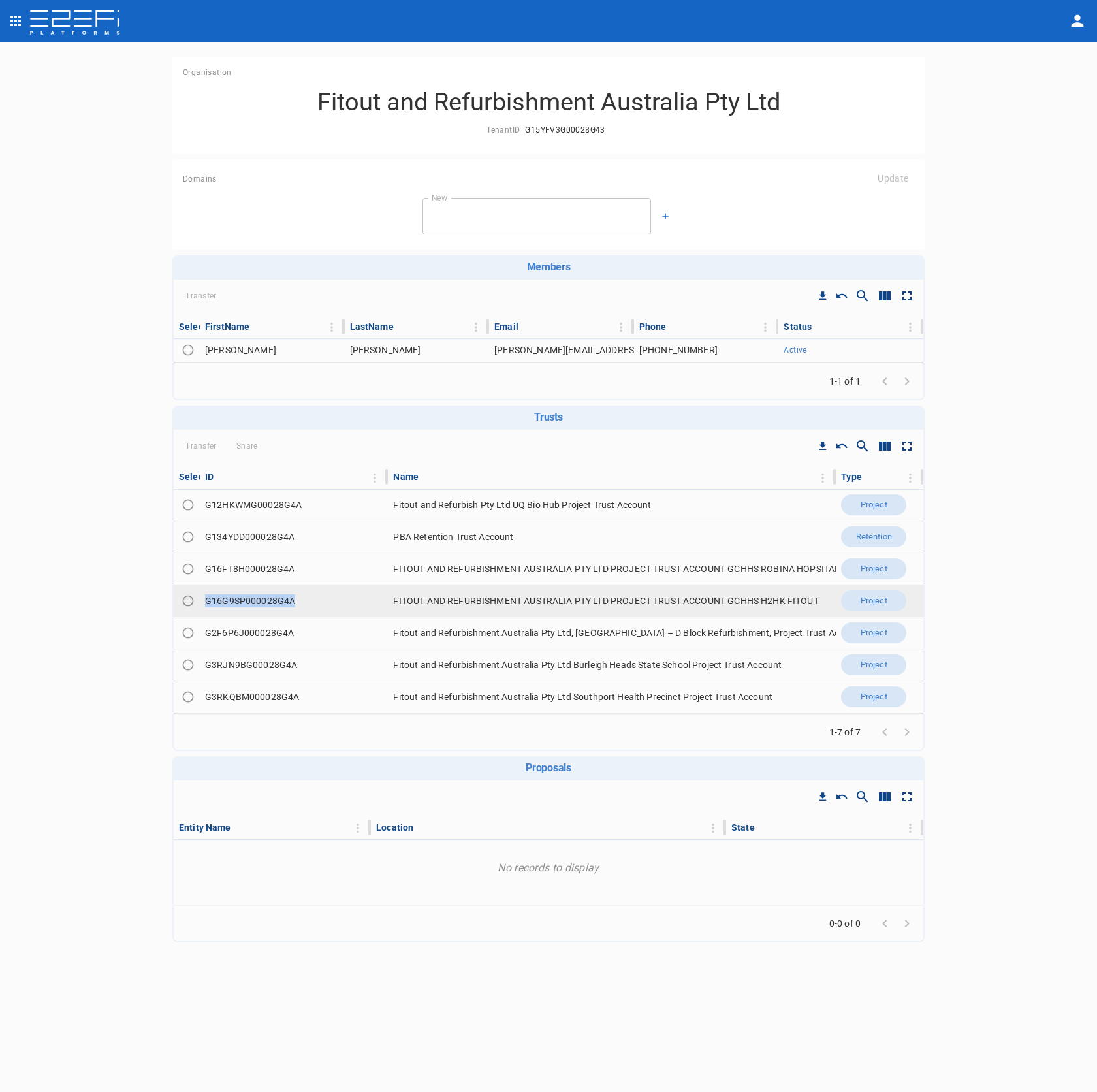
click at [262, 594] on td "G16G9SP000028G4A" at bounding box center [294, 600] width 188 height 31
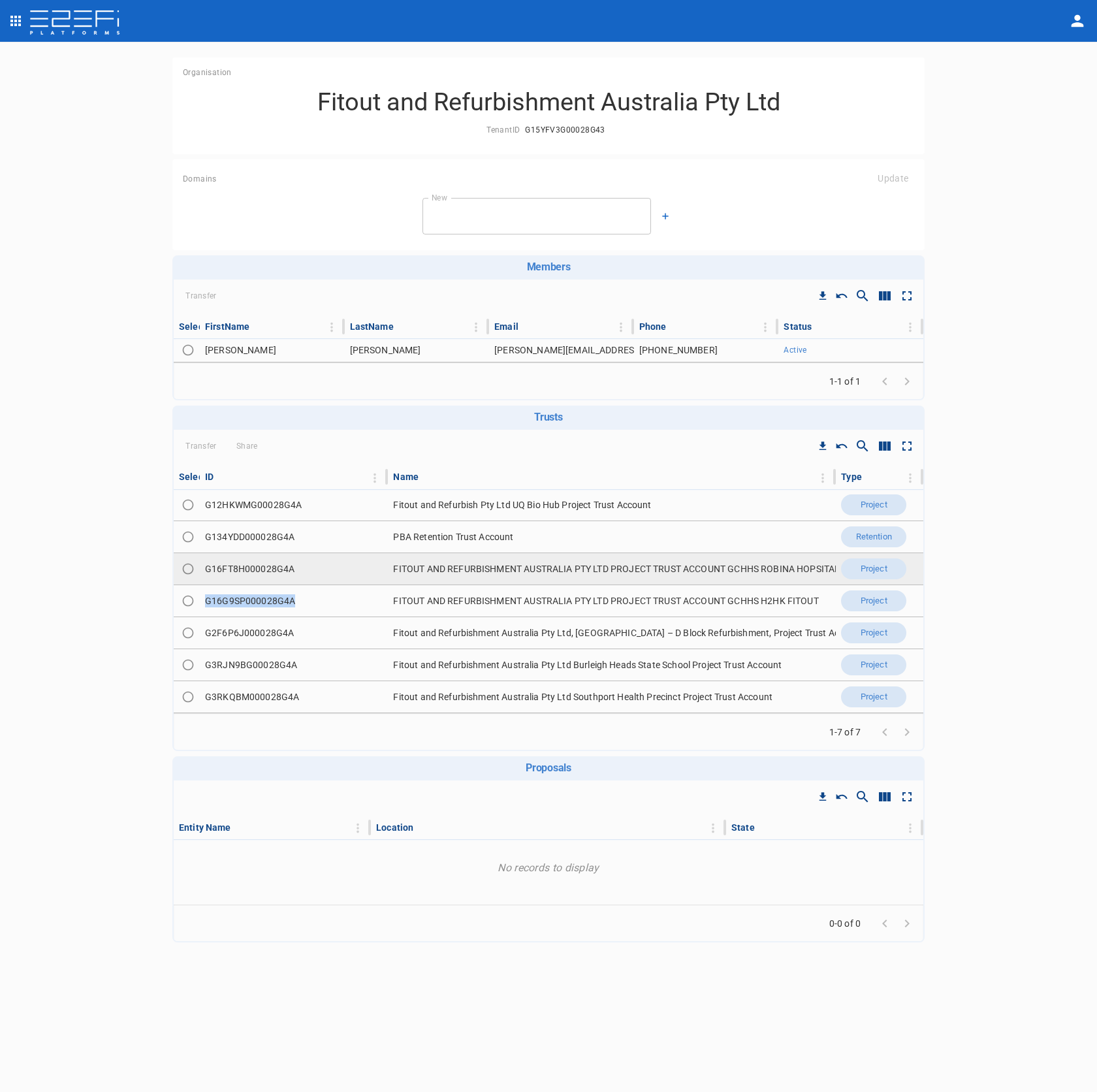
click at [266, 574] on td "G16FT8H000028G4A" at bounding box center [294, 568] width 188 height 31
copy td "G16FT8H000028G4A"
click at [266, 573] on td "G16FT8H000028G4A" at bounding box center [294, 568] width 188 height 31
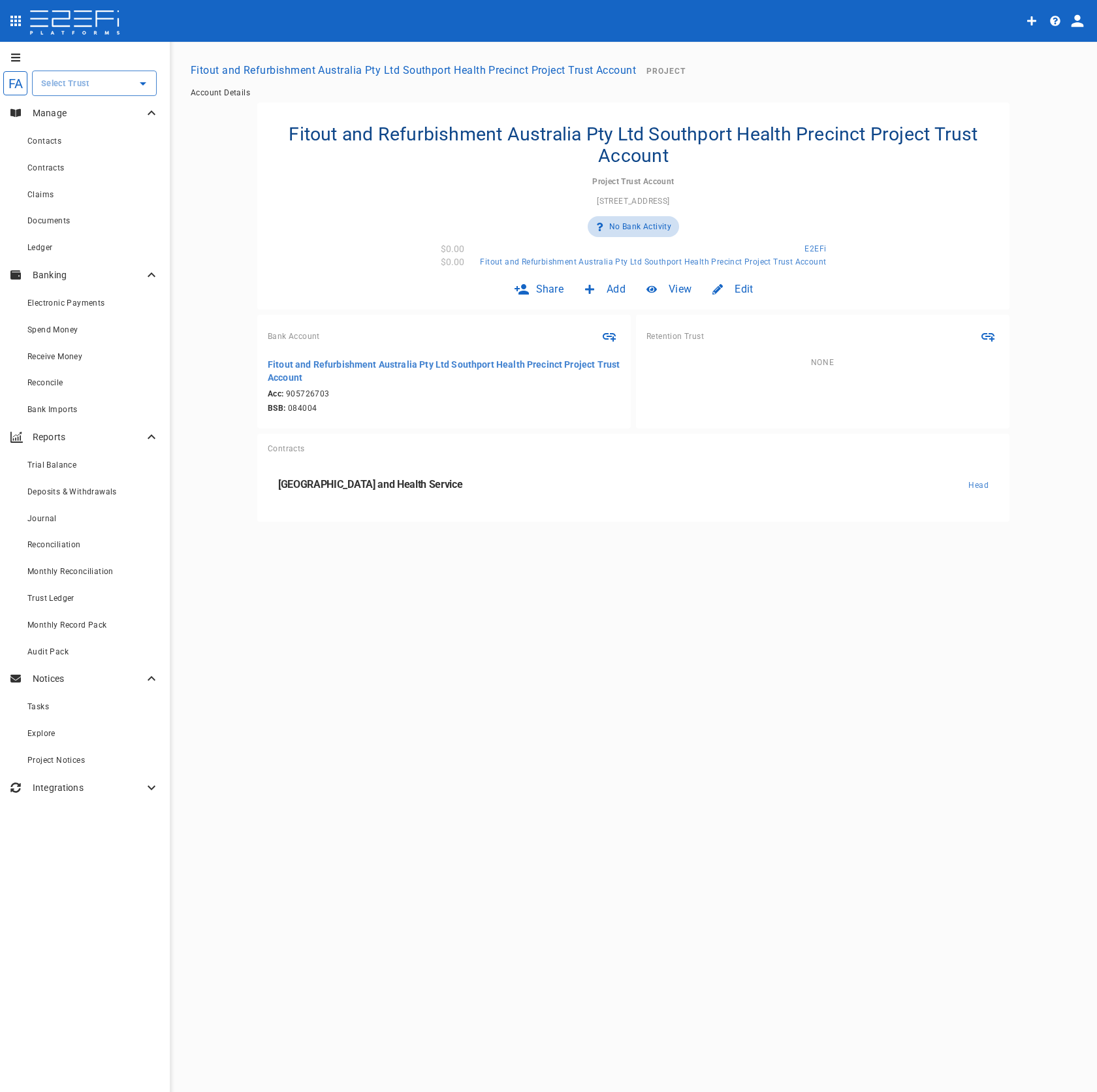
click at [734, 290] on div at bounding box center [723, 289] width 23 height 10
click at [739, 324] on div "Trust" at bounding box center [724, 317] width 43 height 25
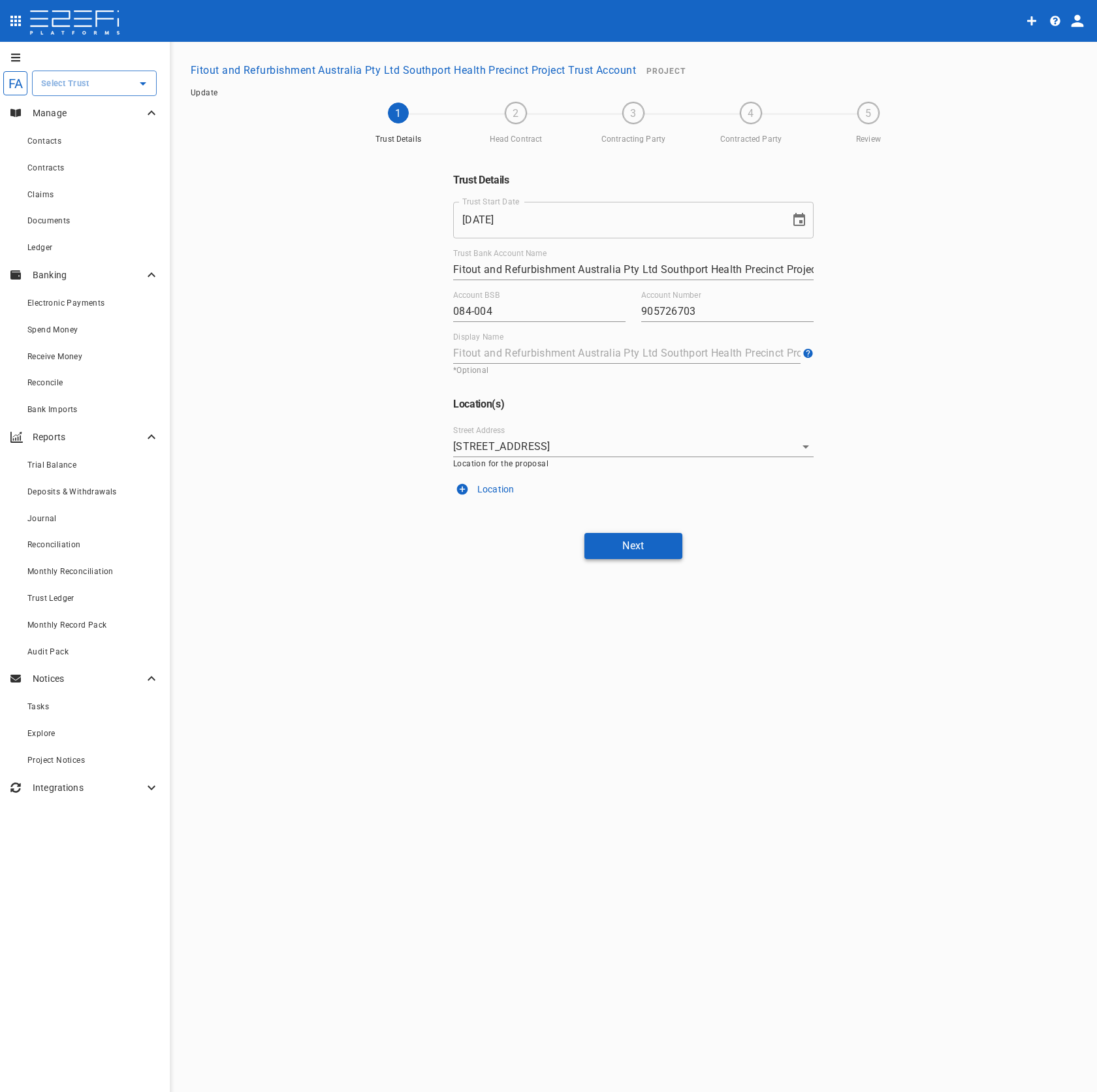
click at [660, 550] on button "Next" at bounding box center [633, 546] width 98 height 25
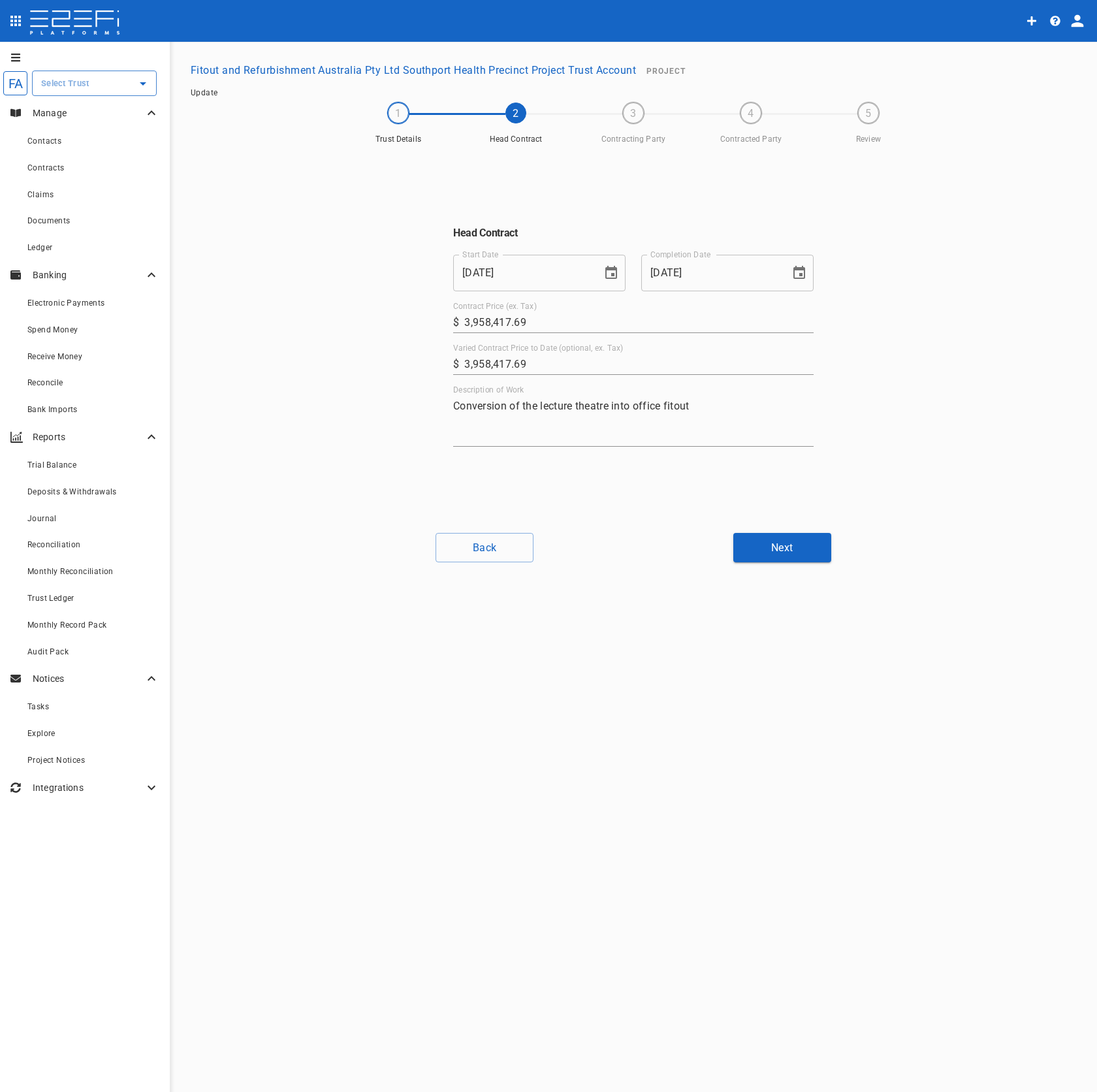
click at [749, 562] on div "FA ​ Manage Contacts Contracts Claims Documents Ledger Banking Electronic Payme…" at bounding box center [548, 567] width 1097 height 1052
click at [776, 562] on button "Next" at bounding box center [783, 547] width 98 height 29
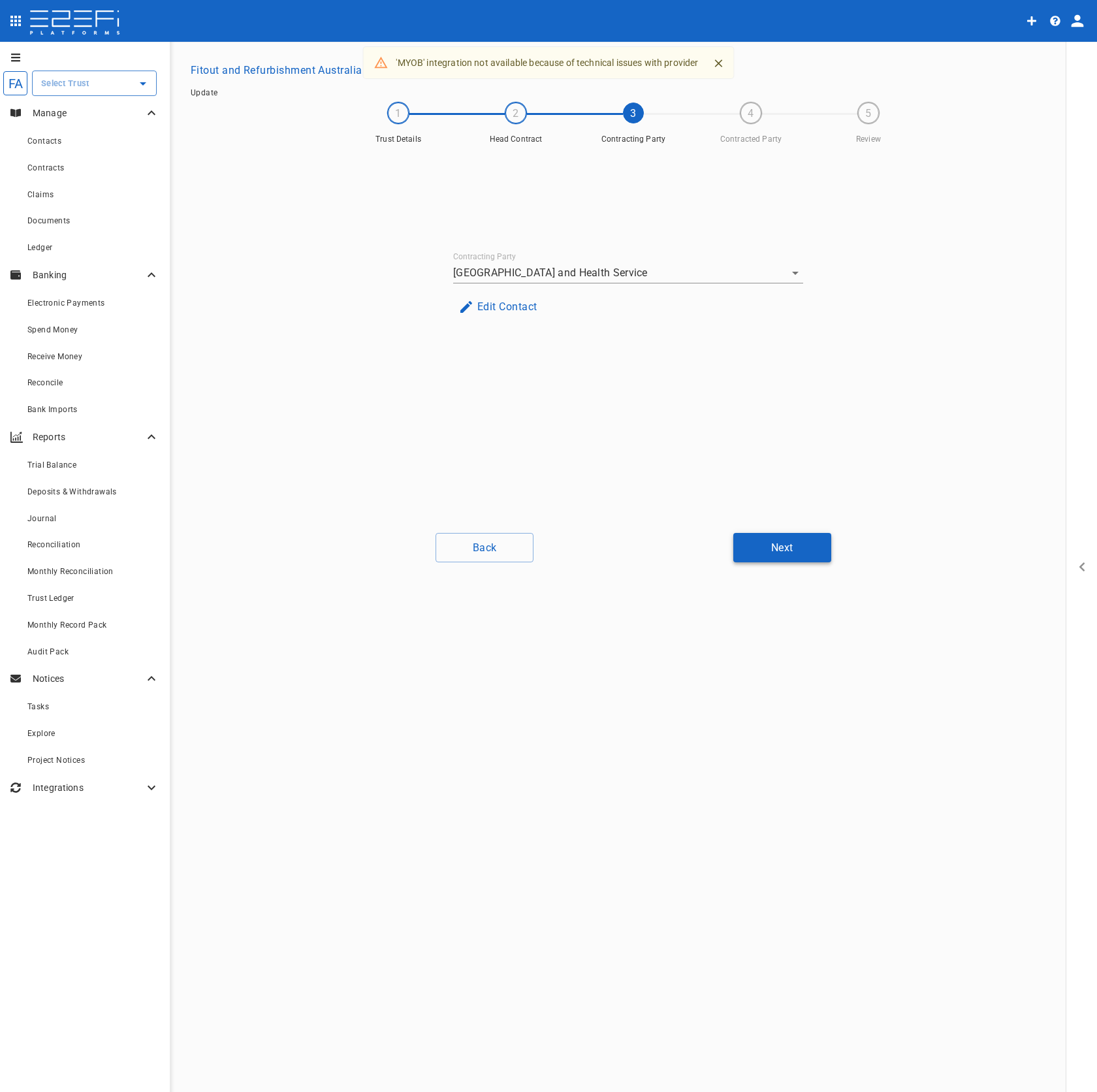
click at [771, 559] on button "Next" at bounding box center [783, 547] width 98 height 29
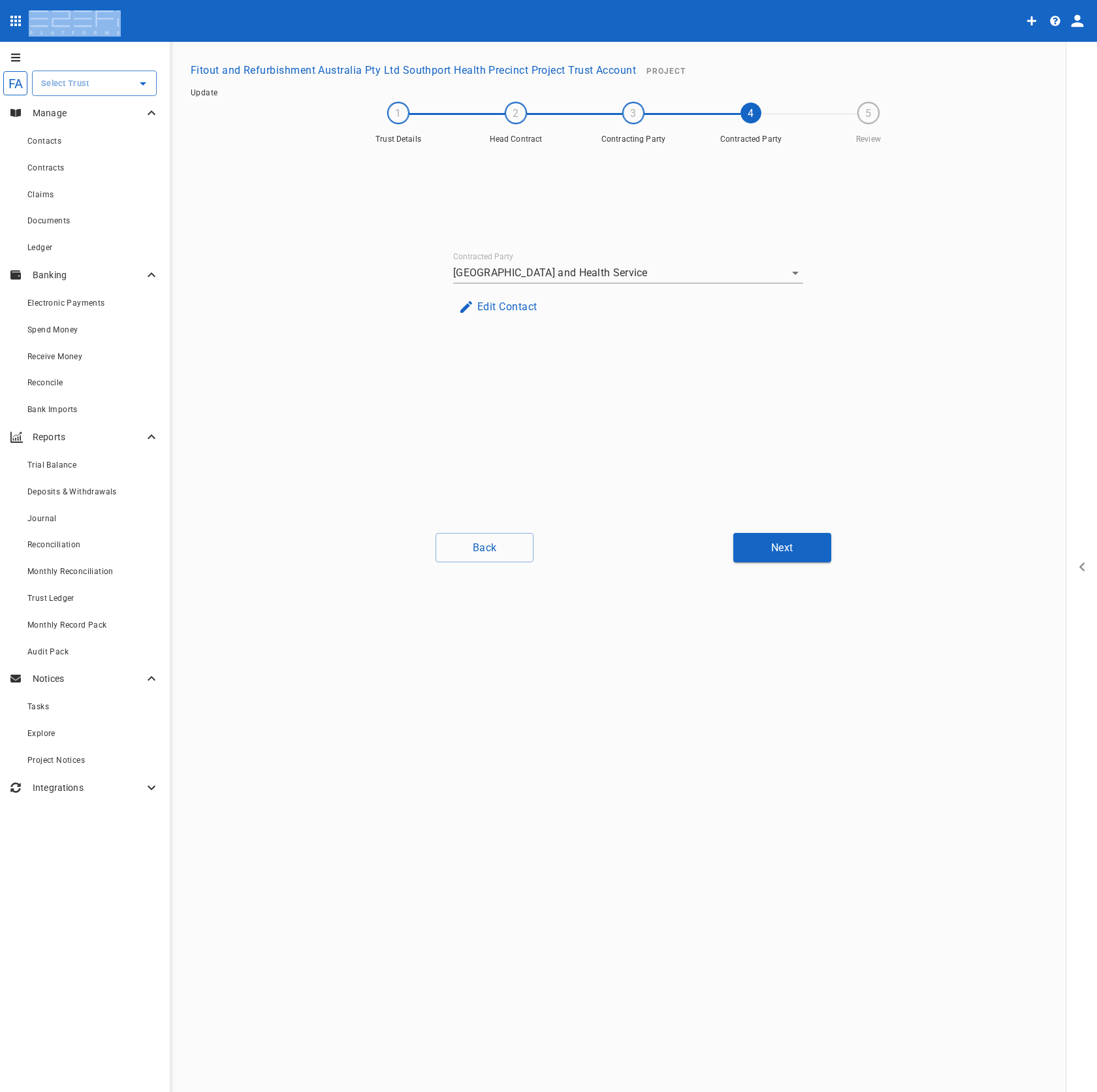
drag, startPoint x: 184, startPoint y: 65, endPoint x: 559, endPoint y: 35, distance: 376.2
click at [551, 40] on div "FA ​ Manage Contacts Contracts Claims Documents Ledger Banking Electronic Payme…" at bounding box center [548, 546] width 1097 height 1092
type input "Gold Coast Hospital and Health Service"
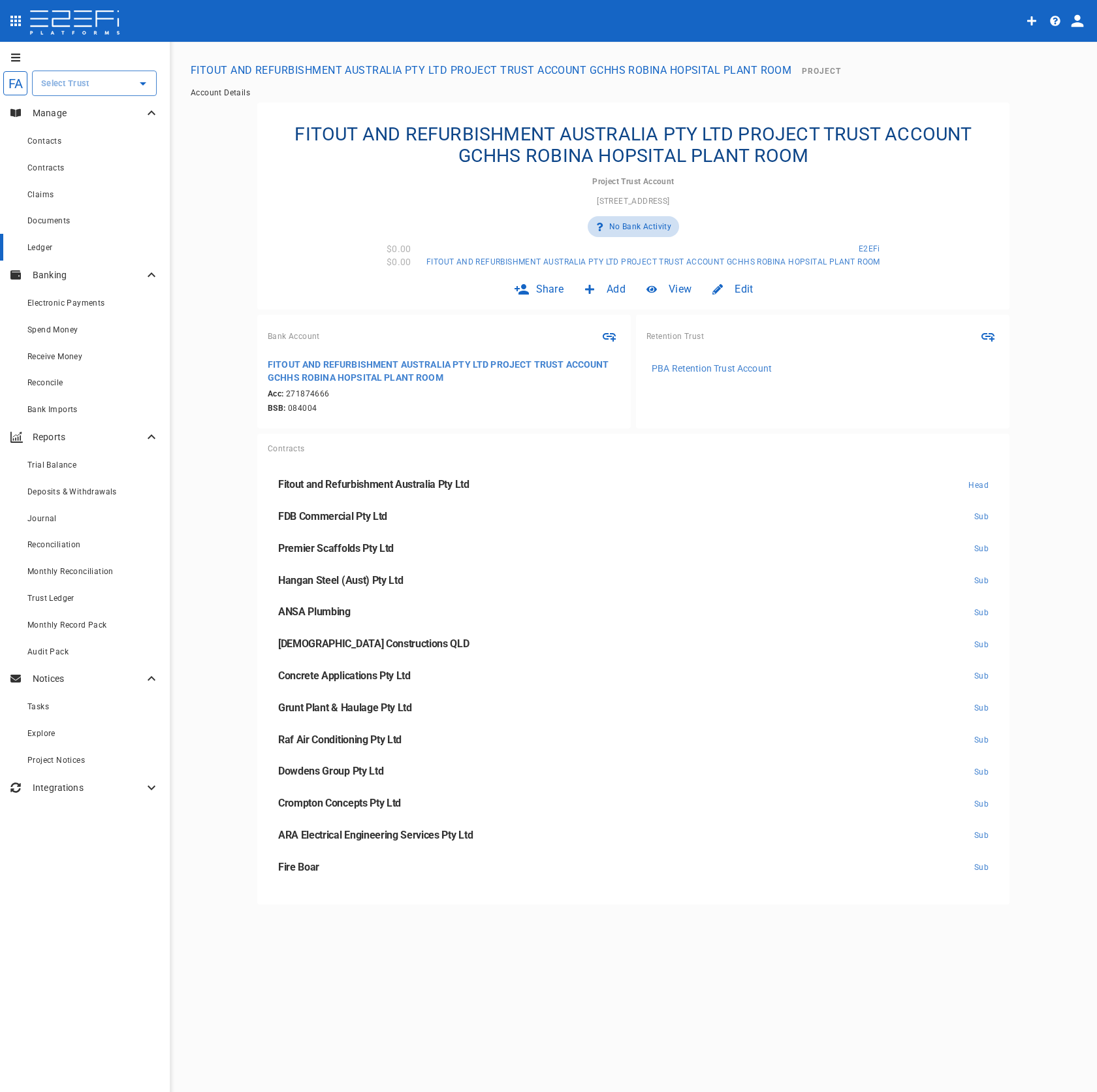
click at [62, 245] on div "Ledger" at bounding box center [93, 246] width 132 height 16
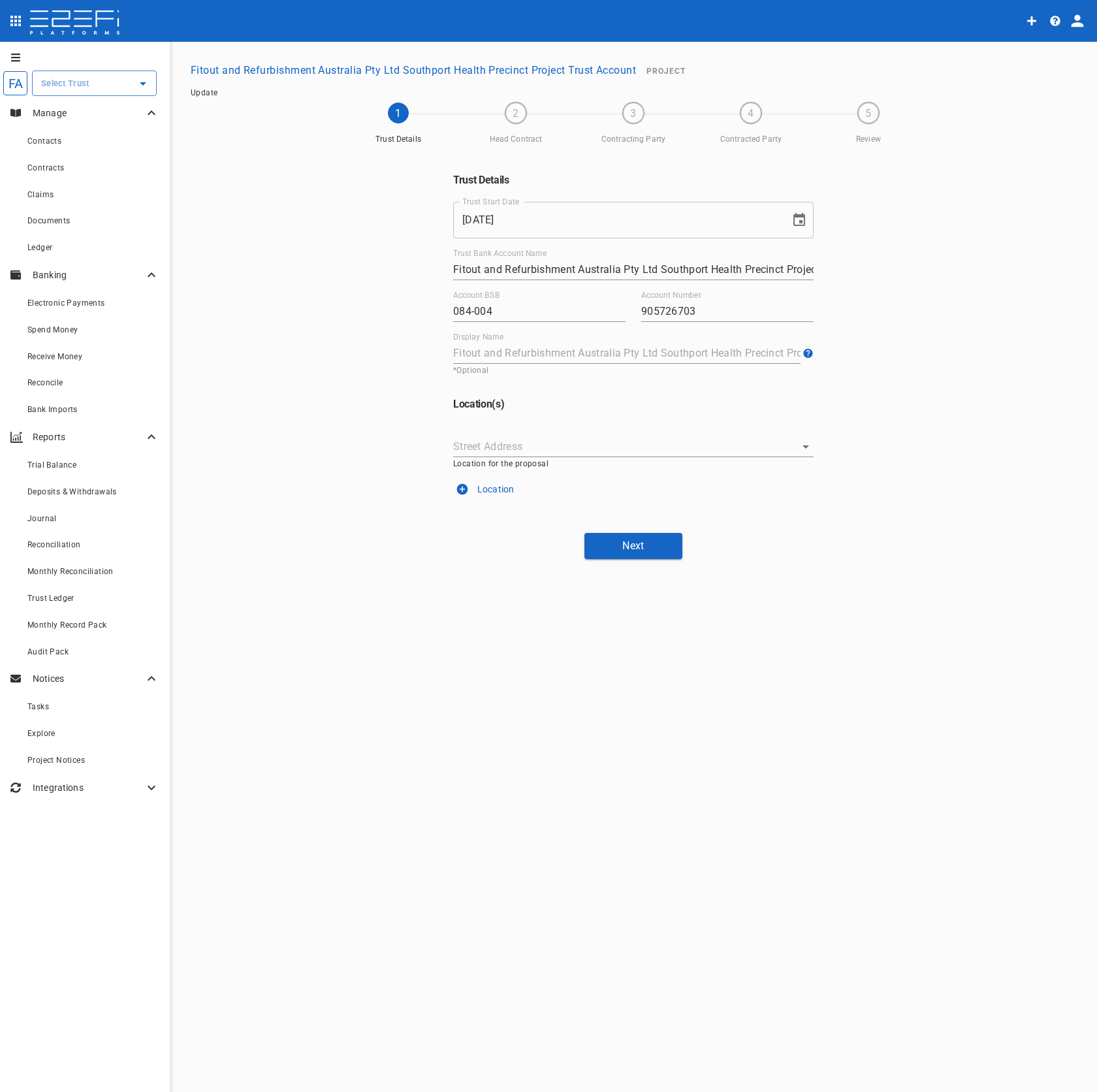
type input "1 Hospital Blvd, Southport, 4215, QLD, AU"
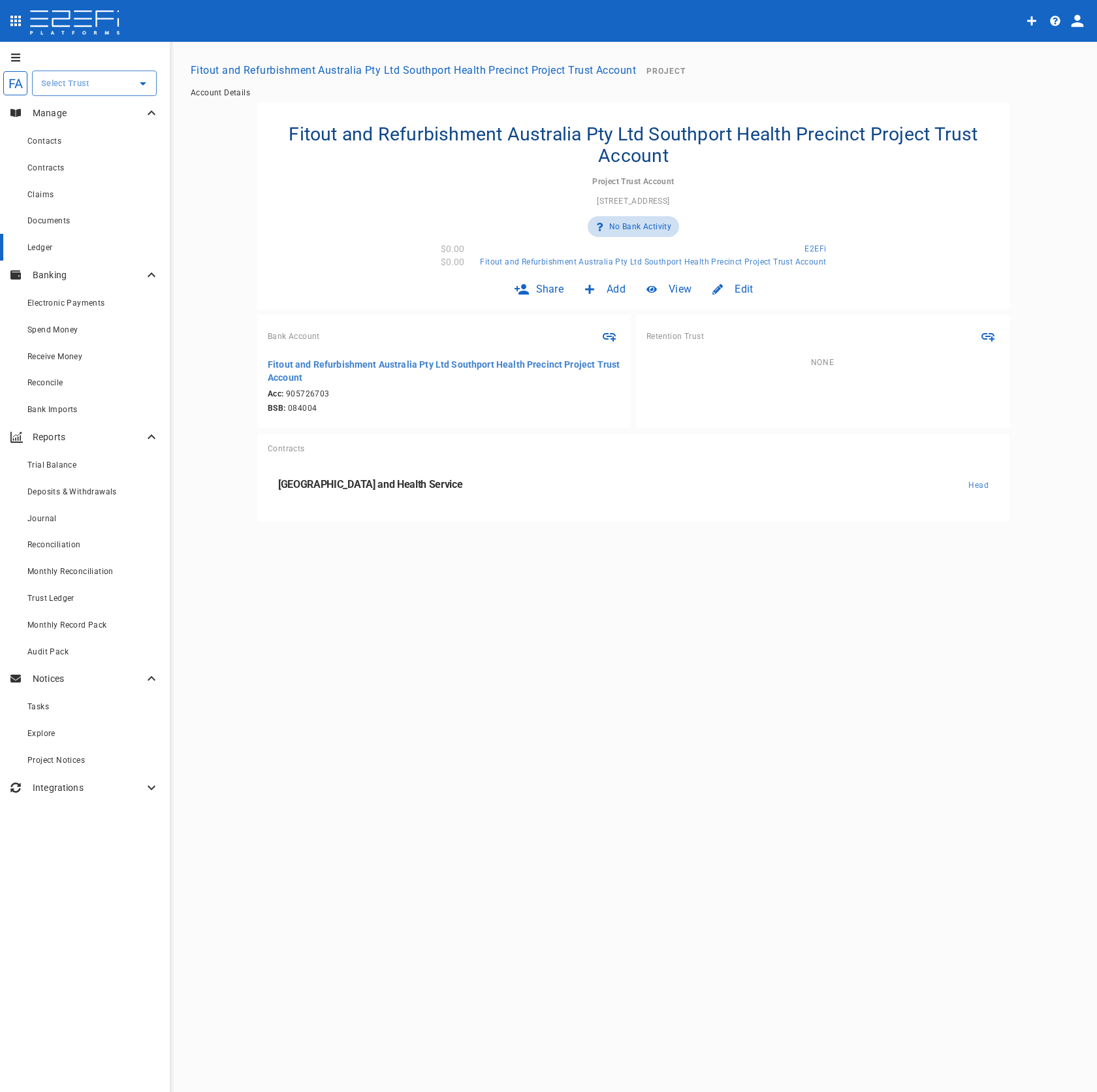
click at [98, 251] on div "Ledger" at bounding box center [93, 246] width 132 height 16
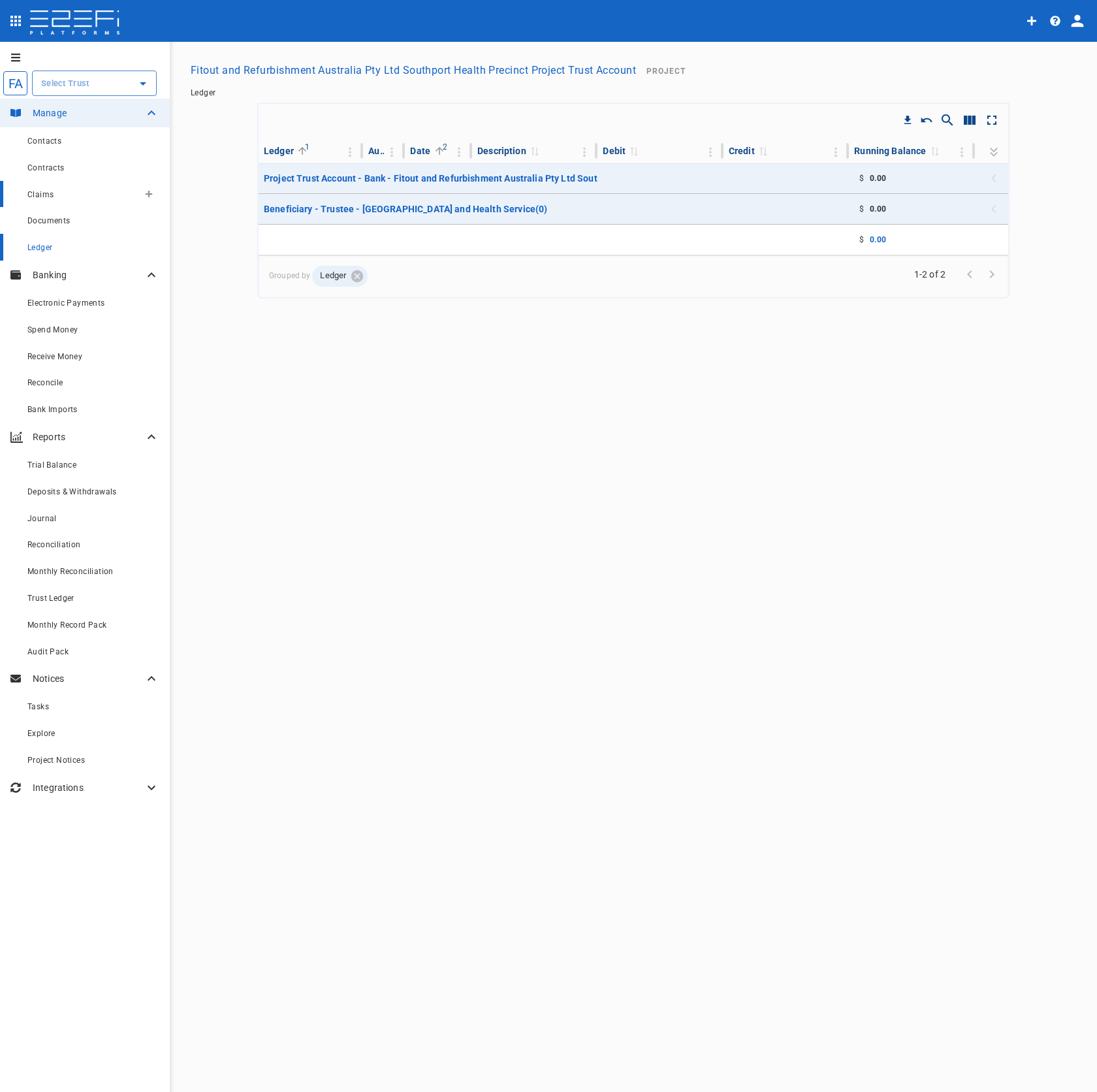
click at [72, 194] on div "Claims" at bounding box center [83, 194] width 111 height 16
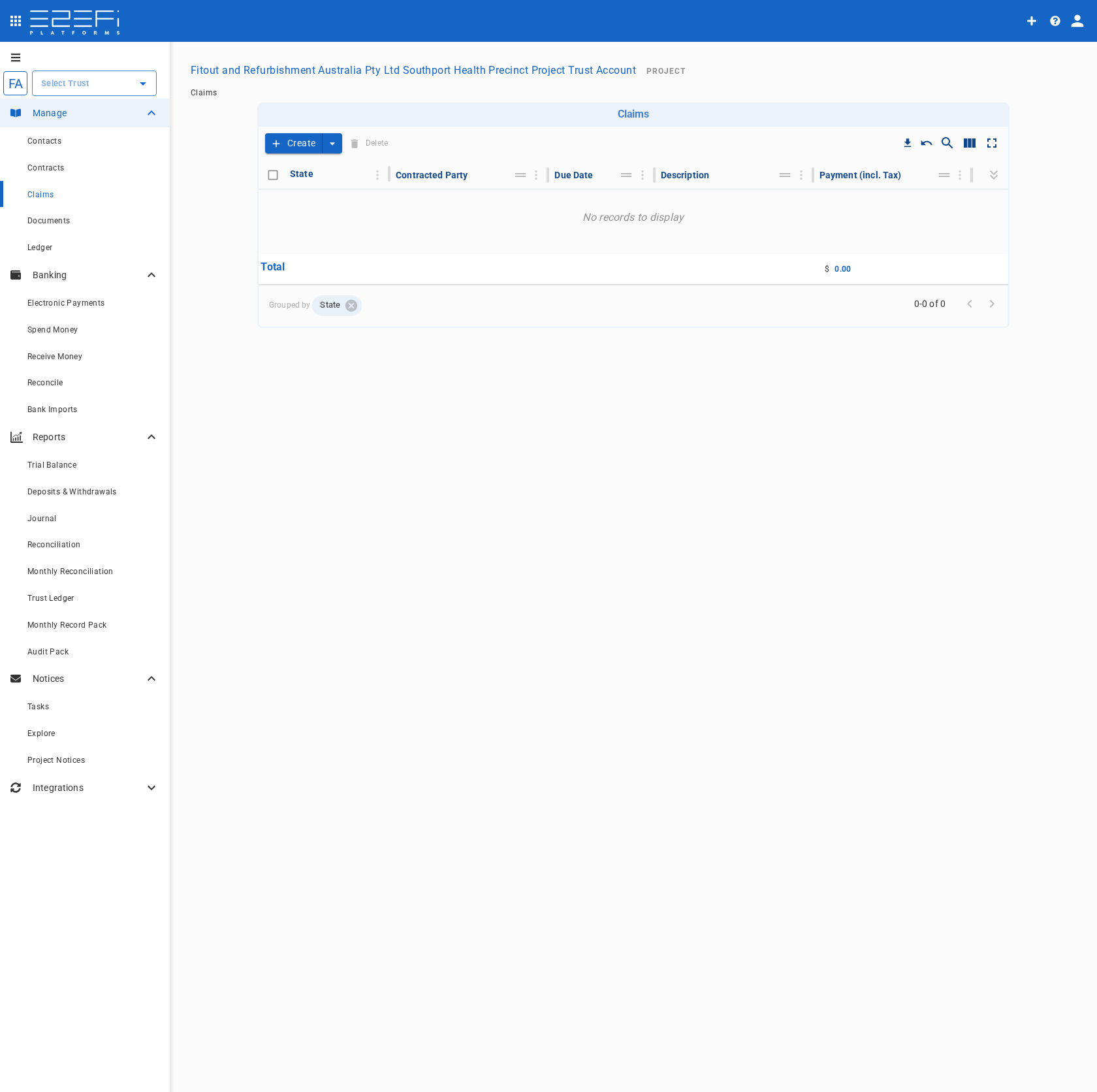
click at [991, 76] on div "Fitout and Refurbishment Australia Pty Ltd Southport Health Precinct Project Tr…" at bounding box center [633, 70] width 897 height 25
